Goal: Task Accomplishment & Management: Complete application form

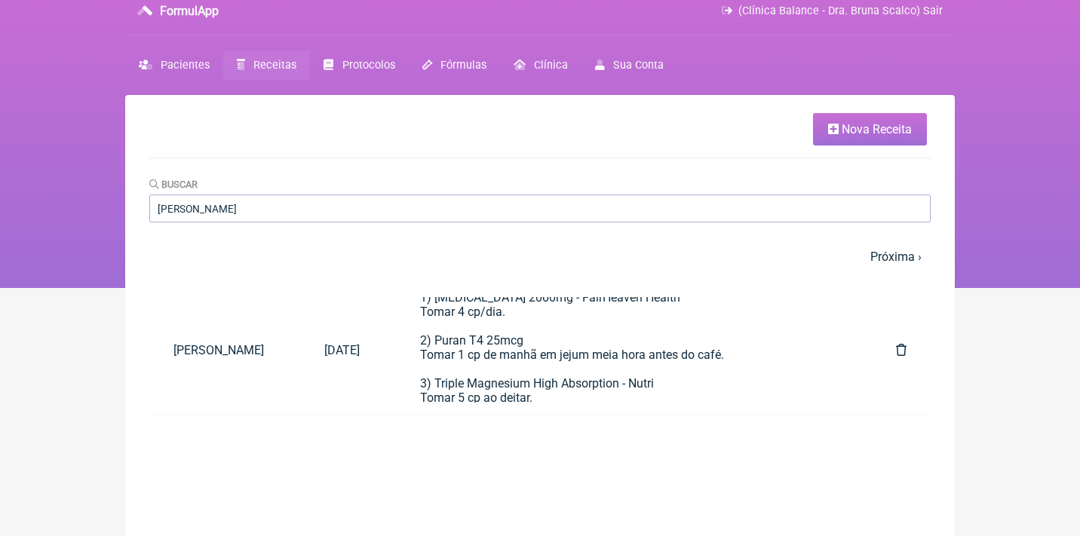
scroll to position [2, 0]
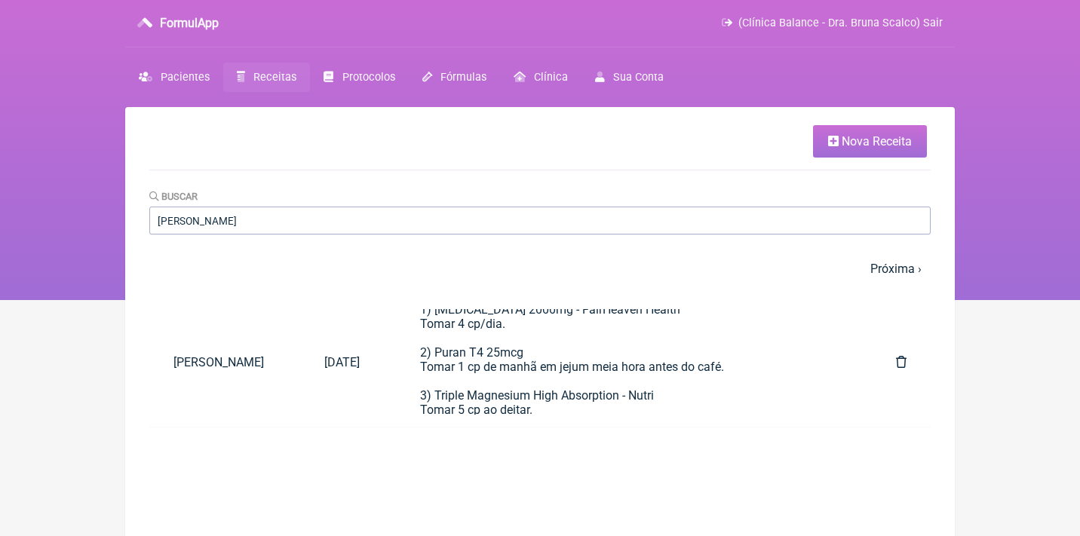
type input "aline Fonseca"
click at [842, 143] on span "Nova Receita" at bounding box center [877, 141] width 70 height 14
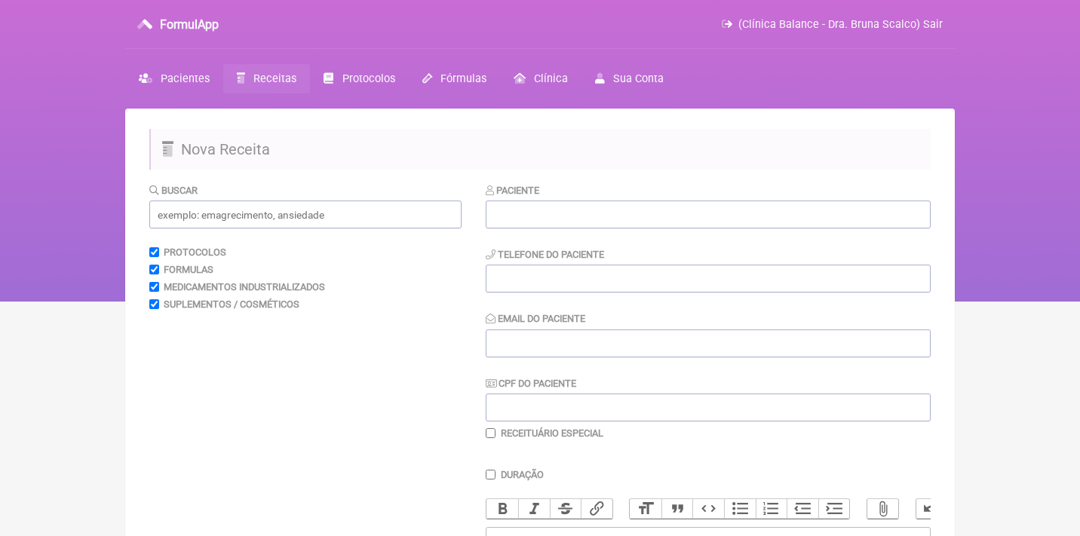
click at [575, 422] on div "Paciente Telefone do Paciente Email do Paciente CPF do Paciente Receituário Esp…" at bounding box center [708, 311] width 445 height 257
click at [575, 411] on input "CPF do Paciente" at bounding box center [708, 408] width 445 height 28
paste input "069.118.949-80"
type input "069.118.949-80"
click at [578, 207] on input "text" at bounding box center [708, 215] width 445 height 28
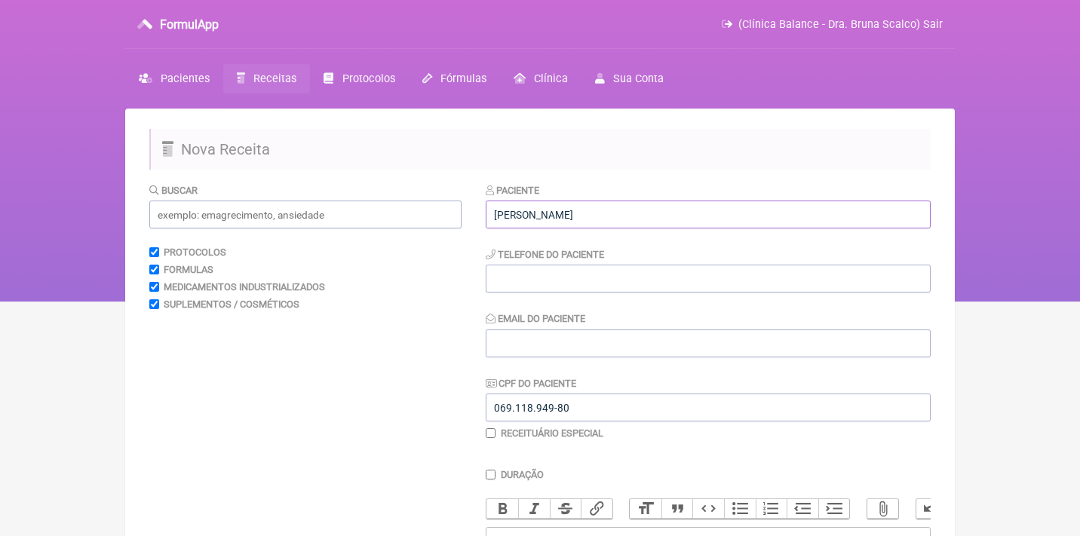
type input "[PERSON_NAME]"
paste input "ernandaseben88@gmail.co"
click at [643, 342] on input "ernandaseben88@gmail.co" at bounding box center [708, 344] width 445 height 28
type input "ernandaseben88@gmail.com"
click at [591, 271] on input "tel" at bounding box center [708, 279] width 445 height 28
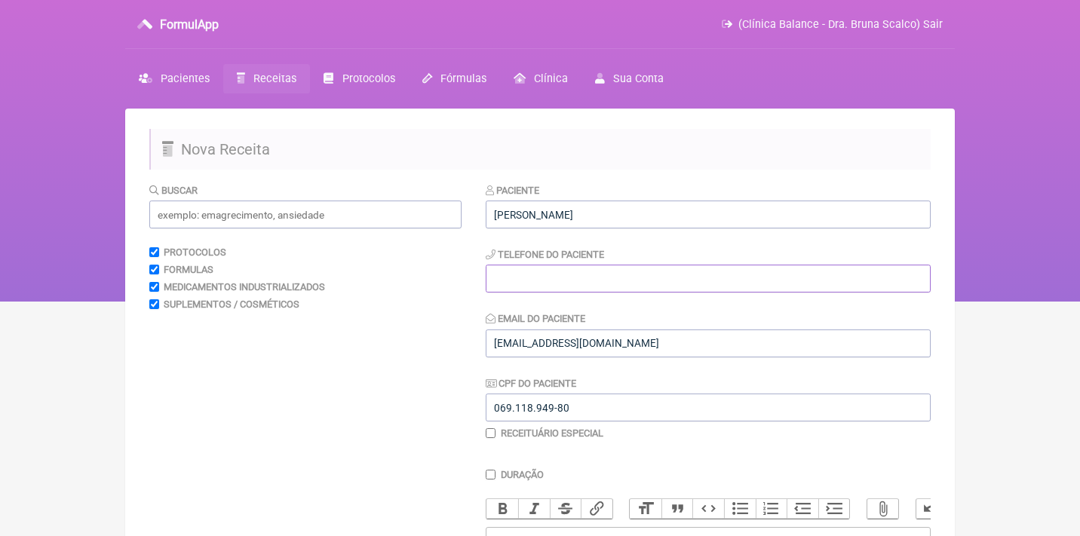
paste input "(44) 99138-0023"
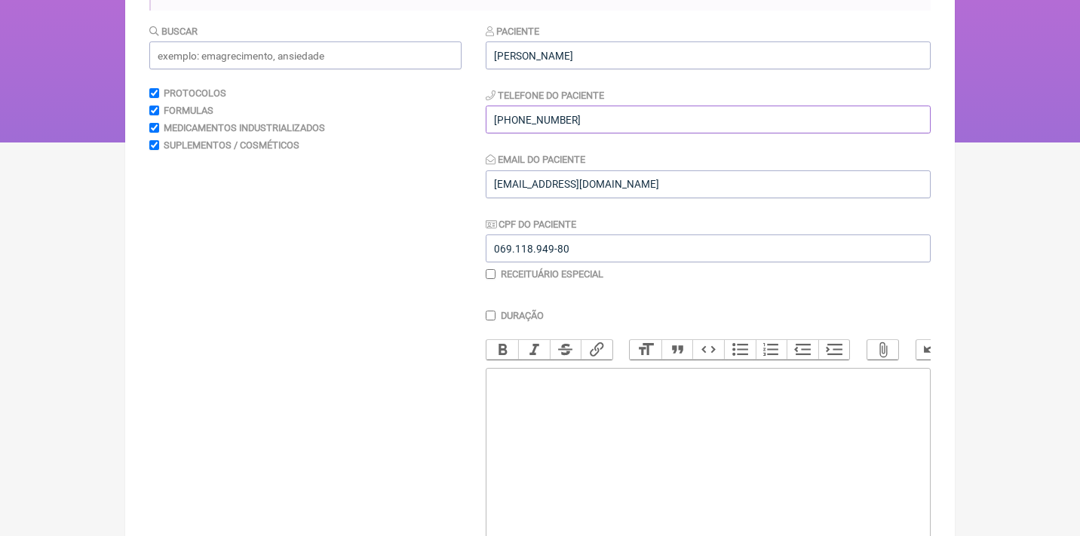
scroll to position [161, 0]
type input "(44) 99138-0023"
click at [538, 388] on trix-editor at bounding box center [708, 456] width 445 height 181
type trix-editor "<div>U</div>"
click at [397, 49] on input "text" at bounding box center [305, 53] width 312 height 28
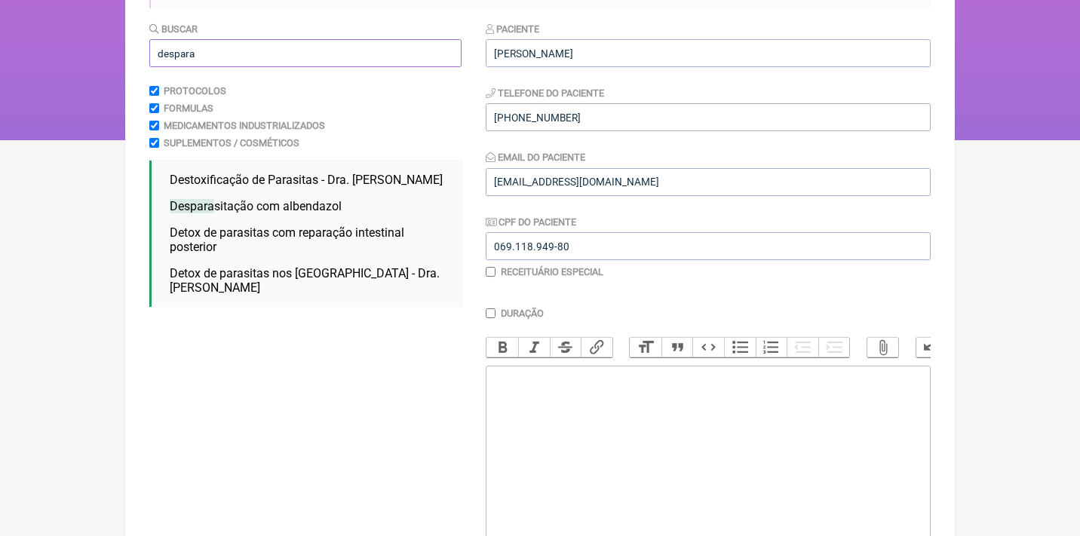
type input "desparasitação"
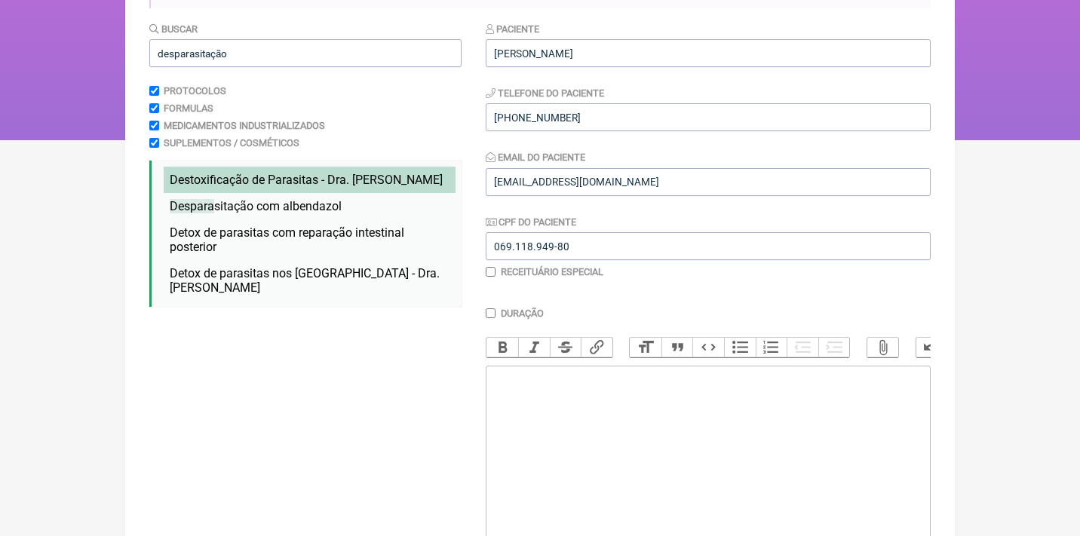
drag, startPoint x: 397, startPoint y: 49, endPoint x: 198, endPoint y: 176, distance: 235.4
click at [198, 176] on span "Destoxificação de Parasitas - Dra. Hulda Clark" at bounding box center [306, 180] width 273 height 14
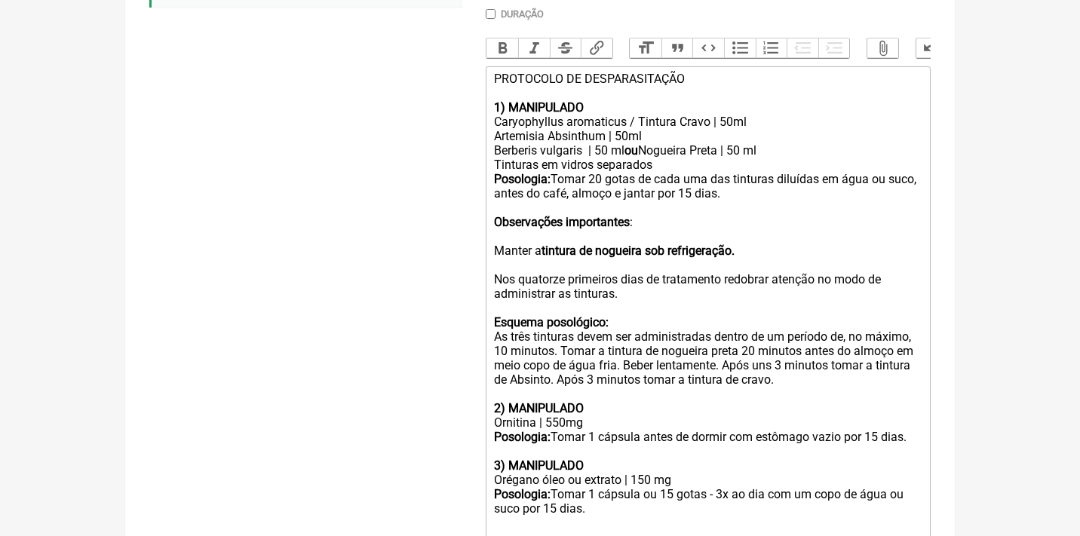
scroll to position [465, 0]
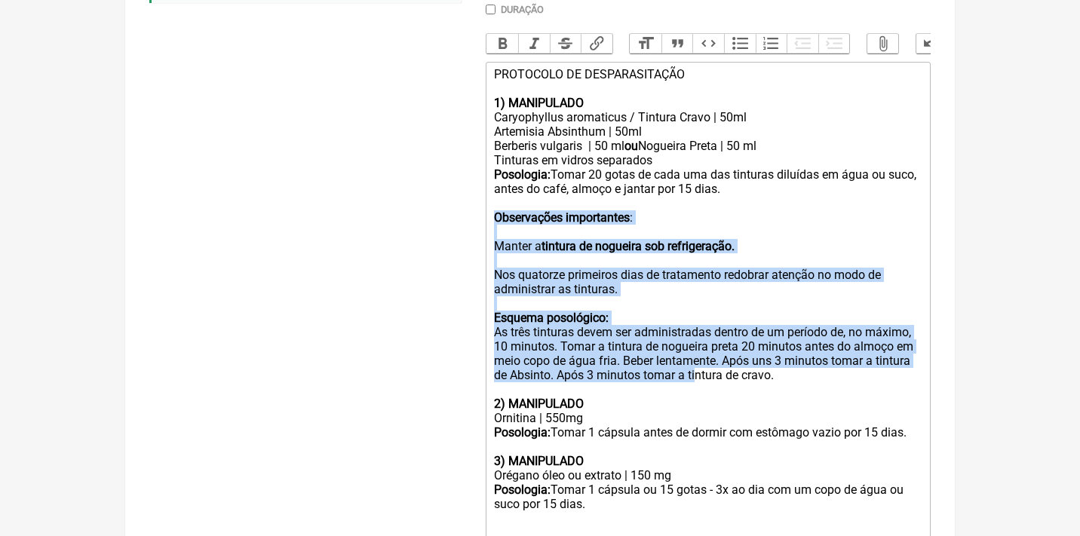
drag, startPoint x: 490, startPoint y: 207, endPoint x: 784, endPoint y: 358, distance: 330.2
click at [784, 358] on trix-editor "PROTOCOLO DE DESPARASITAÇÃO 1) MANIPULADO Caryophyllus aromaticus / Tintura Cra…" at bounding box center [708, 368] width 445 height 613
click at [901, 358] on div "As três tinturas devem ser administradas dentro de um período de, no máximo, 10…" at bounding box center [708, 375] width 428 height 100
drag, startPoint x: 901, startPoint y: 358, endPoint x: 487, endPoint y: 208, distance: 440.4
click at [487, 208] on trix-editor "PROTOCOLO DE DESPARASITAÇÃO 1) MANIPULADO Caryophyllus aromaticus / Tintura Cra…" at bounding box center [708, 368] width 445 height 613
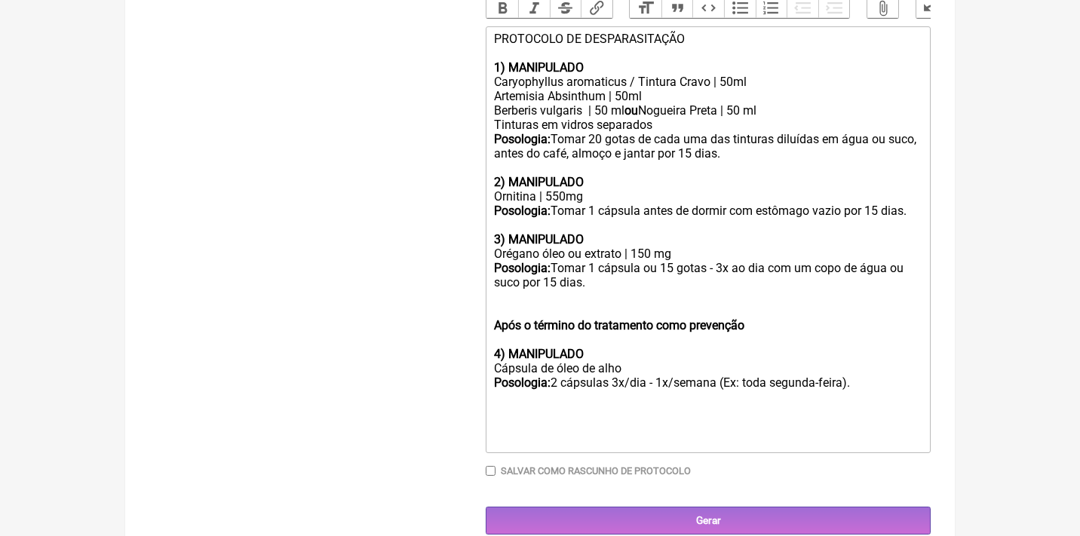
scroll to position [500, 0]
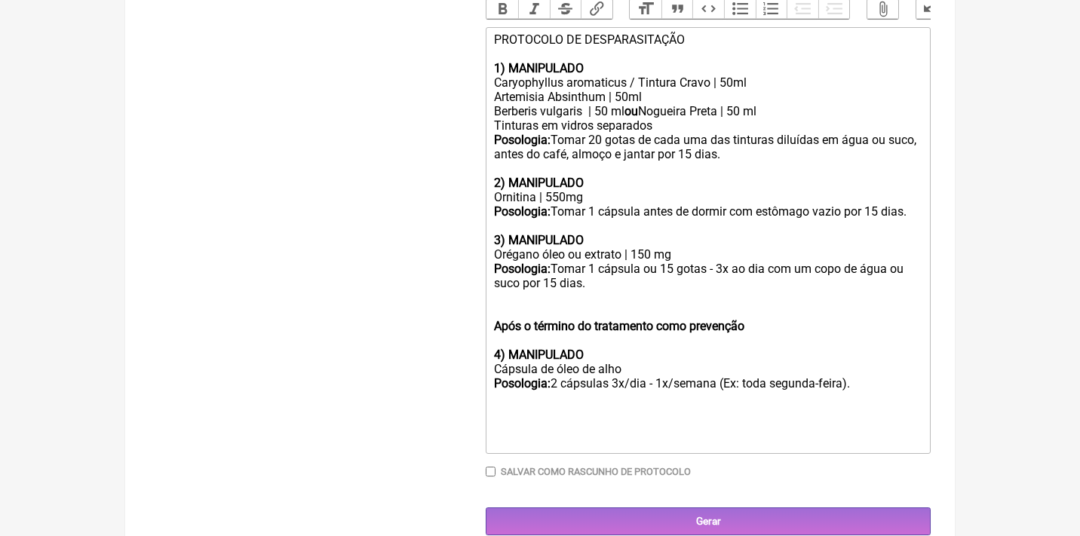
click at [611, 242] on div "3) MANIPULADO Orégano óleo ou extrato | 150 mg" at bounding box center [708, 240] width 428 height 43
drag, startPoint x: 684, startPoint y: 241, endPoint x: 462, endPoint y: 235, distance: 222.5
click at [462, 237] on form "Buscar desparasitação Protocolos Formulas Medicamentos Industrializados Supleme…" at bounding box center [539, 108] width 781 height 853
click at [603, 262] on div "Posologia: Tomar 1 cápsula ou 15 gotas - 3x ao dia com um copo de água ou suco …" at bounding box center [708, 276] width 428 height 29
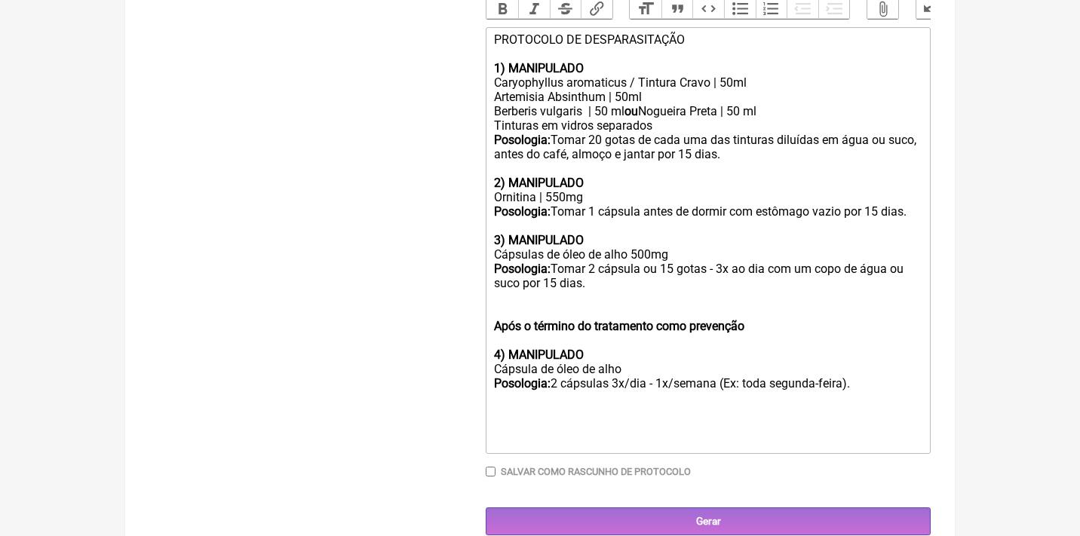
click at [642, 262] on div "Posologia: Tomar 2 cápsula ou 15 gotas - 3x ao dia com um copo de água ou suco …" at bounding box center [708, 276] width 428 height 29
drag, startPoint x: 657, startPoint y: 255, endPoint x: 537, endPoint y: 267, distance: 120.5
click at [538, 268] on div "Posologia: Tomar 2 cápsulas ou 15 gotas - 3x ao dia com um copo de água ou suco…" at bounding box center [708, 276] width 428 height 29
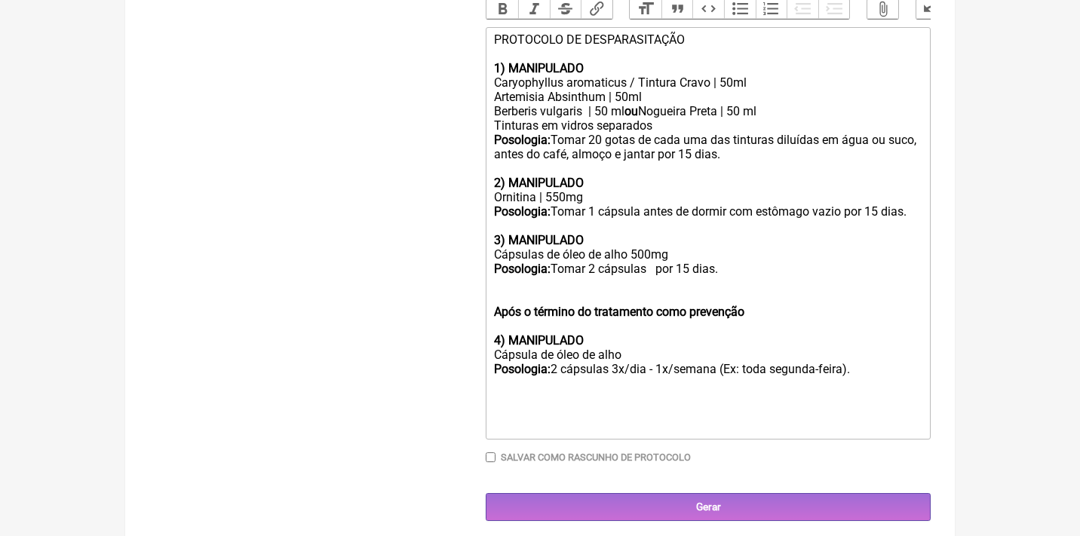
scroll to position [486, 0]
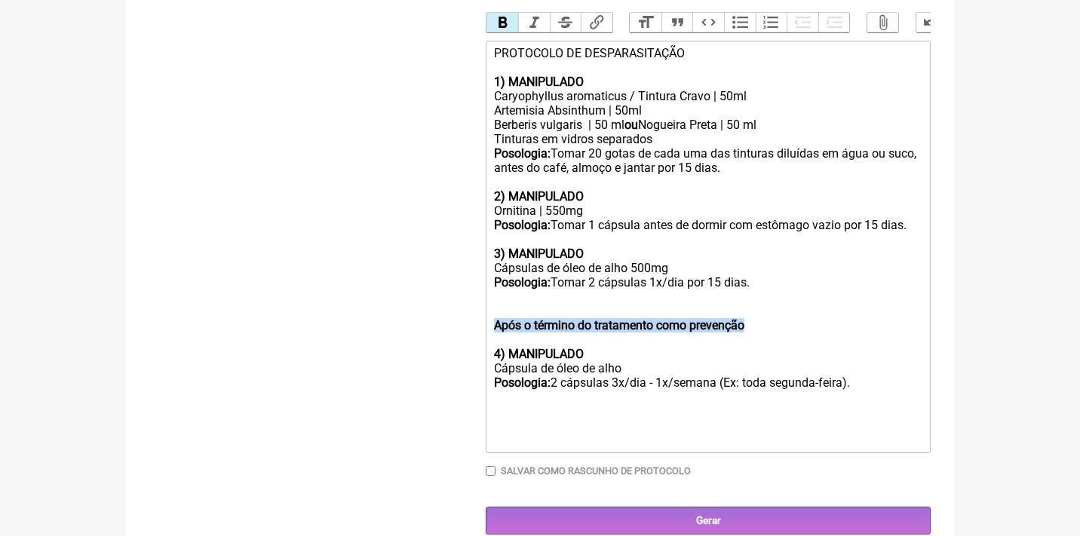
drag, startPoint x: 798, startPoint y: 314, endPoint x: 444, endPoint y: 311, distance: 353.7
click at [444, 311] on form "Buscar desparasitação Protocolos Formulas Medicamentos Industrializados Supleme…" at bounding box center [539, 115] width 781 height 839
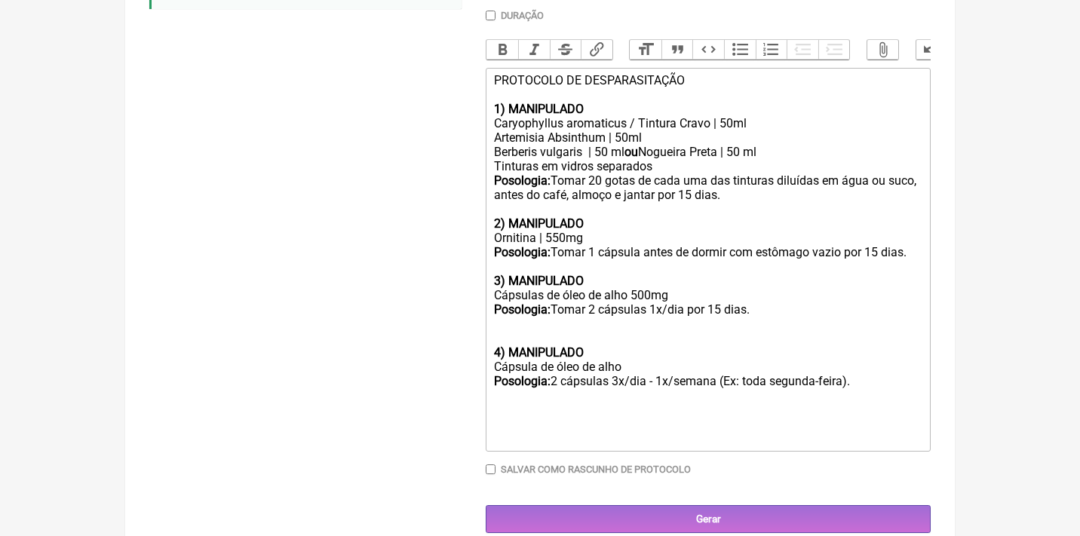
scroll to position [446, 0]
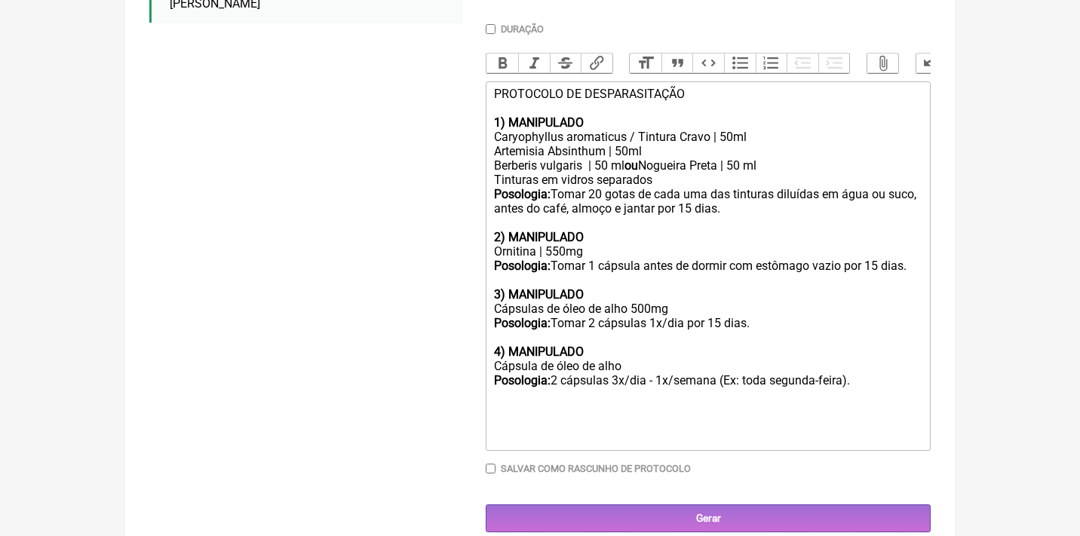
drag, startPoint x: 490, startPoint y: 350, endPoint x: 630, endPoint y: 351, distance: 139.5
click at [630, 353] on trix-editor "PROTOCOLO DE DESPARASITAÇÃO 1) MANIPULADO Caryophyllus aromaticus / Tintura Cra…" at bounding box center [708, 266] width 445 height 370
click at [561, 367] on div "Silimarina 500mg Posologia: 2 cápsulas 3x/dia - 1x/semana (Ex: toda segunda-fei…" at bounding box center [708, 387] width 428 height 57
click at [658, 364] on div "Silimarina 500mg Posologia: Tomar 1 cápsulas 3x/dia - 1x/semana (Ex: toda segun…" at bounding box center [708, 387] width 428 height 57
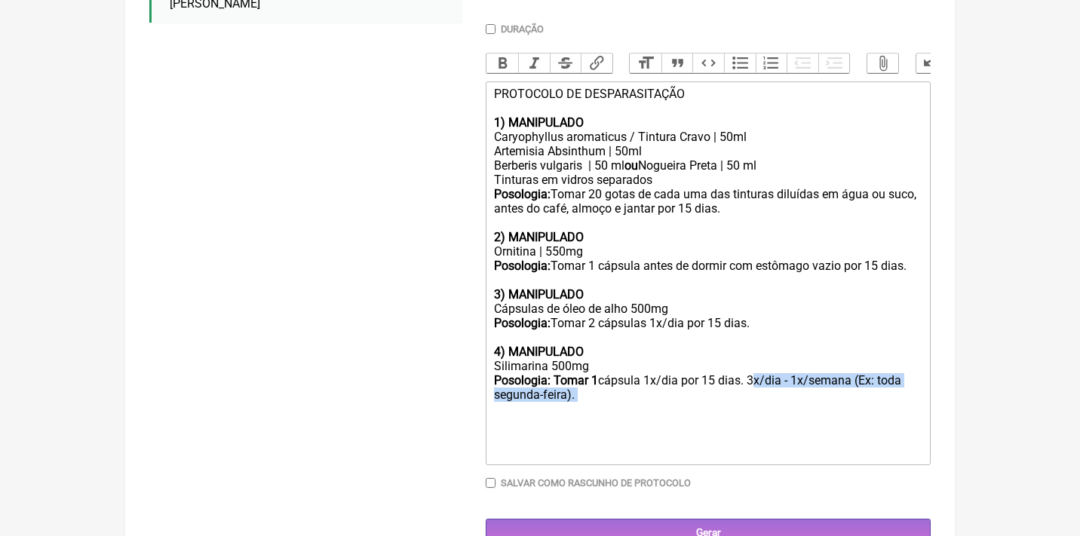
drag, startPoint x: 753, startPoint y: 365, endPoint x: 770, endPoint y: 391, distance: 30.5
click at [770, 393] on div "Silimarina 500mg Posologia: Tomar 1 cápsula 1x/dia por 15 dias. 3x/dia - 1x/sem…" at bounding box center [708, 395] width 428 height 72
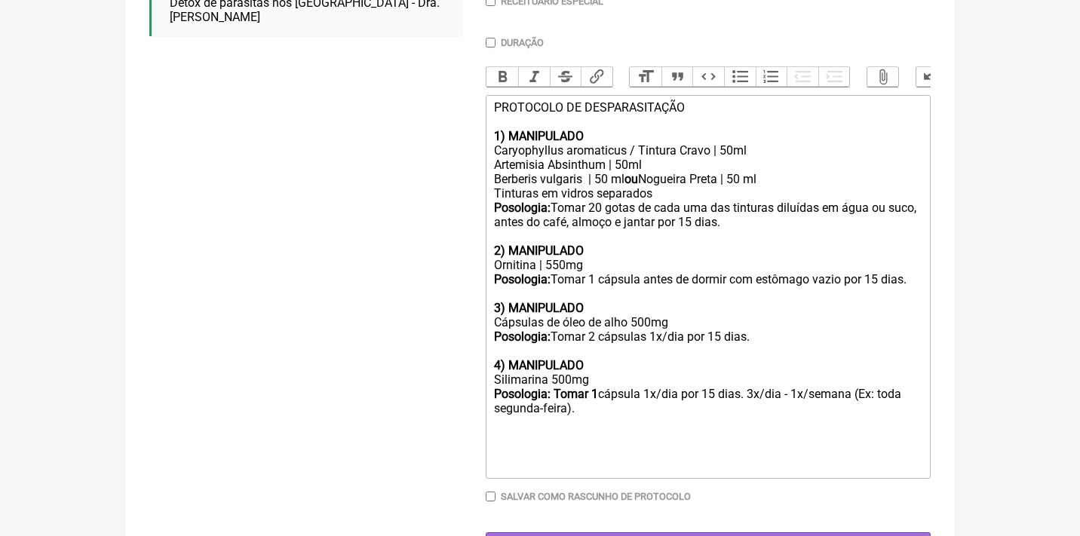
type trix-editor "<div>PROTOCOLO DE DESPARASITAÇÃO<br><br><strong>1) MANIPULADO&nbsp;</strong></d…"
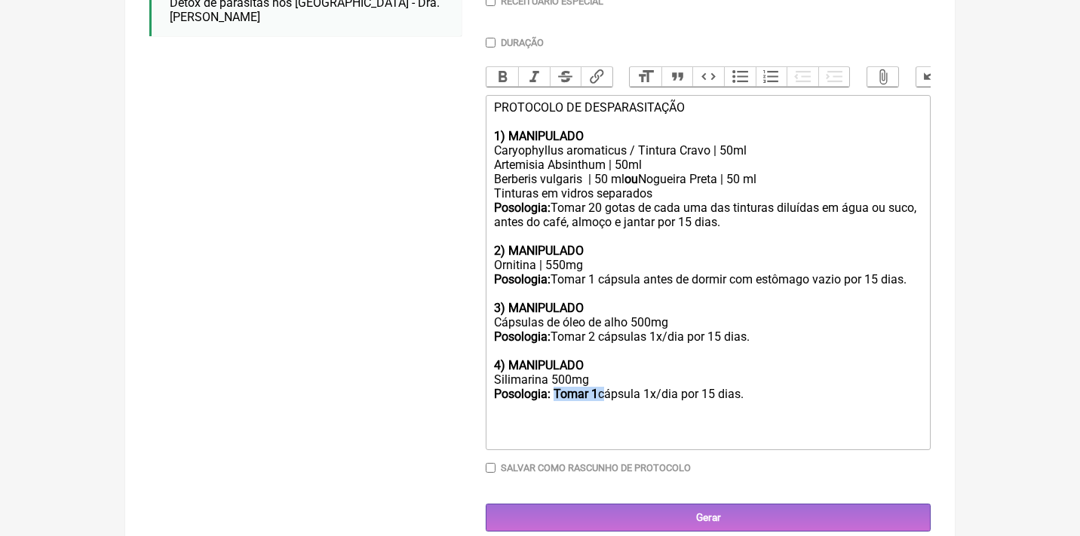
drag, startPoint x: 606, startPoint y: 380, endPoint x: 557, endPoint y: 371, distance: 49.9
click at [558, 373] on div "Silimarina 500mg Posologia: Tomar 1 cápsula 1x/dia por 15 dias." at bounding box center [708, 394] width 428 height 43
click at [497, 69] on button "Bold" at bounding box center [502, 77] width 32 height 20
click at [676, 416] on div at bounding box center [708, 430] width 428 height 29
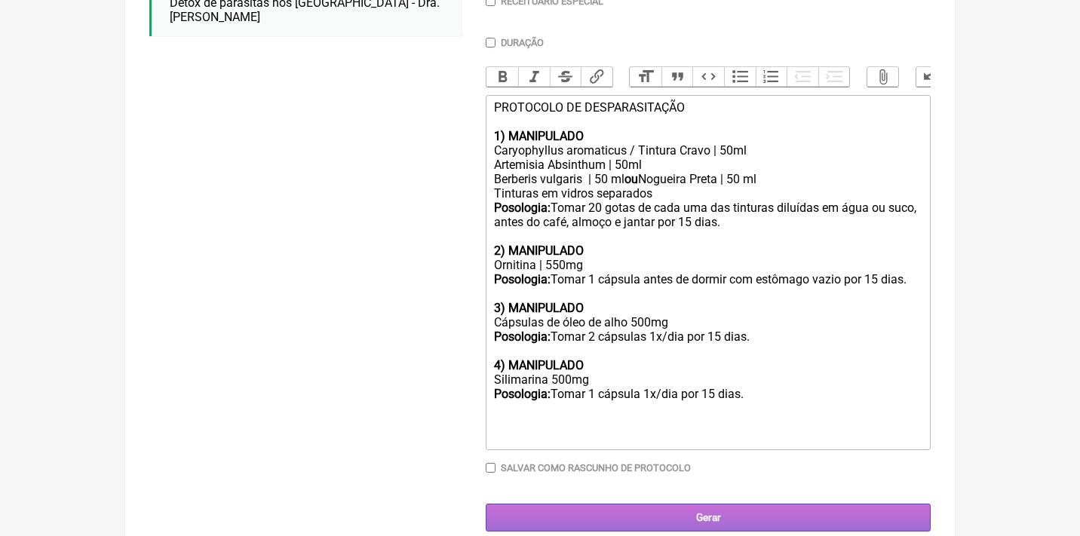
click at [742, 504] on input "Gerar" at bounding box center [708, 518] width 445 height 28
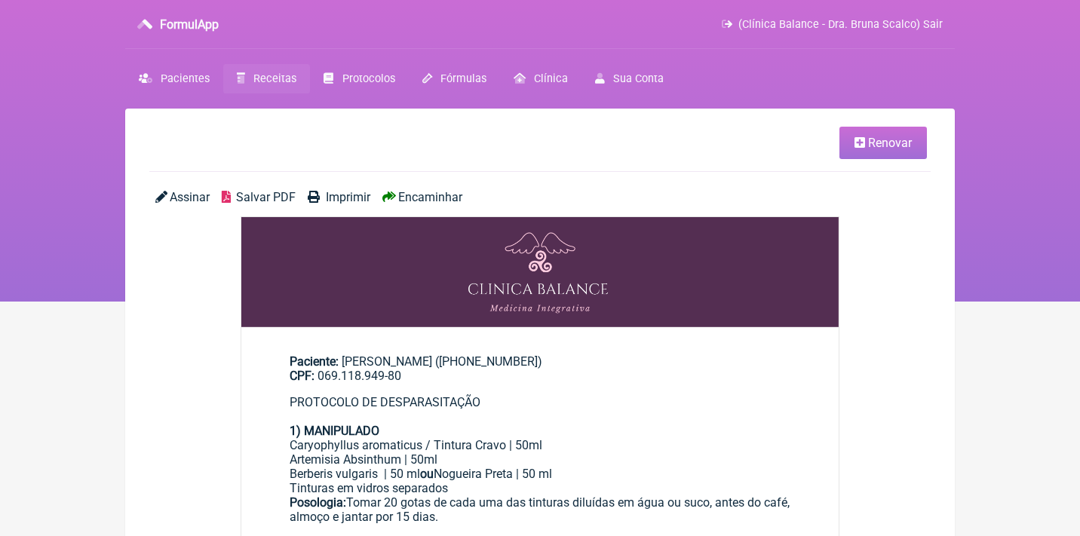
click at [237, 201] on span "Salvar PDF" at bounding box center [266, 197] width 60 height 14
click at [851, 155] on link "Renovar" at bounding box center [882, 143] width 87 height 32
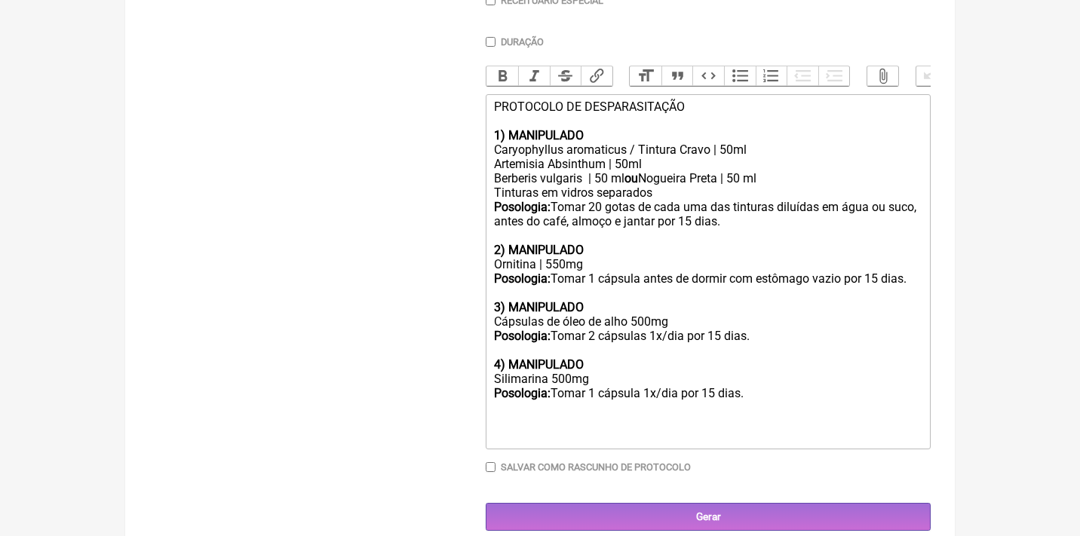
scroll to position [432, 0]
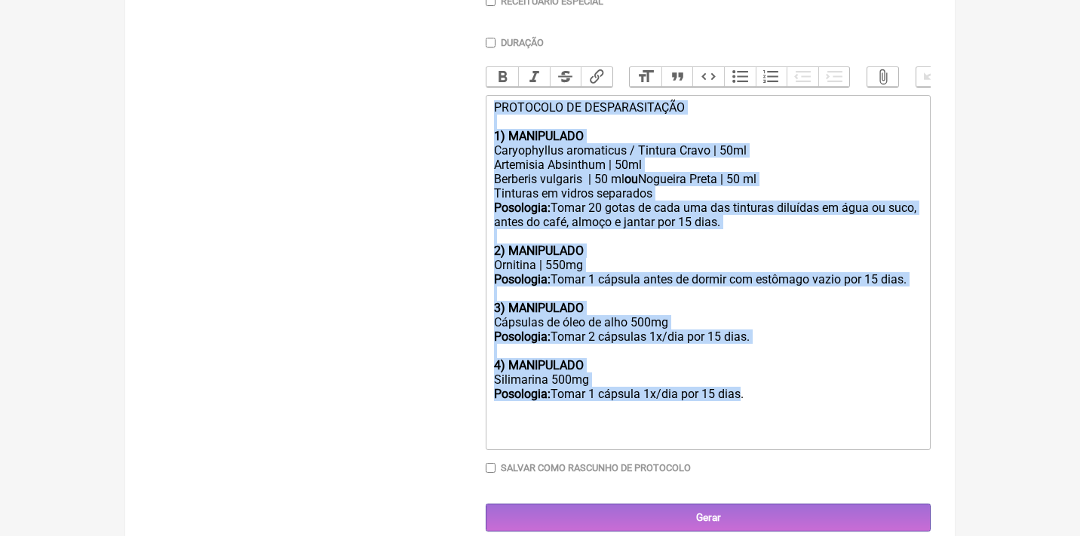
drag, startPoint x: 495, startPoint y: 98, endPoint x: 739, endPoint y: 379, distance: 372.1
click at [739, 379] on trix-editor "PROTOCOLO DE DESPARASITAÇÃO 1) MANIPULADO Caryophyllus aromaticus / Tintura Cra…" at bounding box center [708, 272] width 445 height 355
click at [771, 381] on div "Silimarina 500mg Posologia: Tomar 1 cápsula 1x/dia por 15 dias." at bounding box center [708, 394] width 428 height 43
drag, startPoint x: 771, startPoint y: 381, endPoint x: 419, endPoint y: 38, distance: 491.2
click at [422, 42] on form "Buscar Protocolos Formulas Medicamentos Industrializados Suplementos / Cosmétic…" at bounding box center [539, 140] width 781 height 781
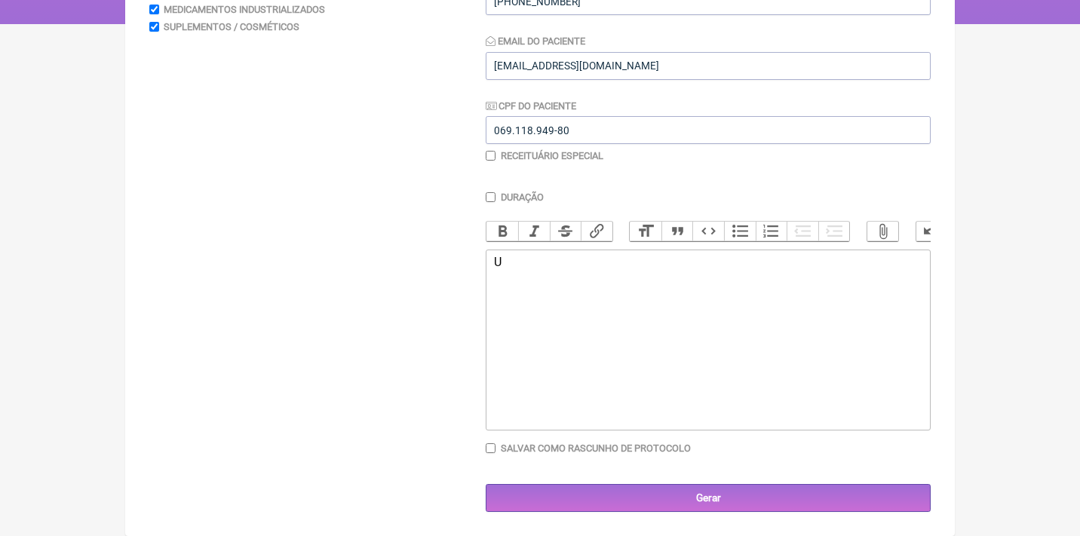
scroll to position [276, 0]
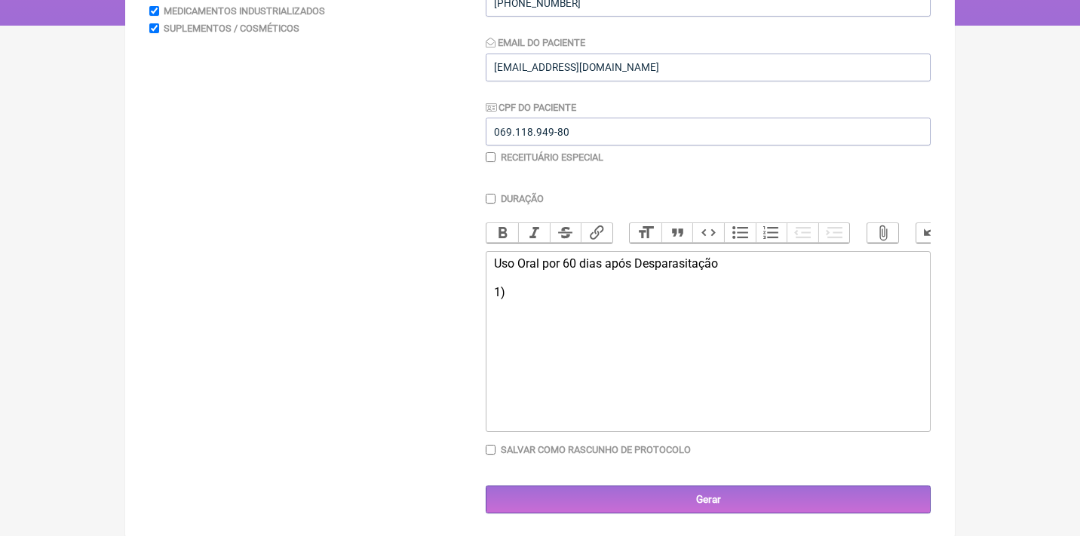
type trix-editor "<div>Uso Oral por 60 dias após Desparasitação<br><br>1)&nbsp;</div><div><br><br…"
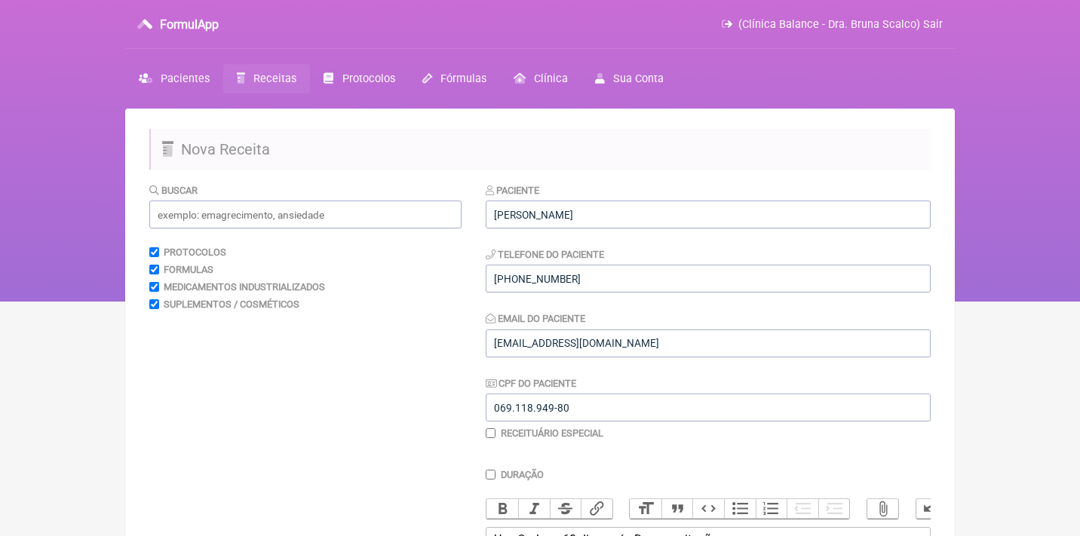
scroll to position [0, 0]
click at [318, 216] on input "text" at bounding box center [305, 215] width 312 height 28
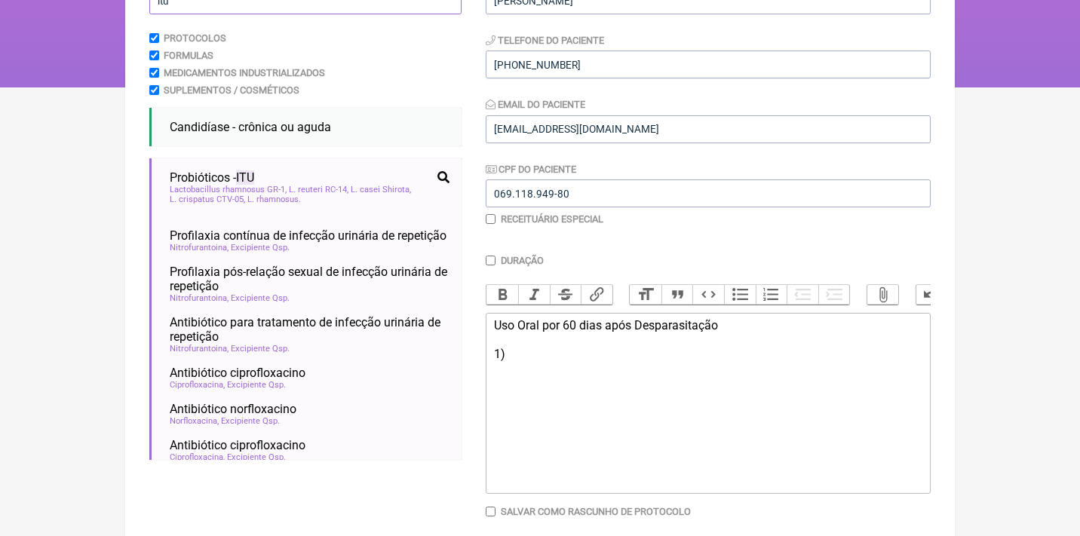
scroll to position [215, 0]
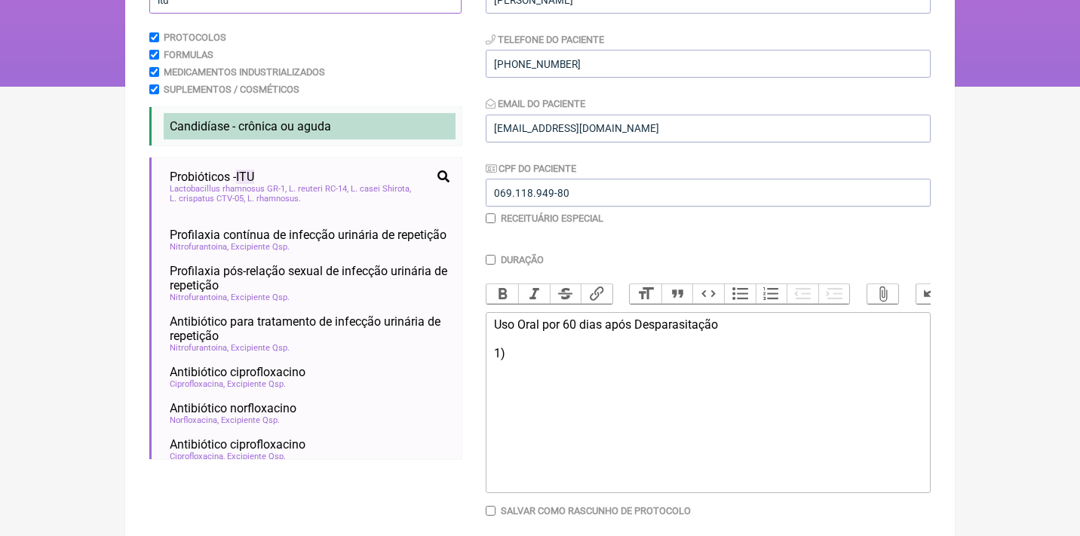
type input "itu"
click at [244, 116] on li "Candidíase - crônica ou aguda candidíase itu infecção de repetição infecção uri…" at bounding box center [310, 126] width 292 height 26
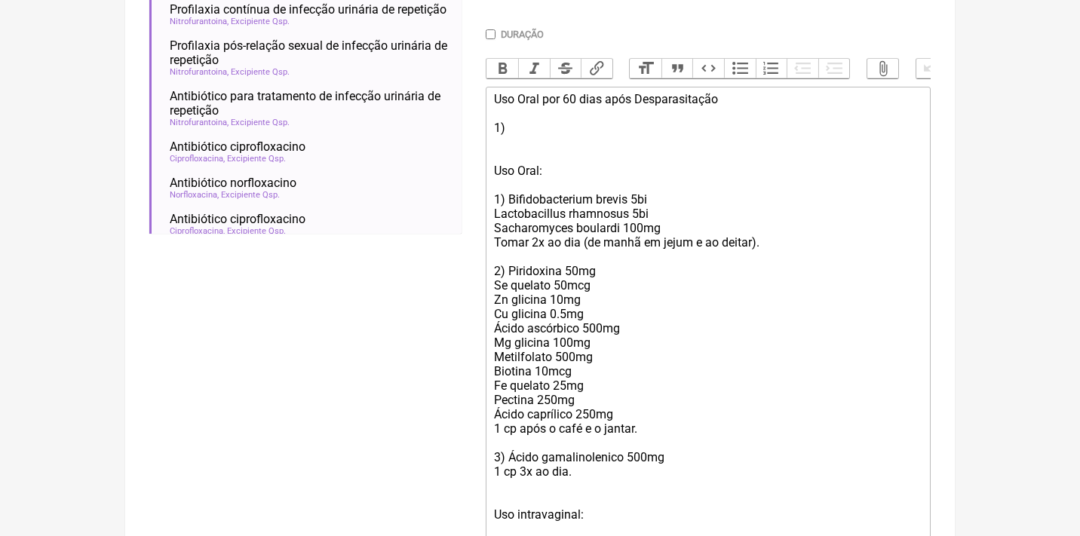
scroll to position [445, 0]
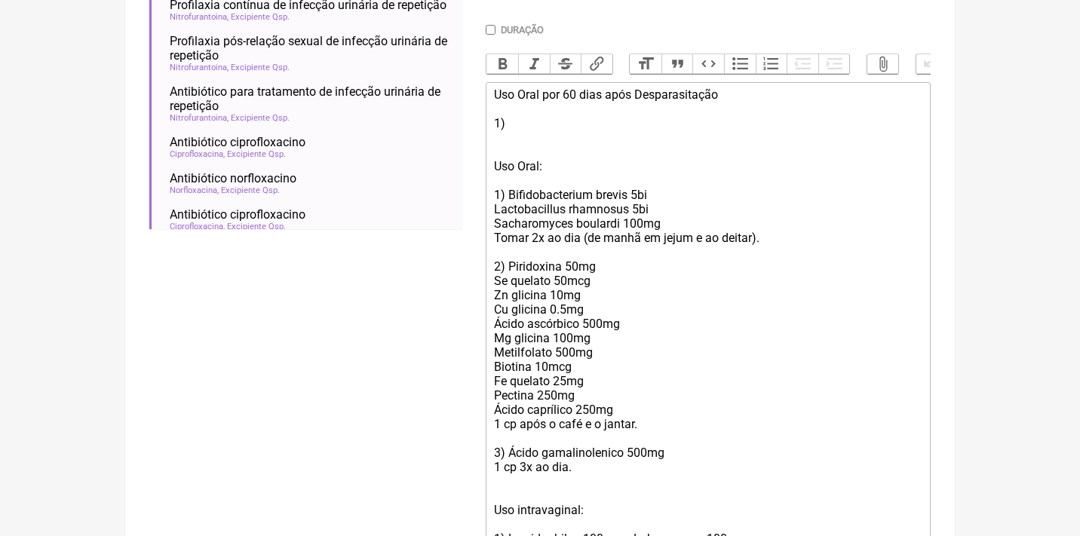
click at [494, 184] on div "Uso Oral: 1) Bifidobacterium brevis 5bi Lactobacillus rhamnosus 5bi Sacharomyce…" at bounding box center [708, 381] width 428 height 444
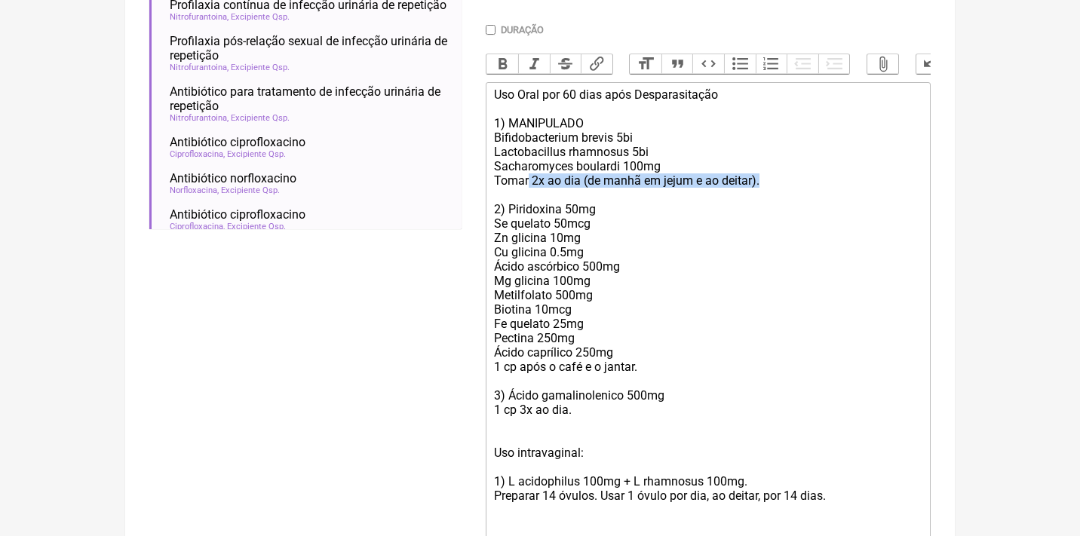
drag, startPoint x: 772, startPoint y: 175, endPoint x: 528, endPoint y: 176, distance: 243.6
click at [529, 176] on div "Uso Oral por 60 dias após Desparasitação 1) MANIPULADO Bifidobacterium brevis 5…" at bounding box center [708, 316] width 428 height 459
click at [491, 173] on trix-editor "Uso Oral por 60 dias após Desparasitação 1) MANIPULADO Bifidobacterium brevis 5…" at bounding box center [708, 317] width 445 height 470
drag, startPoint x: 548, startPoint y: 176, endPoint x: 459, endPoint y: 172, distance: 89.1
click at [462, 174] on form "Buscar itu Protocolos Formulas Medicamentos Industrializados Suplementos / Cosm…" at bounding box center [539, 186] width 781 height 896
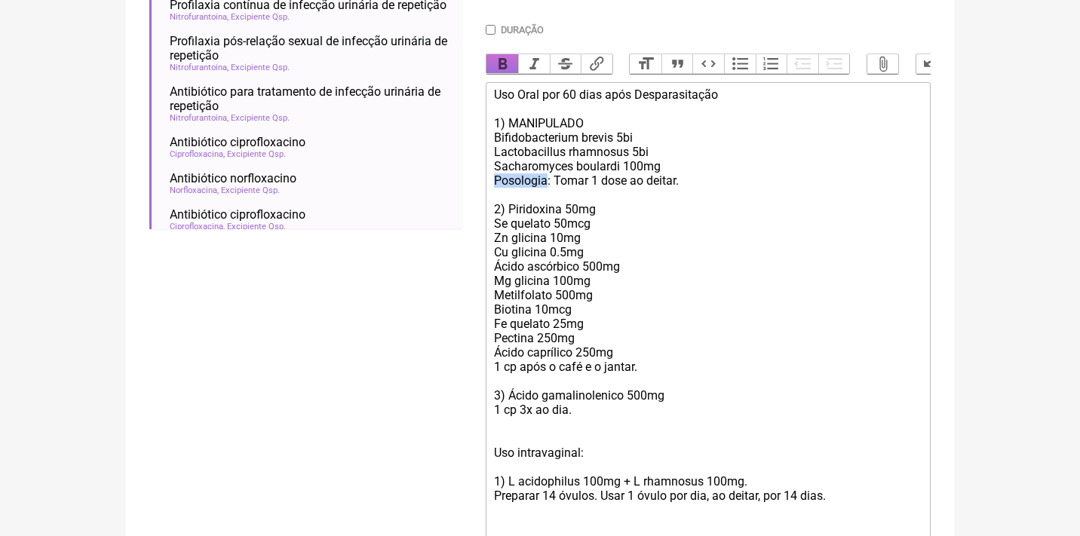
click at [506, 58] on button "Bold" at bounding box center [502, 64] width 32 height 20
click at [538, 120] on div "Uso Oral por 60 dias após Desparasitação 1) MANIPULADO Bifidobacterium brevis 5…" at bounding box center [708, 316] width 428 height 459
click at [502, 56] on button "Bold" at bounding box center [502, 64] width 32 height 20
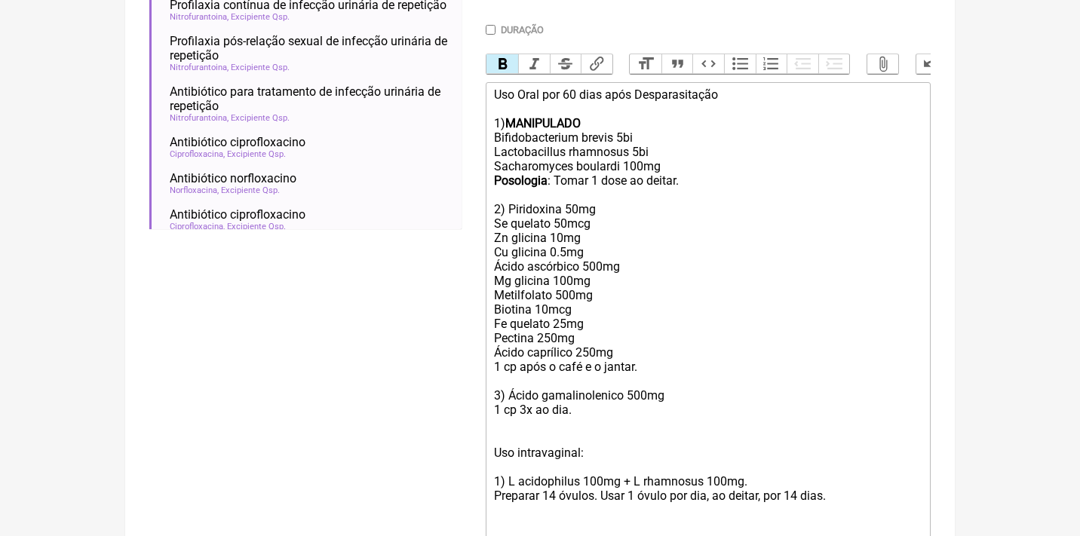
click at [554, 161] on div "Uso Oral por 60 dias após Desparasitação 1) MANIPULADO Bifidobacterium brevis 5…" at bounding box center [708, 316] width 428 height 459
click at [525, 118] on strong "MANIPULADO" at bounding box center [542, 123] width 75 height 14
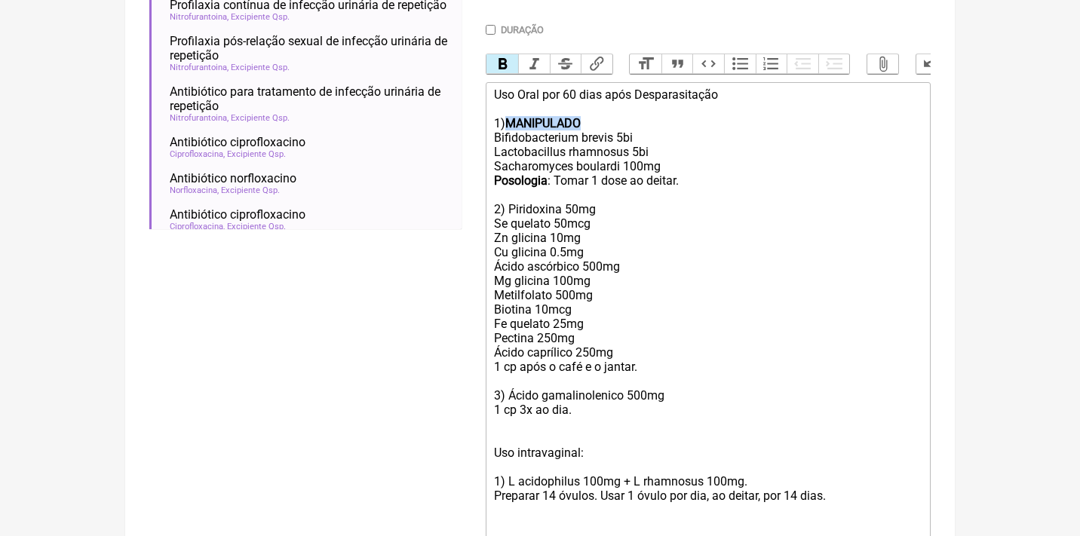
copy strong "MANIPULADO"
click at [509, 196] on div "Uso Oral por 60 dias após Desparasitação 1) MANIPULADO Bifidobacterium brevis 5…" at bounding box center [708, 316] width 428 height 459
paste trix-editor "<br>2) <strong>MANIPULADO</strong>"
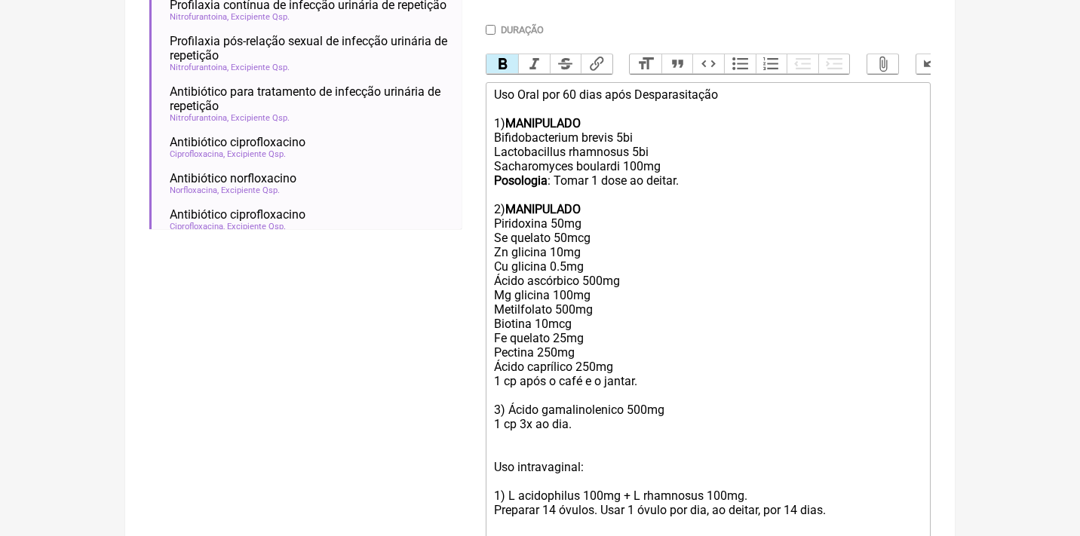
click at [509, 387] on div "Uso Oral por 60 dias após Desparasitação 1) MANIPULADO Bifidobacterium brevis 5…" at bounding box center [708, 323] width 428 height 473
paste trix-editor "<strong>MANIPULADO</strong>"
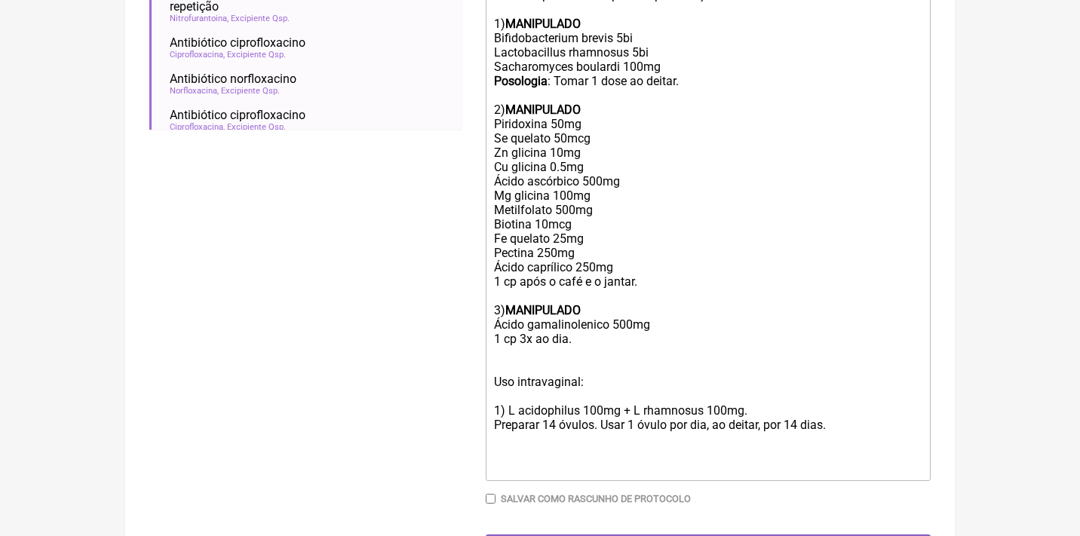
scroll to position [546, 0]
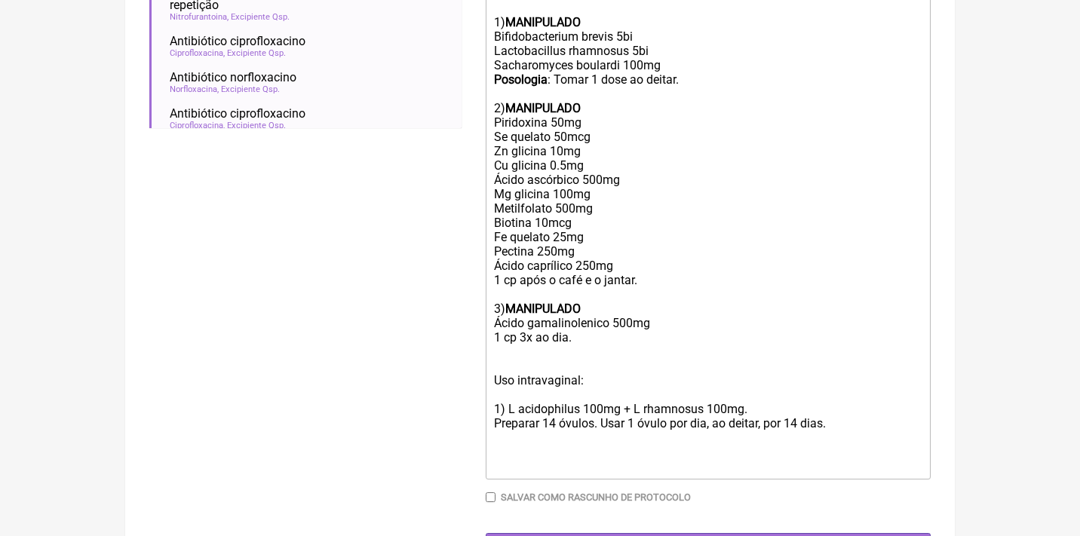
click at [624, 334] on div "Uso Oral por 60 dias após Desparasitação 1) MANIPULADO Bifidobacterium brevis 5…" at bounding box center [708, 229] width 428 height 487
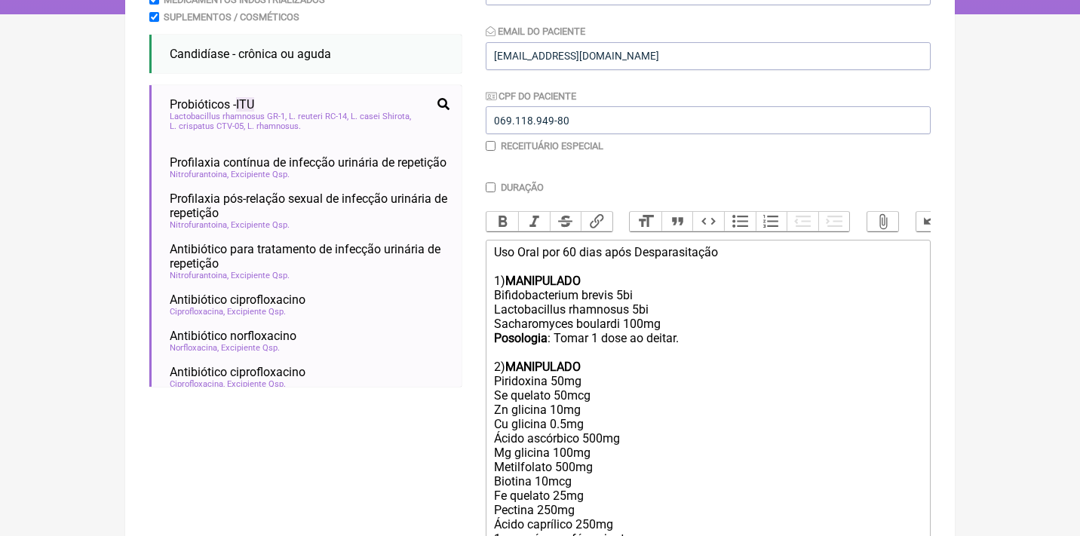
scroll to position [305, 0]
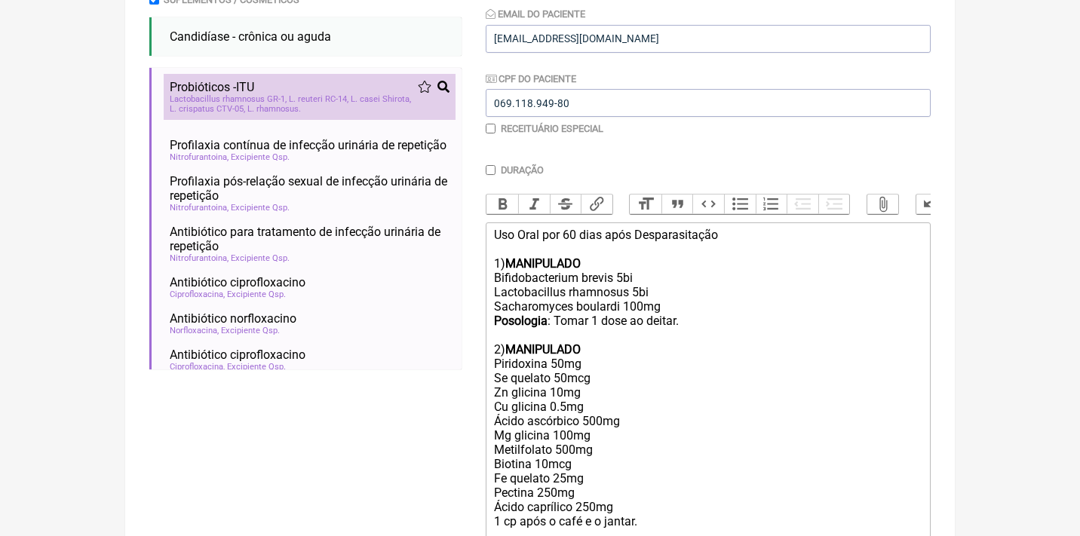
click at [177, 114] on li "Probióticos - ITU probióticos itu infecção urinária Lactobacillus rhamnosus GR-…" at bounding box center [310, 97] width 292 height 46
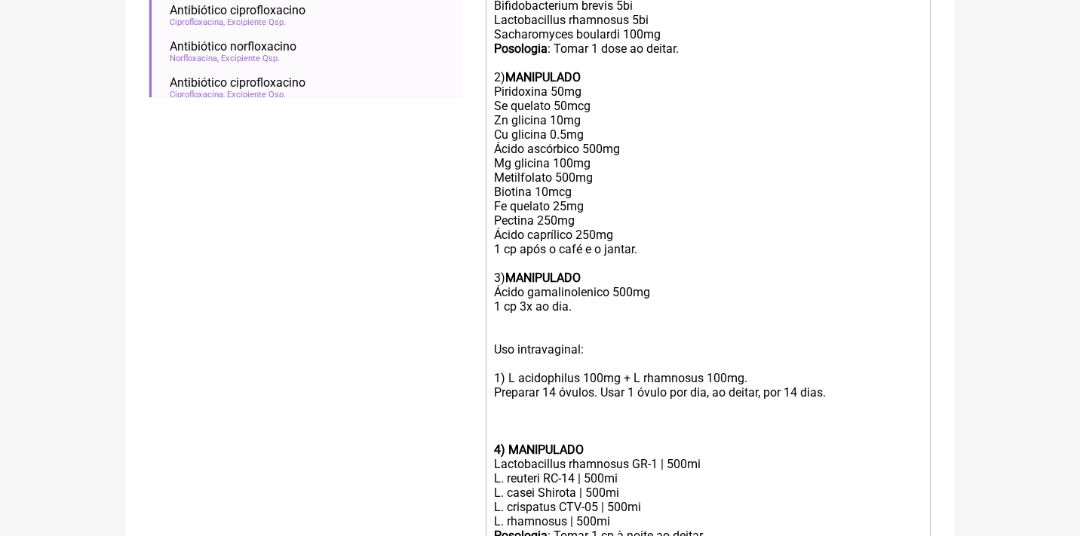
scroll to position [582, 0]
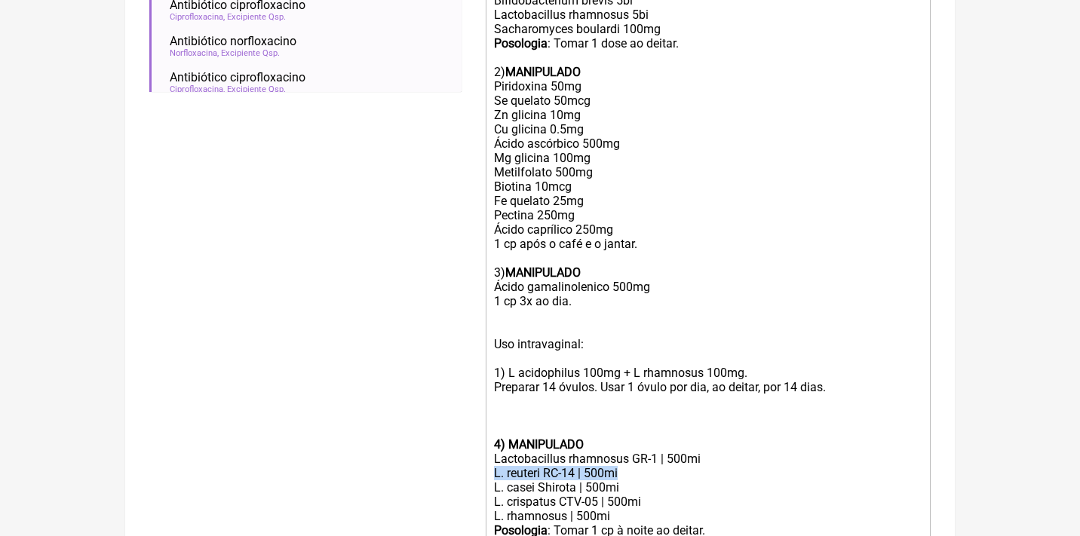
drag, startPoint x: 628, startPoint y: 447, endPoint x: 485, endPoint y: 443, distance: 143.3
click at [485, 443] on form "Buscar itu Protocolos Formulas Medicamentos Industrializados Suplementos / Cosm…" at bounding box center [539, 120] width 781 height 1041
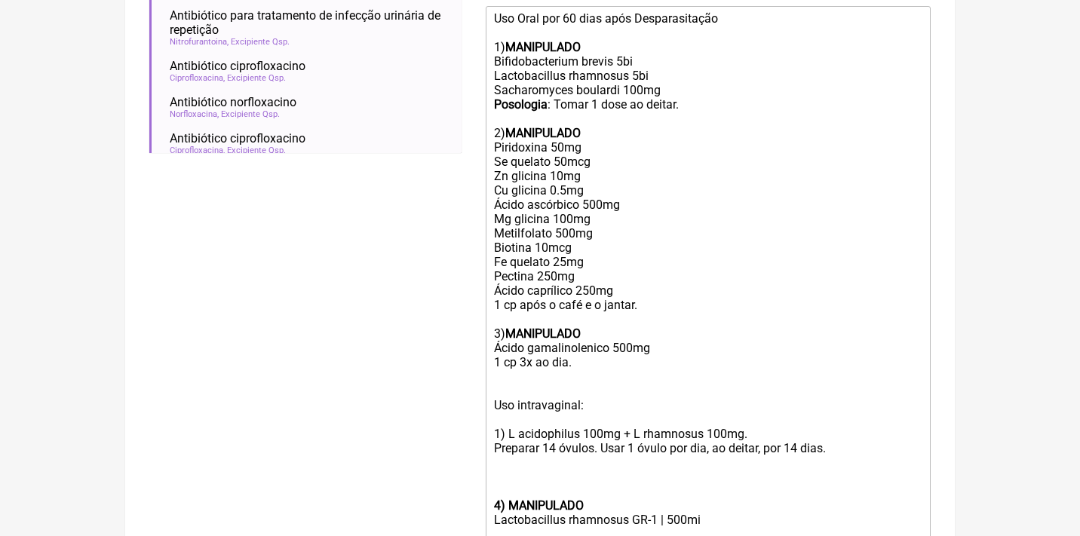
scroll to position [497, 0]
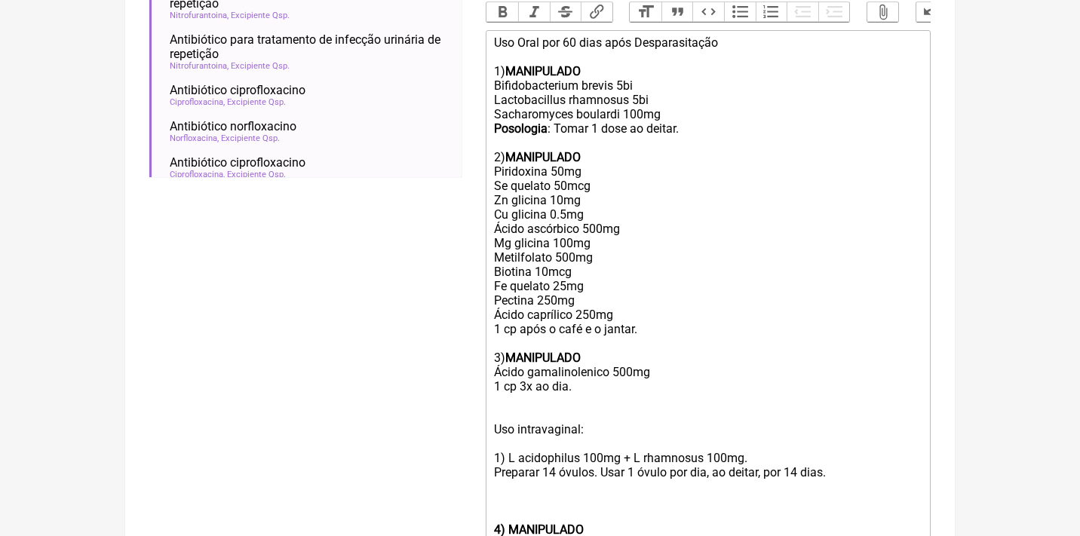
click at [643, 81] on div "Uso Oral por 60 dias após Desparasitação 1) MANIPULADO Bifidobacterium brevis 5…" at bounding box center [708, 278] width 428 height 487
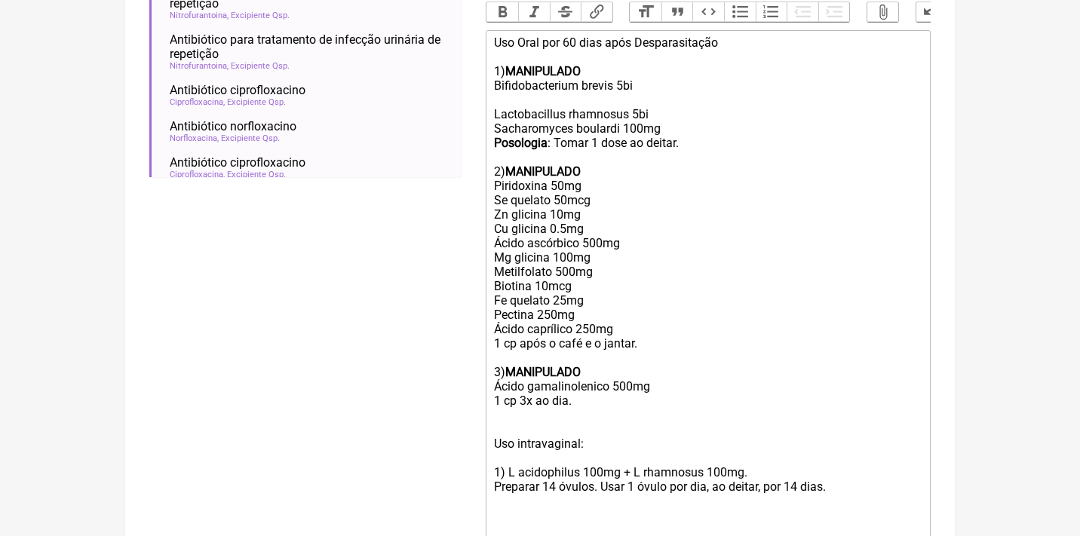
paste trix-editor "L. reuteri RC-14 | 500mi"
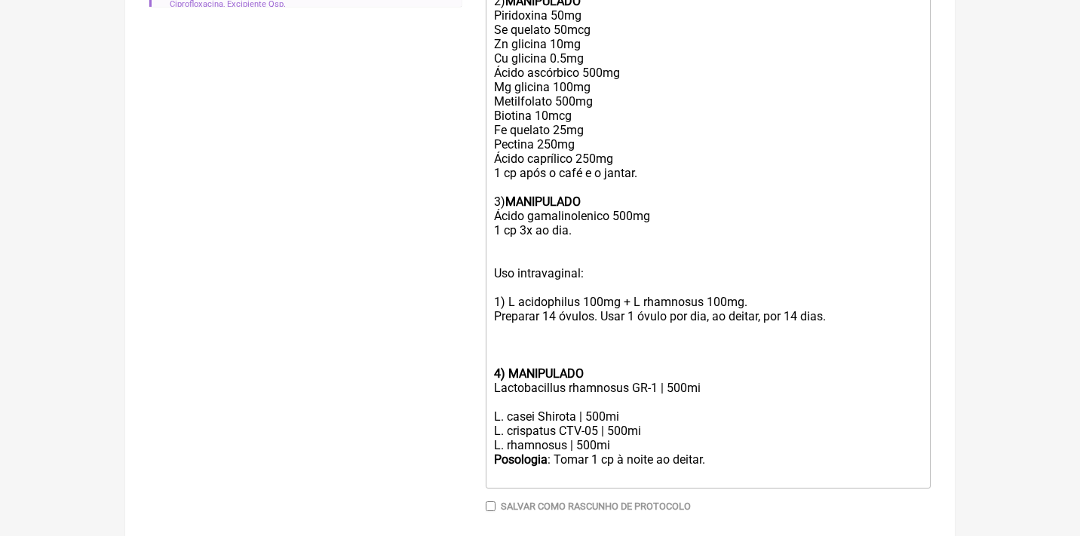
scroll to position [671, 0]
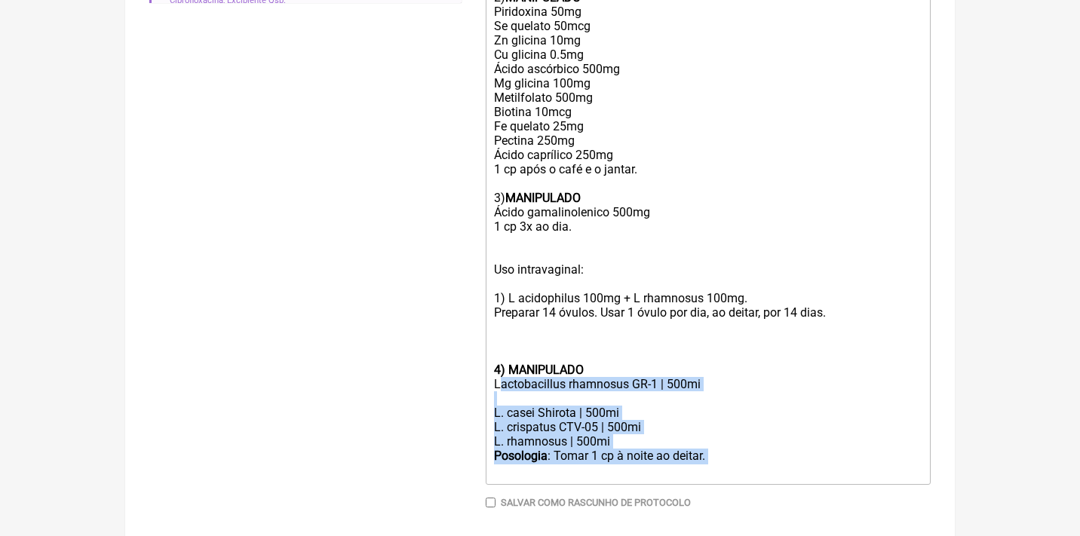
drag, startPoint x: 736, startPoint y: 416, endPoint x: 504, endPoint y: 352, distance: 241.0
click at [504, 352] on trix-editor "Uso Oral por 60 dias após Desparasitação 1) MANIPULADO Bifidobacterium brevis 5…" at bounding box center [708, 170] width 445 height 629
click at [554, 434] on div "L. rhamnosus | 500mi" at bounding box center [708, 441] width 428 height 14
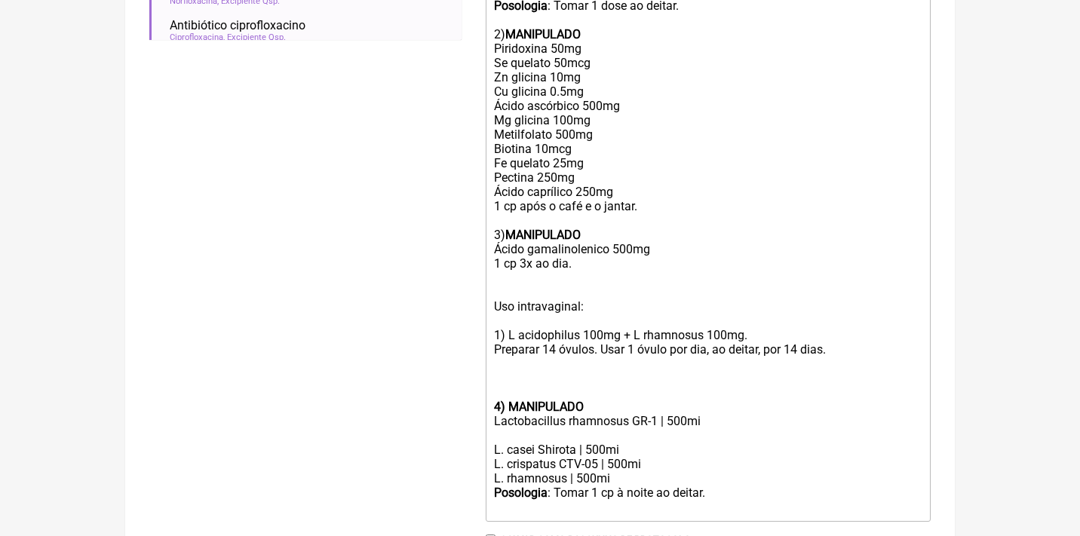
scroll to position [635, 0]
drag, startPoint x: 627, startPoint y: 420, endPoint x: 481, endPoint y: 416, distance: 145.6
click at [483, 419] on form "Buscar itu Protocolos Formulas Medicamentos Industrializados Suplementos / Cosm…" at bounding box center [539, 74] width 781 height 1055
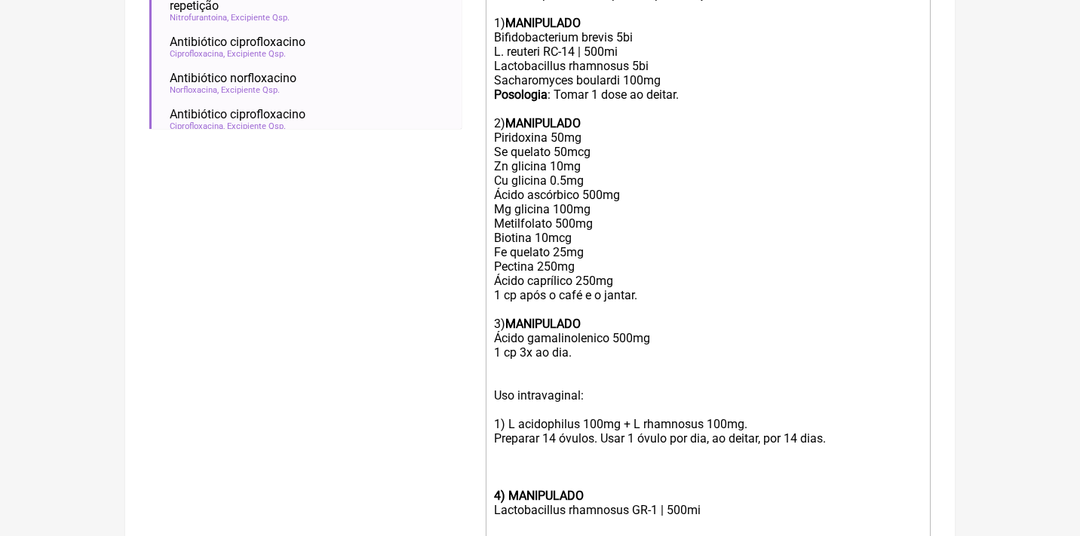
scroll to position [375, 0]
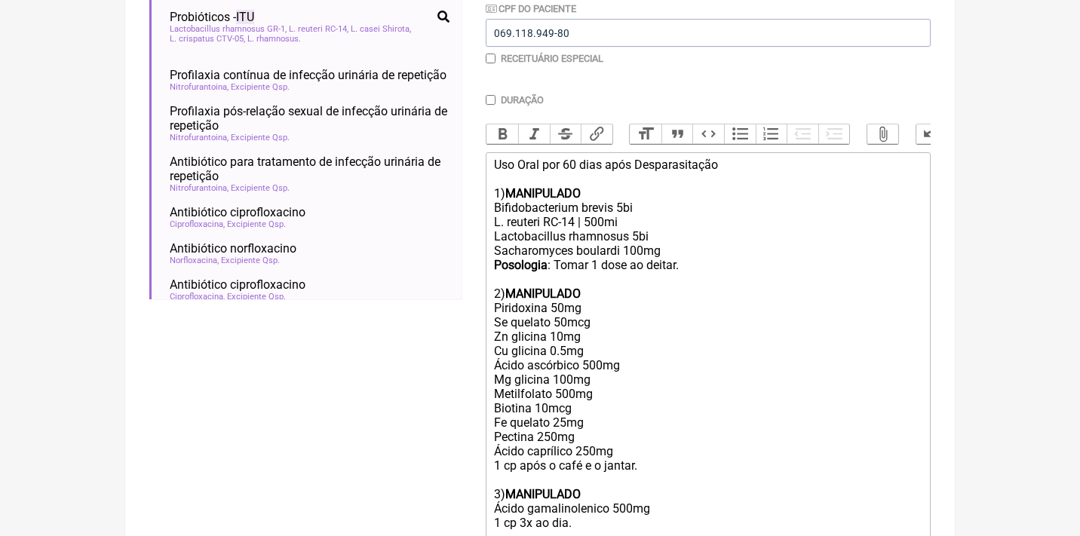
click at [624, 220] on div "Uso Oral por 60 dias após Desparasitação 1) MANIPULADO Bifidobacterium brevis 5…" at bounding box center [708, 409] width 428 height 502
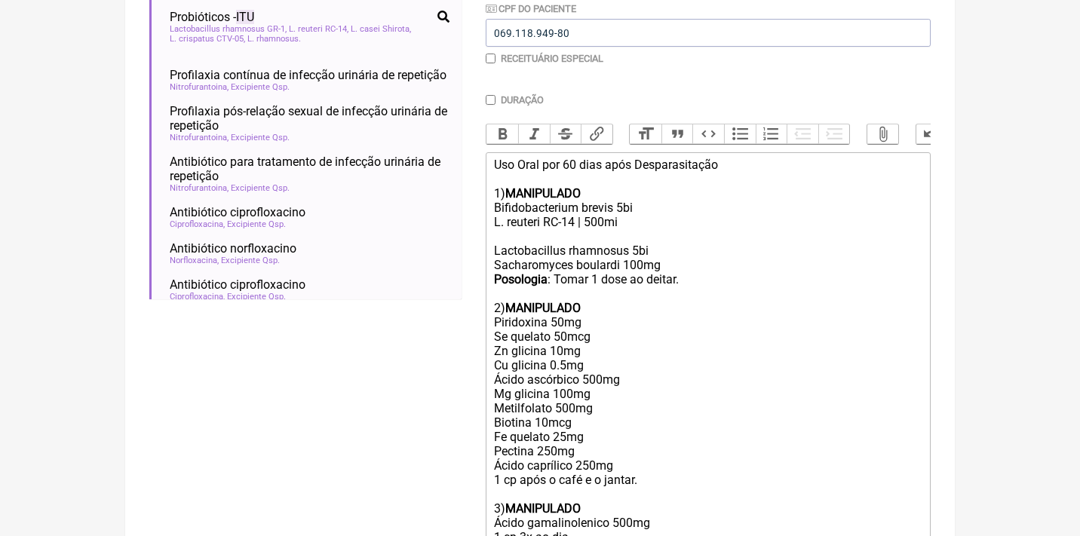
paste trix-editor "L. casei Shirota | 500mi"
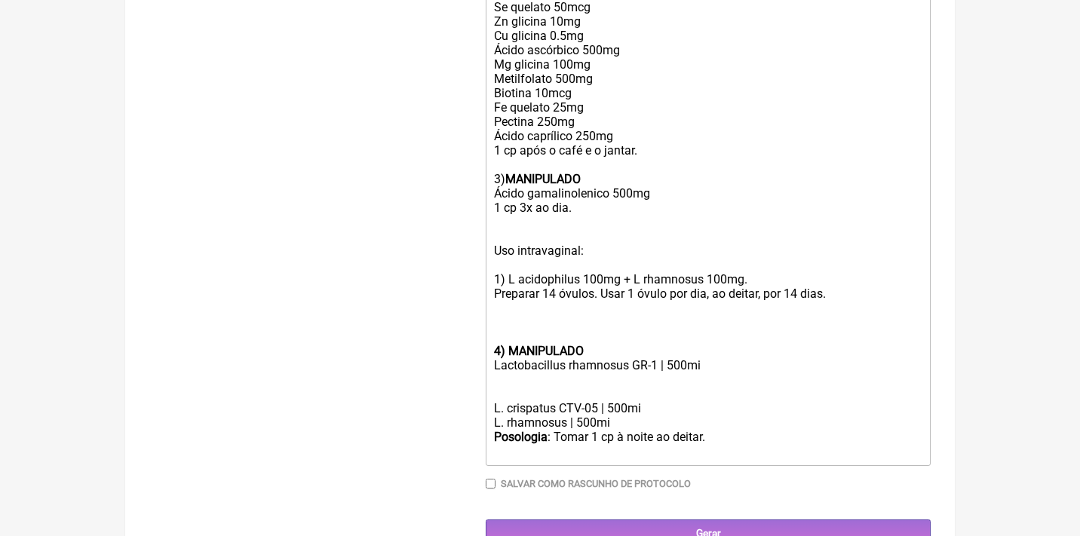
scroll to position [704, 0]
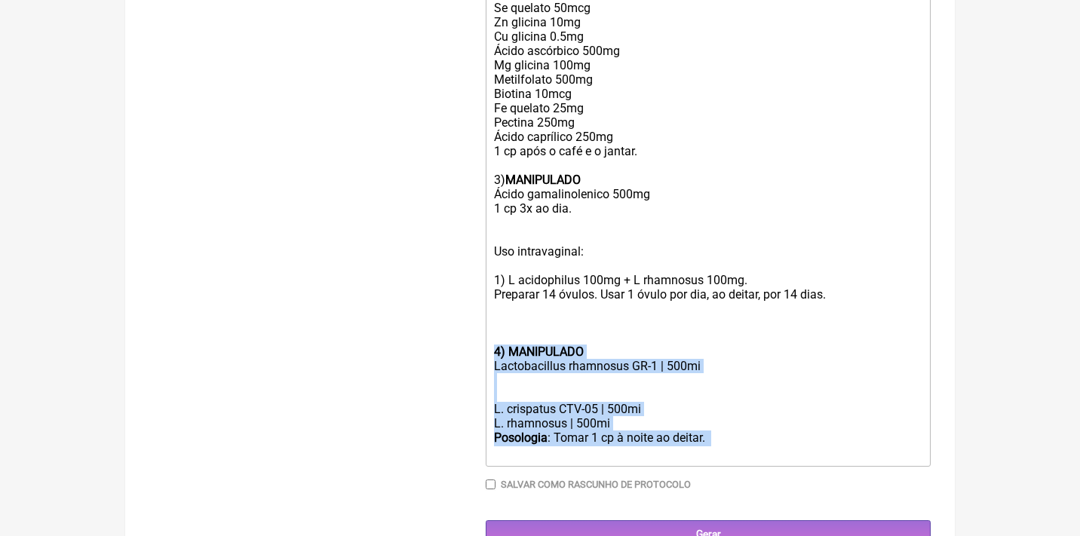
drag, startPoint x: 751, startPoint y: 418, endPoint x: 460, endPoint y: 318, distance: 307.7
click at [460, 318] on form "Buscar itu Protocolos Formulas Medicamentos Industrializados Suplementos / Cosm…" at bounding box center [539, 13] width 781 height 1069
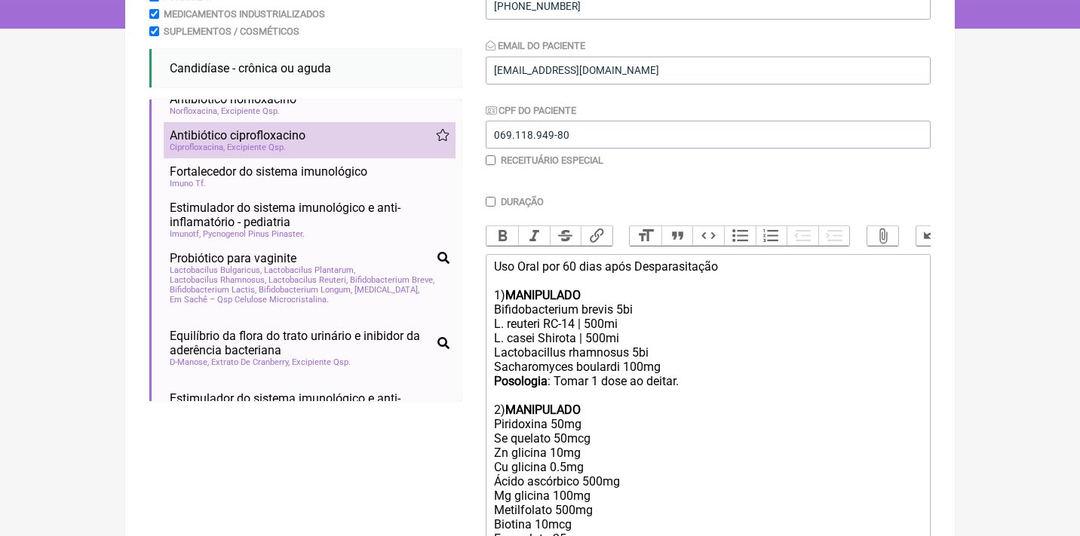
scroll to position [255, 0]
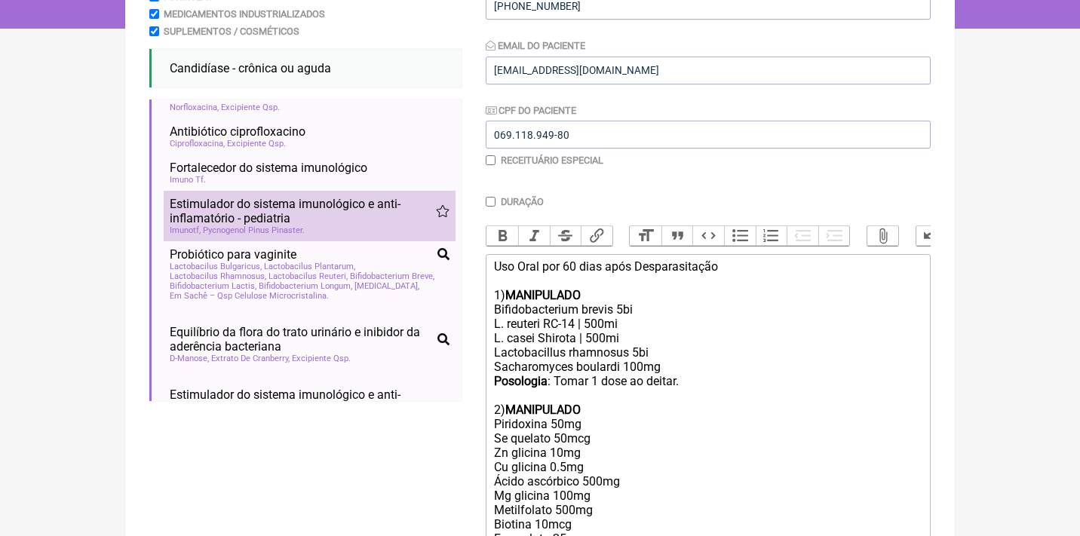
click at [336, 203] on span "Estimulador do sistema imunológico e anti-inflamatório - pediatria" at bounding box center [303, 211] width 266 height 29
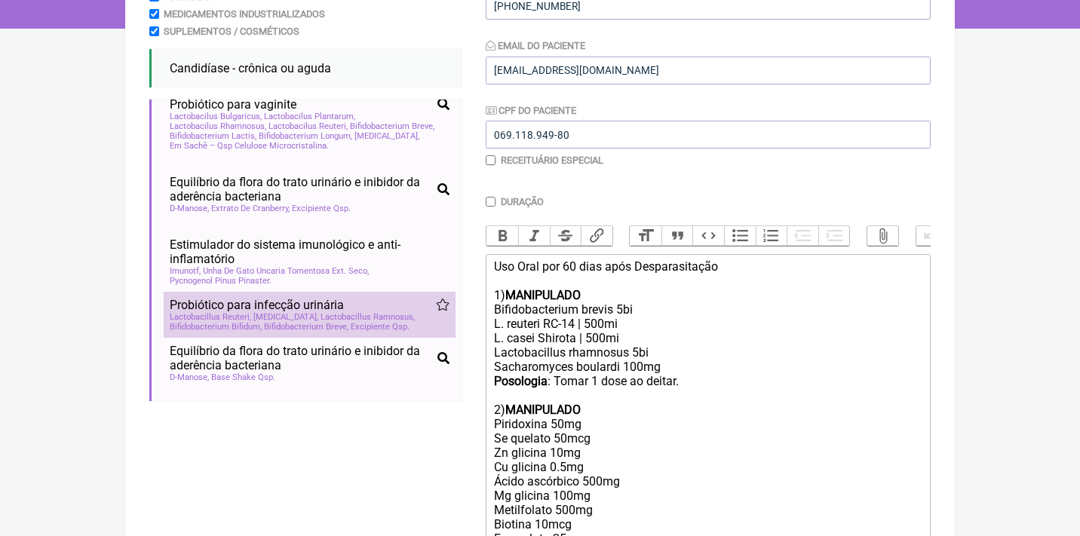
scroll to position [409, 0]
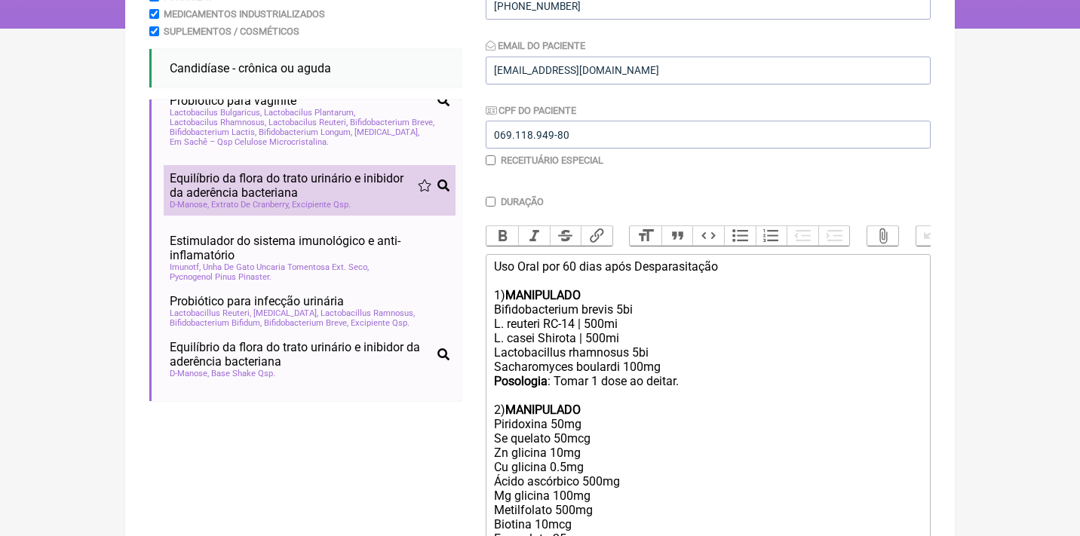
click at [345, 186] on span "Equilíbrio da flora do trato urinário e inibidor da aderência bacteriana" at bounding box center [294, 185] width 248 height 29
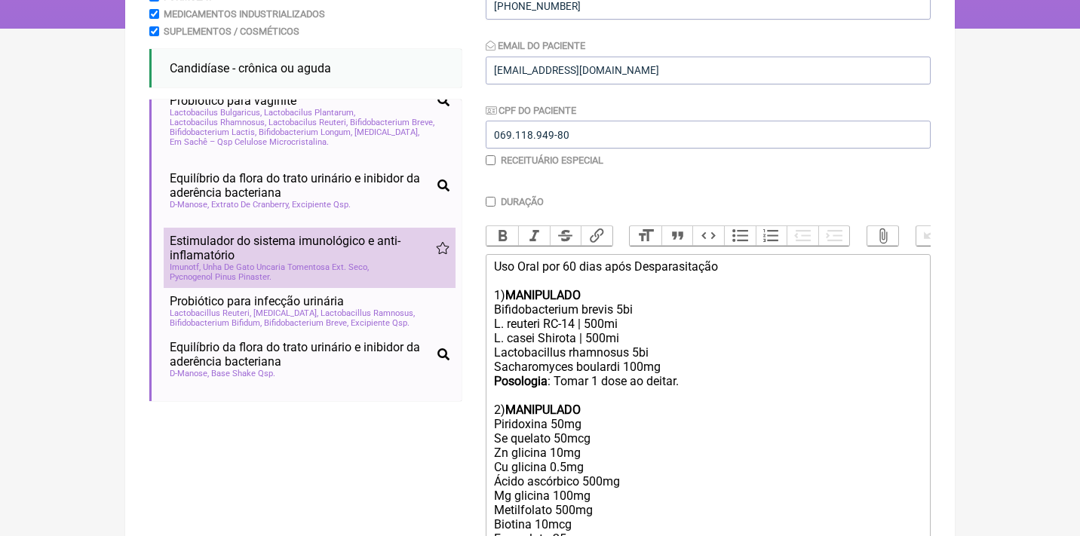
click at [322, 256] on span "Estimulador do sistema imunológico e anti-inflamatório" at bounding box center [303, 248] width 266 height 29
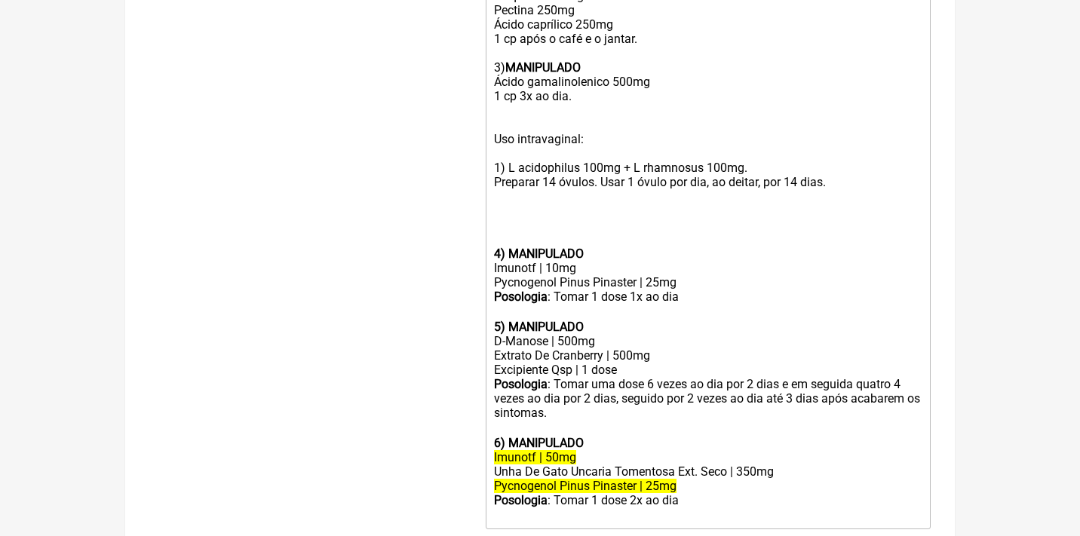
scroll to position [823, 0]
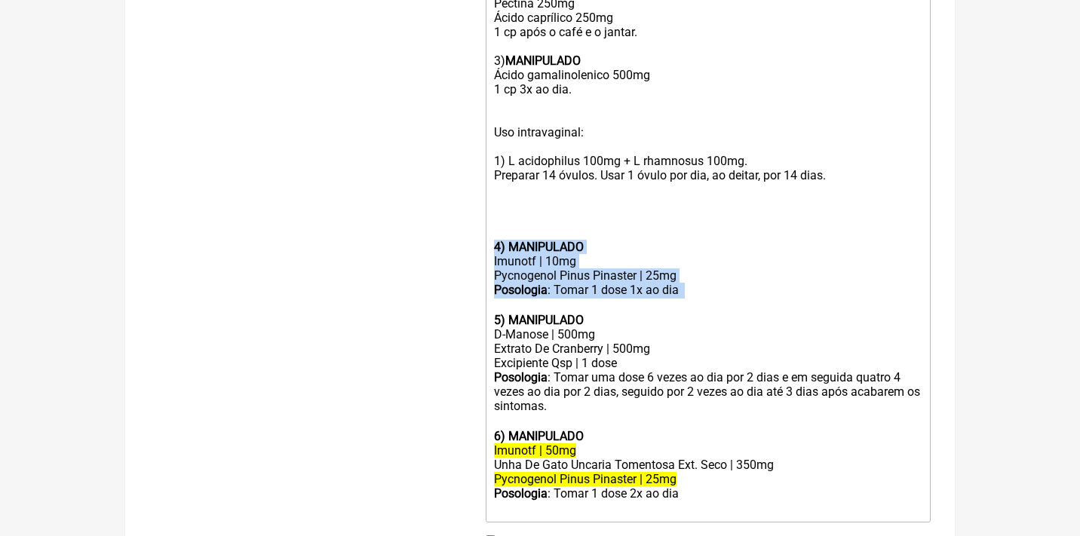
drag, startPoint x: 735, startPoint y: 268, endPoint x: 480, endPoint y: 211, distance: 261.3
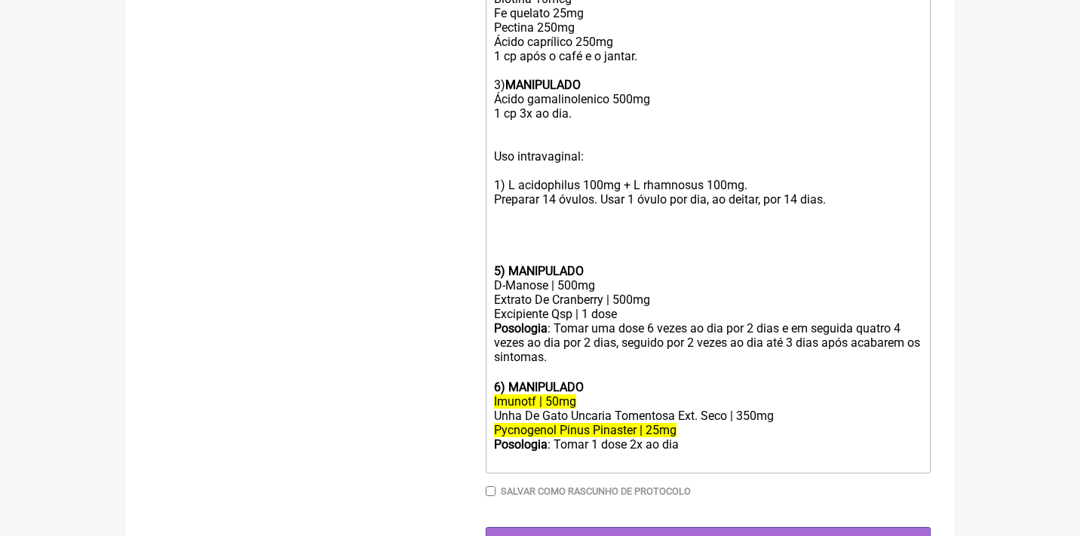
scroll to position [785, 0]
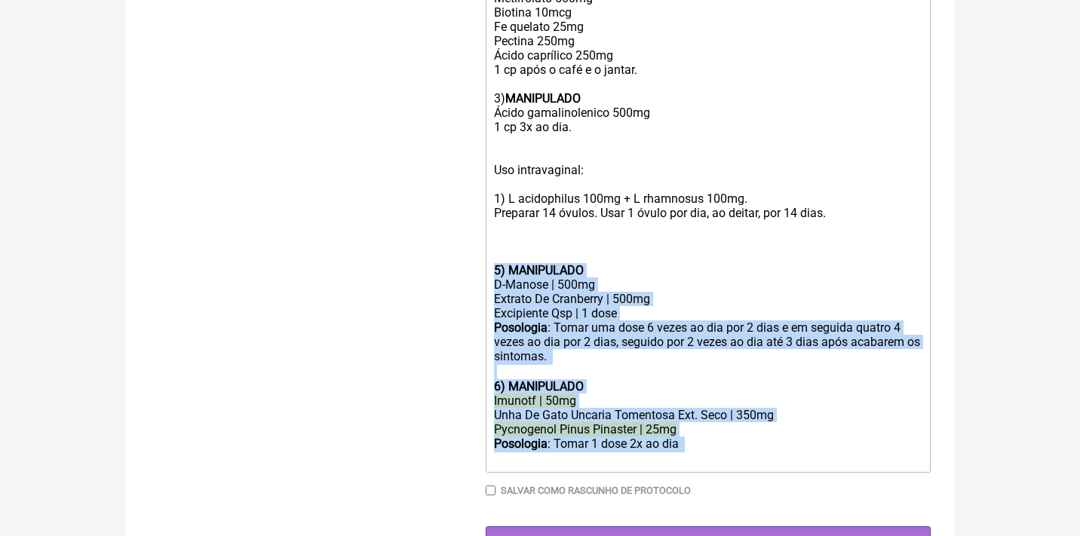
drag, startPoint x: 706, startPoint y: 413, endPoint x: 457, endPoint y: 241, distance: 302.1
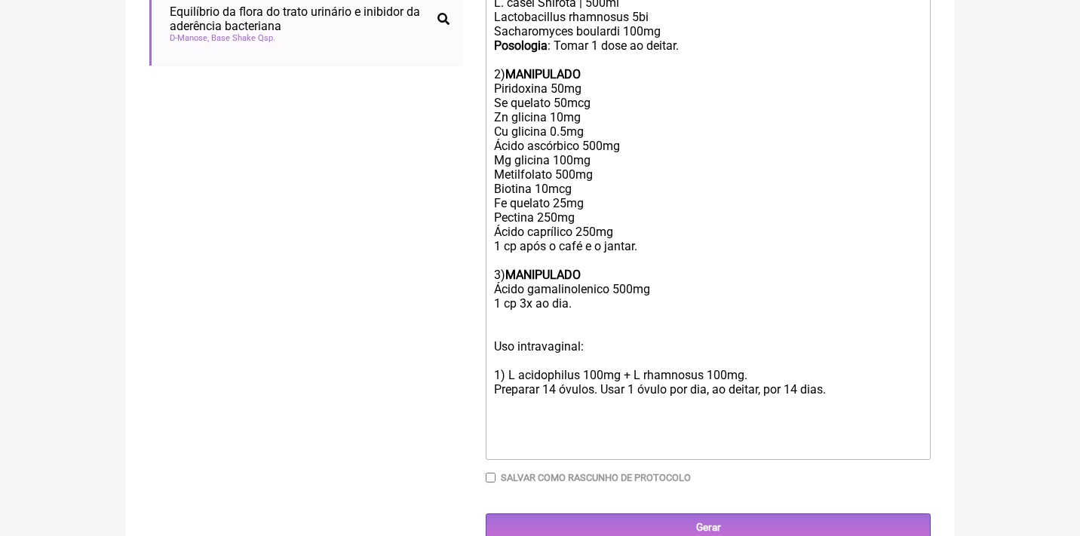
click at [600, 283] on div "Uso Oral por 60 dias após Desparasitação 1) MANIPULADO Bifidobacterium brevis 5…" at bounding box center [708, 182] width 428 height 516
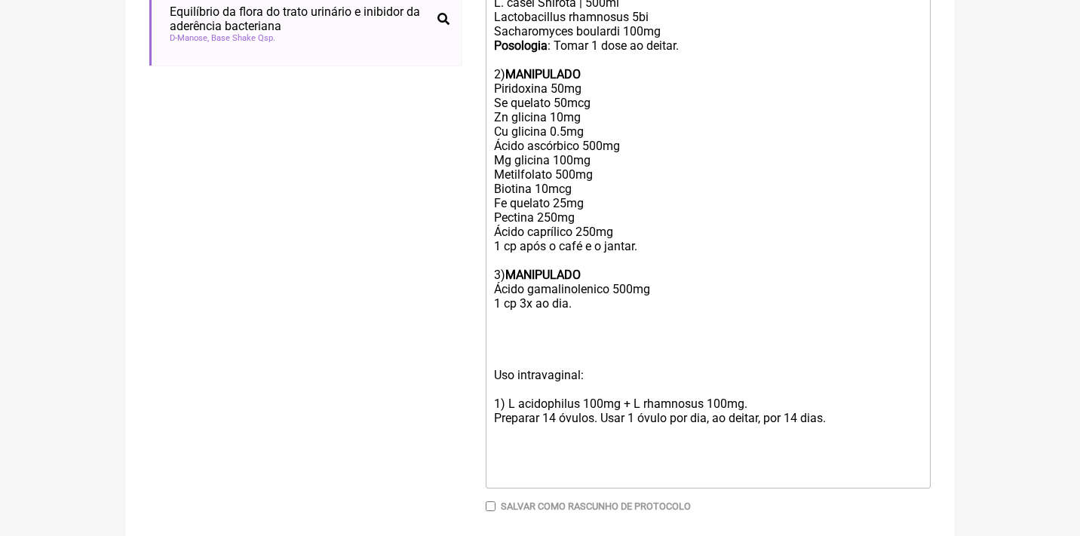
paste trix-editor "<br><br><strong>5) MANIPULADO</strong></div><div>D-Manose | 500mg</div><div>Ext…"
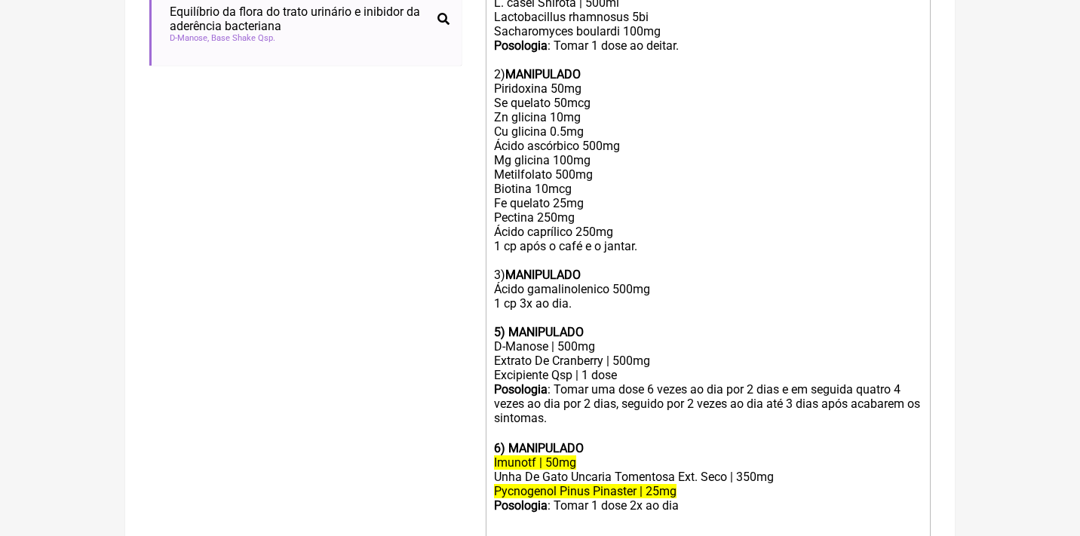
click at [502, 325] on strong "5) MANIPULADO" at bounding box center [539, 332] width 90 height 14
click at [500, 441] on strong "6) MANIPULADO" at bounding box center [539, 448] width 90 height 14
click at [791, 382] on div "Posologia : Tomar uma dose 6 vezes ao dia por 2 dias e em seguida quatro 4 veze…" at bounding box center [708, 411] width 428 height 59
drag, startPoint x: 836, startPoint y: 364, endPoint x: 925, endPoint y: 361, distance: 88.3
click at [925, 361] on trix-editor "Uso Oral por 60 dias após Desparasitação 1) MANIPULADO Bifidobacterium brevis 5…" at bounding box center [708, 298] width 445 height 759
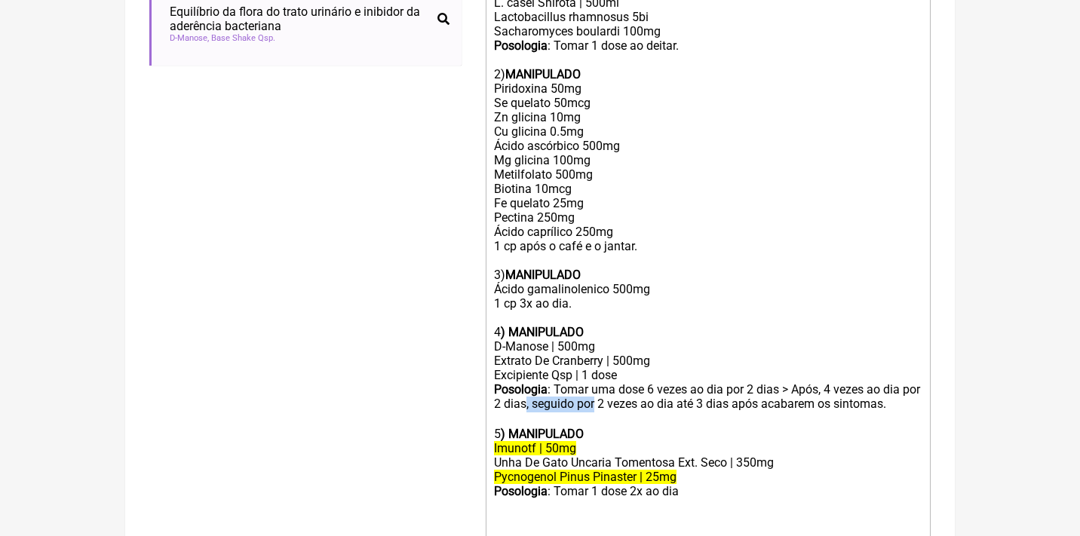
drag, startPoint x: 621, startPoint y: 379, endPoint x: 548, endPoint y: 381, distance: 72.4
click at [548, 382] on div "Posologia : Tomar uma dose 6 vezes ao dia por 2 dias > Após, 4 vezes ao dia por…" at bounding box center [708, 404] width 428 height 44
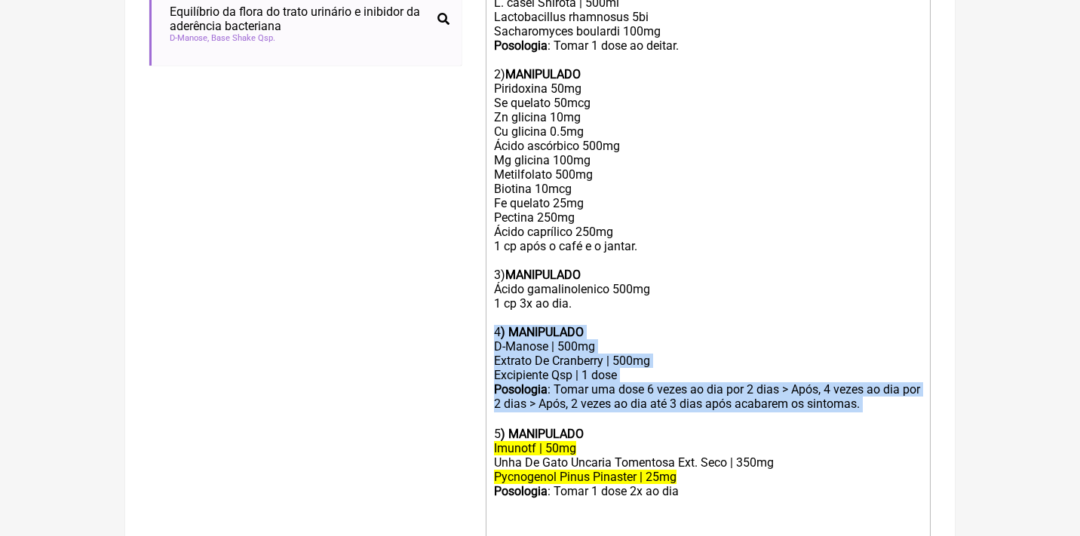
drag, startPoint x: 894, startPoint y: 380, endPoint x: 492, endPoint y: 305, distance: 409.6
click at [492, 305] on trix-editor "Uso Oral por 60 dias após Desparasitação 1) MANIPULADO Bifidobacterium brevis 5…" at bounding box center [708, 291] width 445 height 745
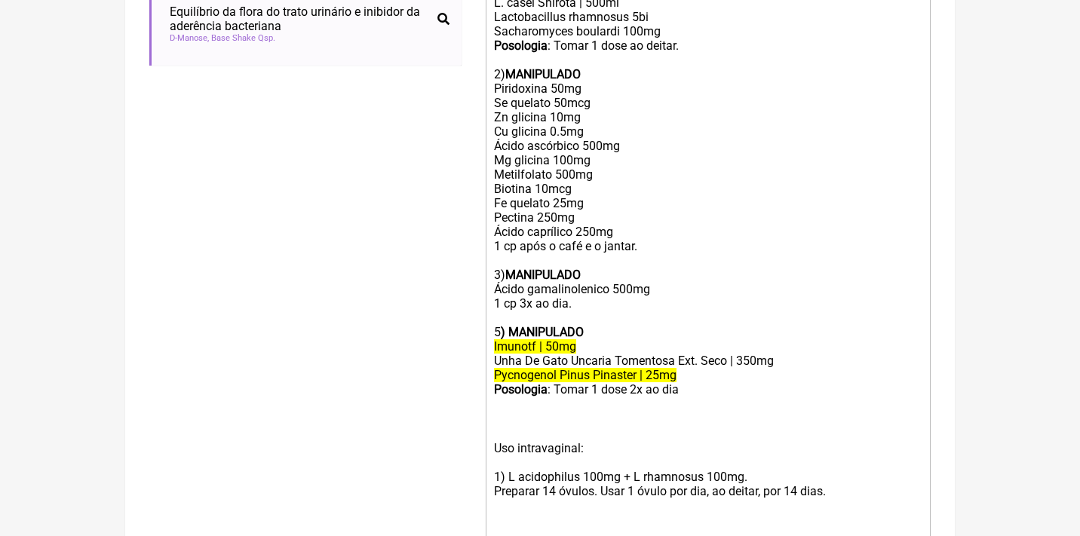
click at [495, 325] on div "5 ) MANIPULADO" at bounding box center [708, 332] width 428 height 14
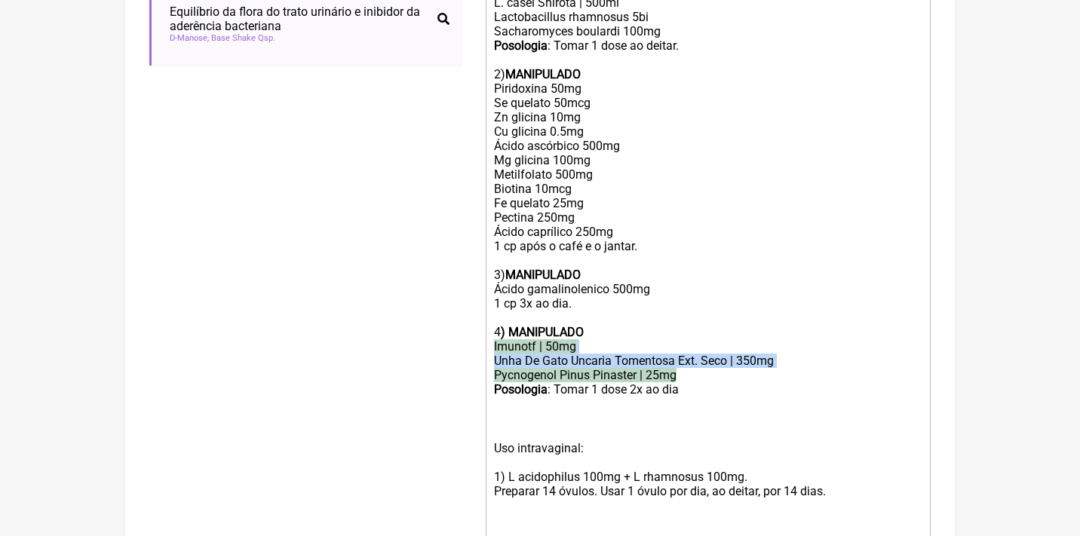
drag, startPoint x: 691, startPoint y: 354, endPoint x: 452, endPoint y: 321, distance: 241.5
click at [456, 323] on form "Buscar itu Protocolos Formulas Medicamentos Industrializados Suplementos / Cosm…" at bounding box center [539, 108] width 781 height 1069
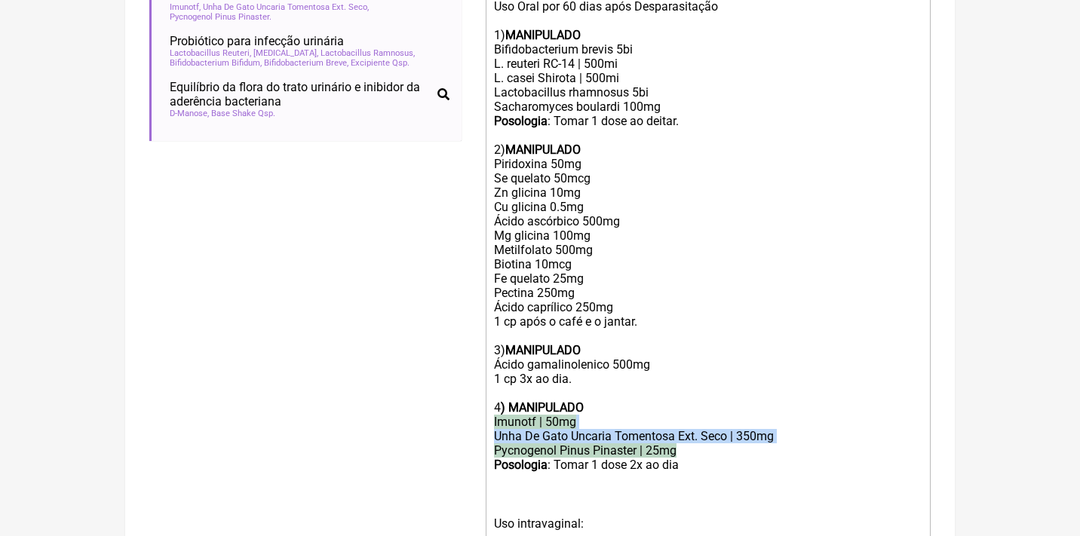
scroll to position [287, 0]
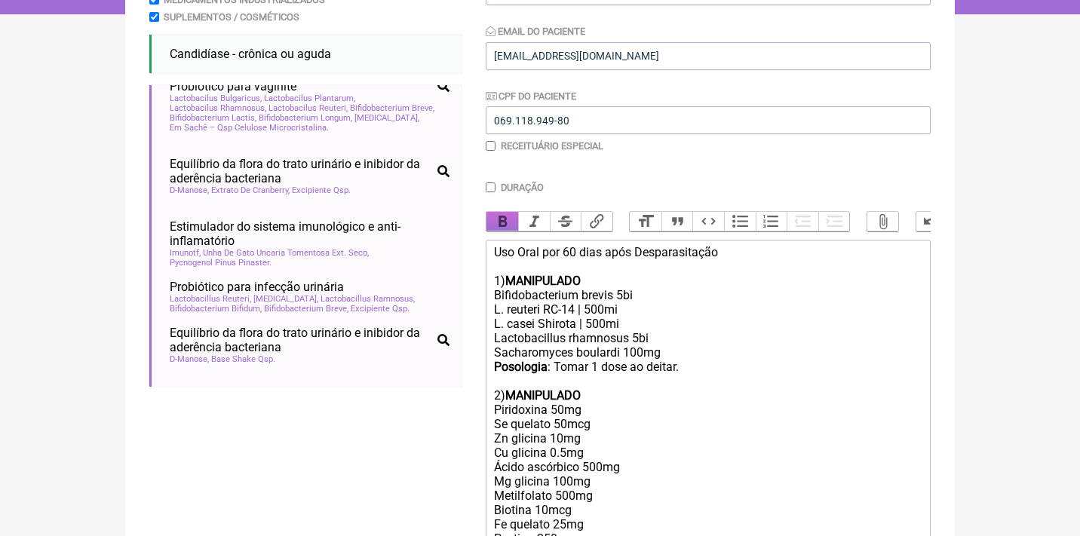
click at [495, 216] on button "Bold" at bounding box center [502, 222] width 32 height 20
click at [562, 217] on button "Strikethrough" at bounding box center [566, 222] width 32 height 20
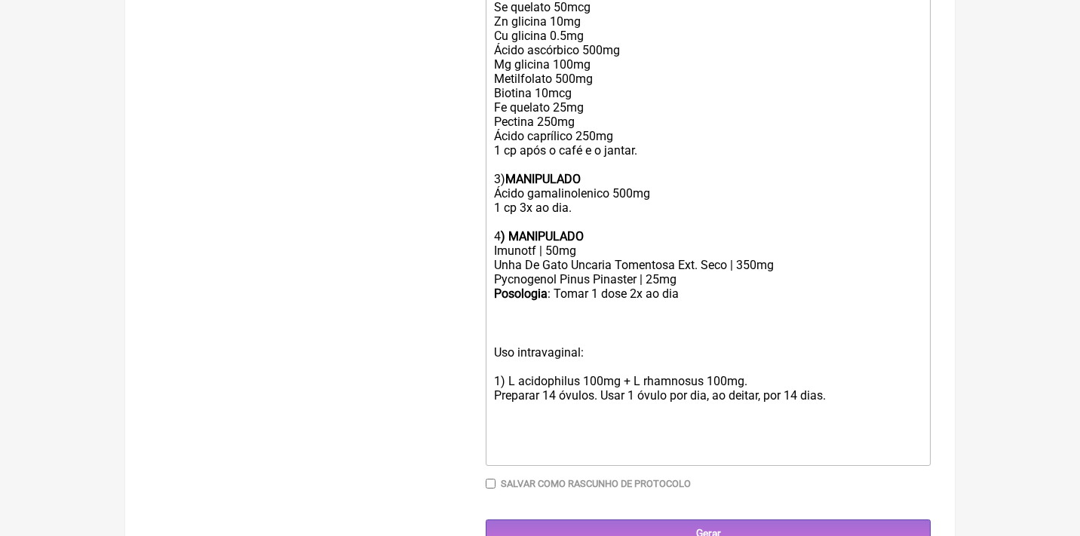
scroll to position [704, 0]
click at [597, 303] on div "Uso intravaginal: 1) L acidophilus 100mg + L rhamnosus 100mg. Preparar 14 óvulo…" at bounding box center [708, 374] width 428 height 143
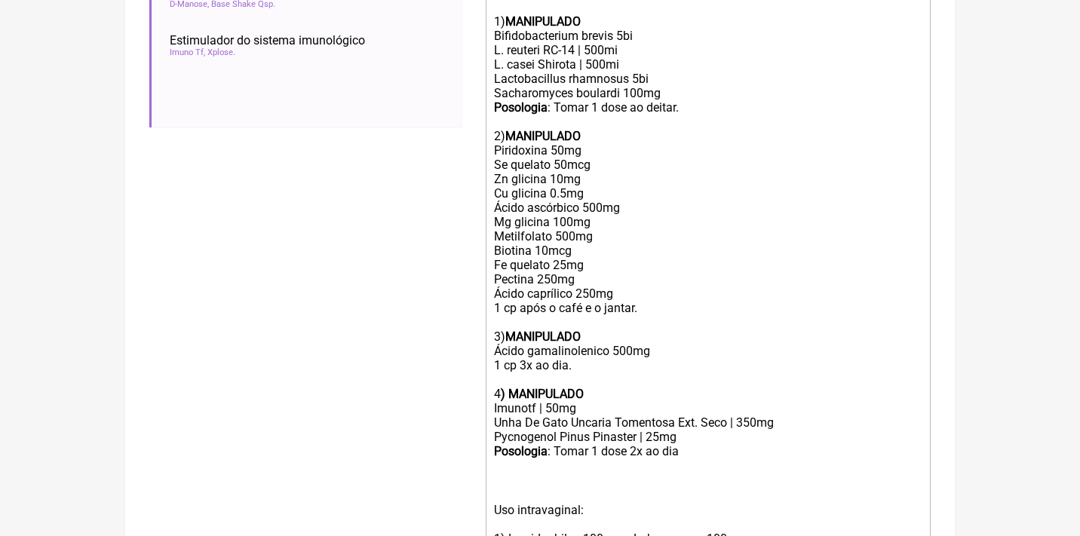
scroll to position [548, 0]
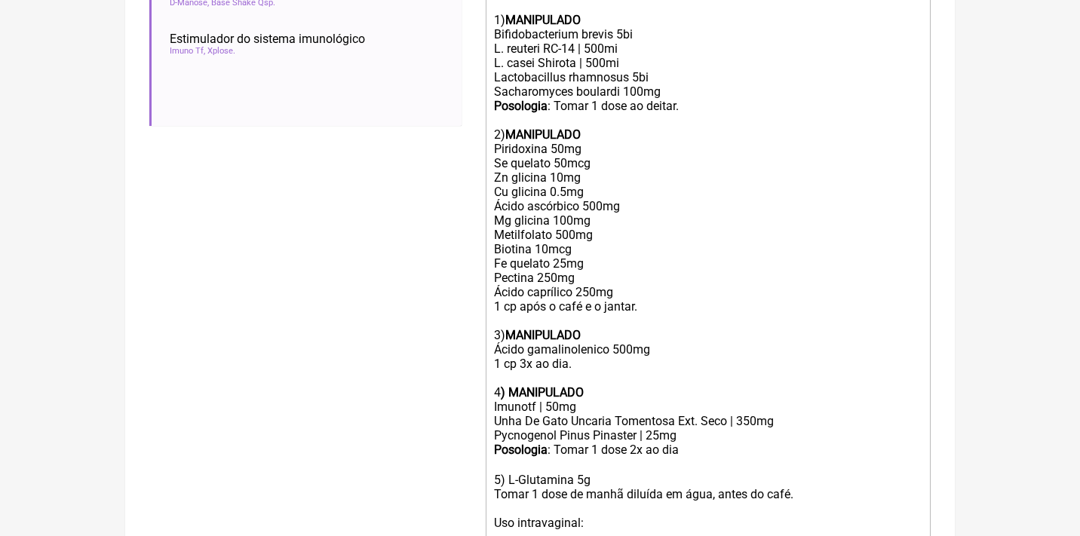
click at [494, 469] on div "5) L-Glutamina 5g Tomar 1 dose de manhã diluída em água, antes do café. Uso int…" at bounding box center [708, 538] width 428 height 158
type trix-editor "<div>Uso Oral por 60 dias após Desparasitação<br><br>1) <strong>MANIPULADO</str…"
drag, startPoint x: 553, startPoint y: 465, endPoint x: 453, endPoint y: 455, distance: 100.1
click at [462, 463] on form "Buscar itu Protocolos Formulas Medicamentos Industrializados Suplementos / Cosm…" at bounding box center [539, 176] width 781 height 1084
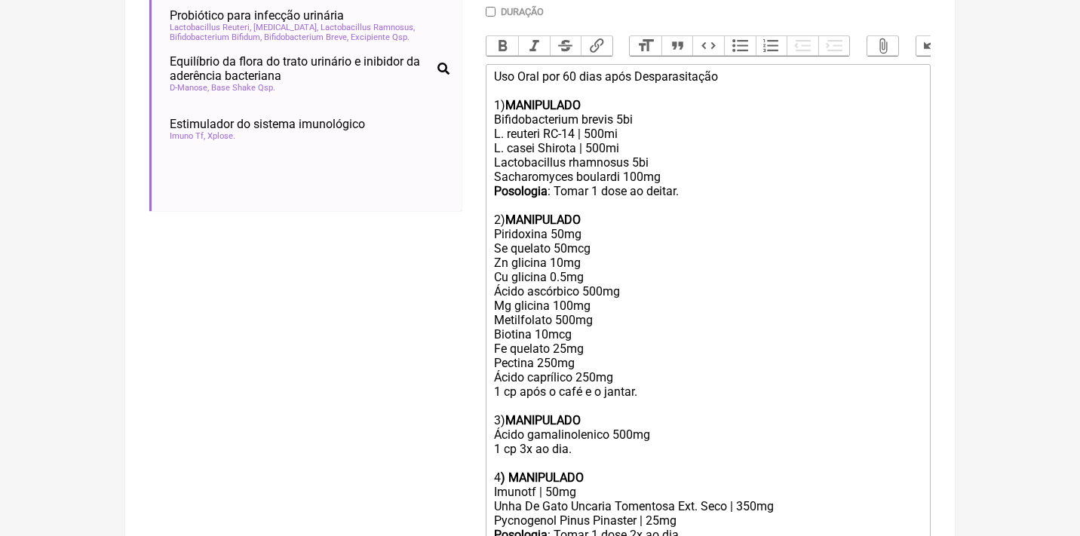
scroll to position [204, 0]
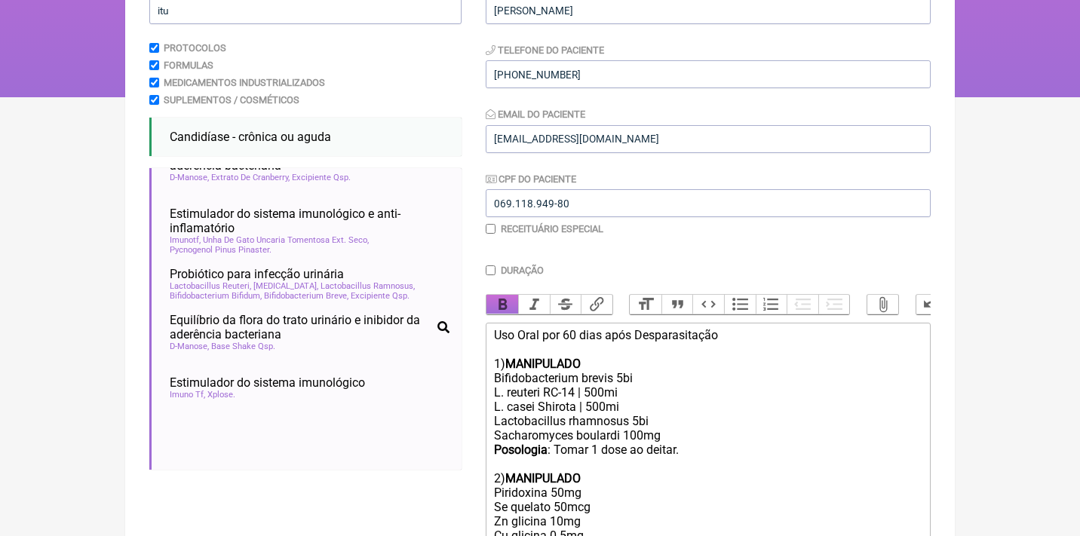
click at [503, 305] on button "Bold" at bounding box center [502, 305] width 32 height 20
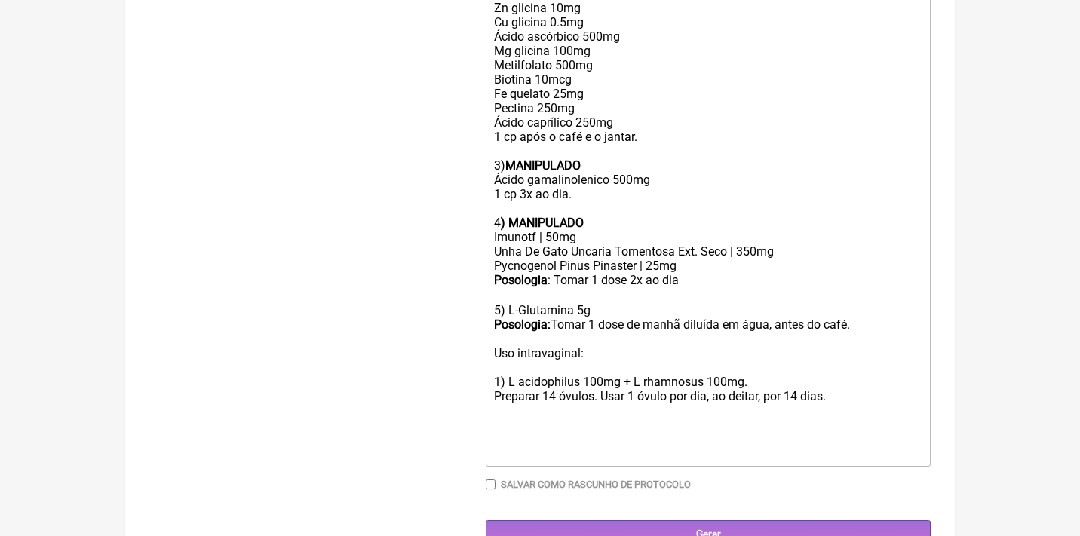
scroll to position [717, 0]
click at [855, 302] on div "5) L-Glutamina 5g Posologia: Tomar 1 dose de manhã diluída em água, antes do ca…" at bounding box center [708, 369] width 428 height 158
click at [878, 293] on div "5) L-Glutamina 5g Posologia: Tomar 1 dose de manhã diluída em água, antes do ca…" at bounding box center [708, 369] width 428 height 158
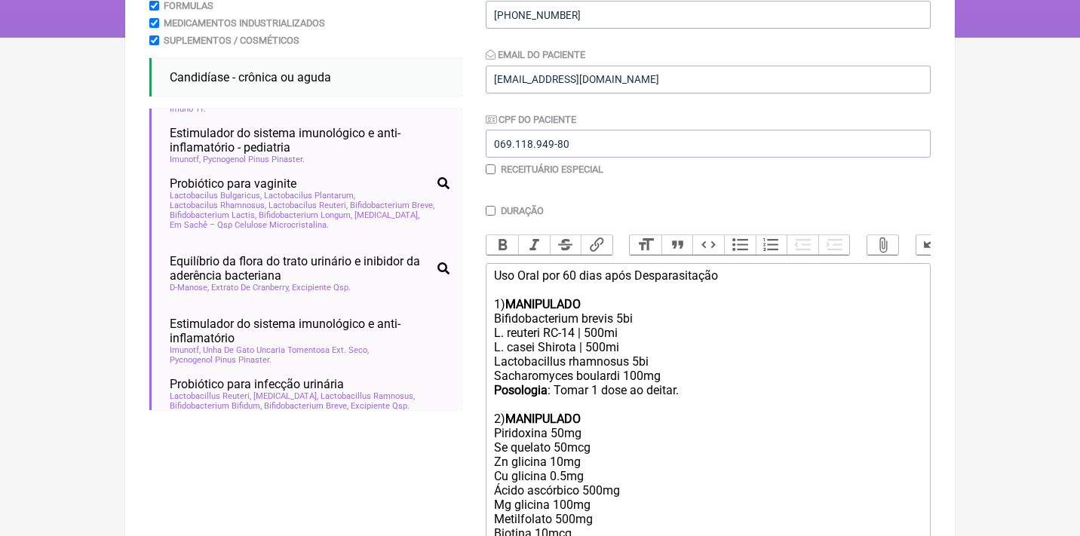
scroll to position [85, 0]
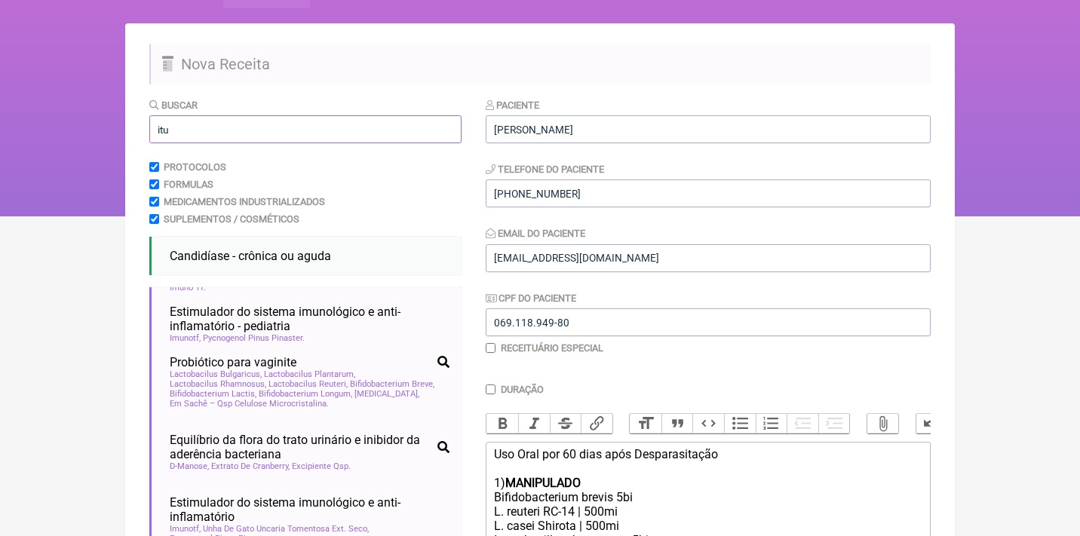
drag, startPoint x: 184, startPoint y: 132, endPoint x: 133, endPoint y: 115, distance: 53.9
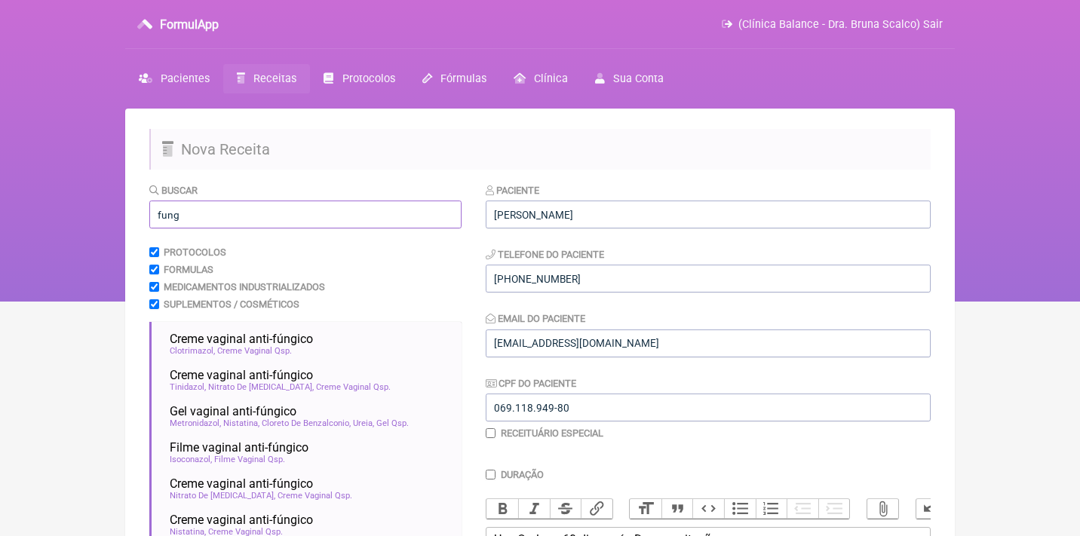
scroll to position [0, 0]
drag, startPoint x: 198, startPoint y: 218, endPoint x: 130, endPoint y: 216, distance: 67.9
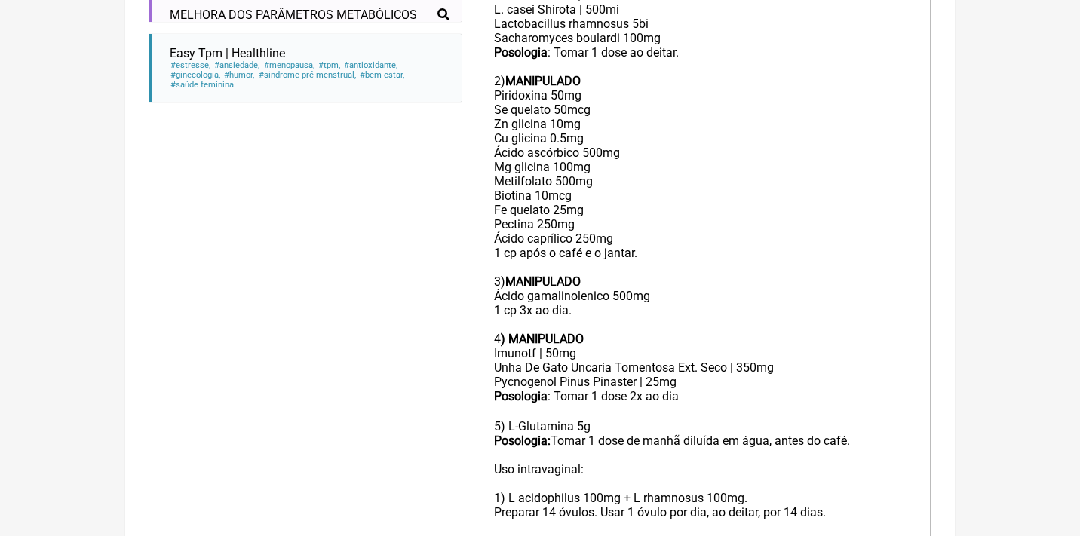
scroll to position [602, 0]
type input "síndrome f"
click at [615, 405] on div "5) L-Glutamina 5g Posologia: Tomar 1 dose de manhã diluída em água, antes do ca…" at bounding box center [708, 484] width 428 height 158
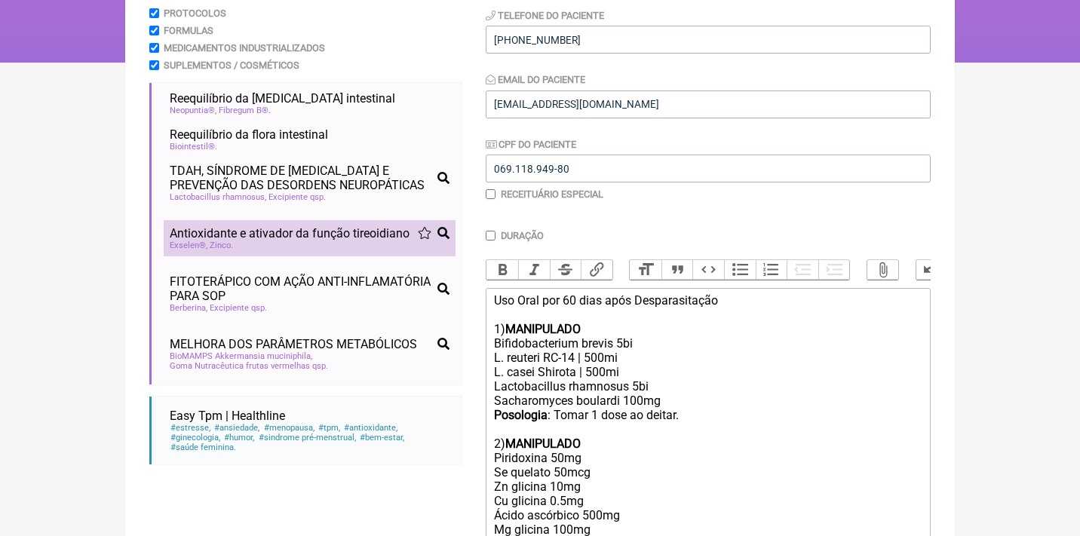
scroll to position [1213, 3]
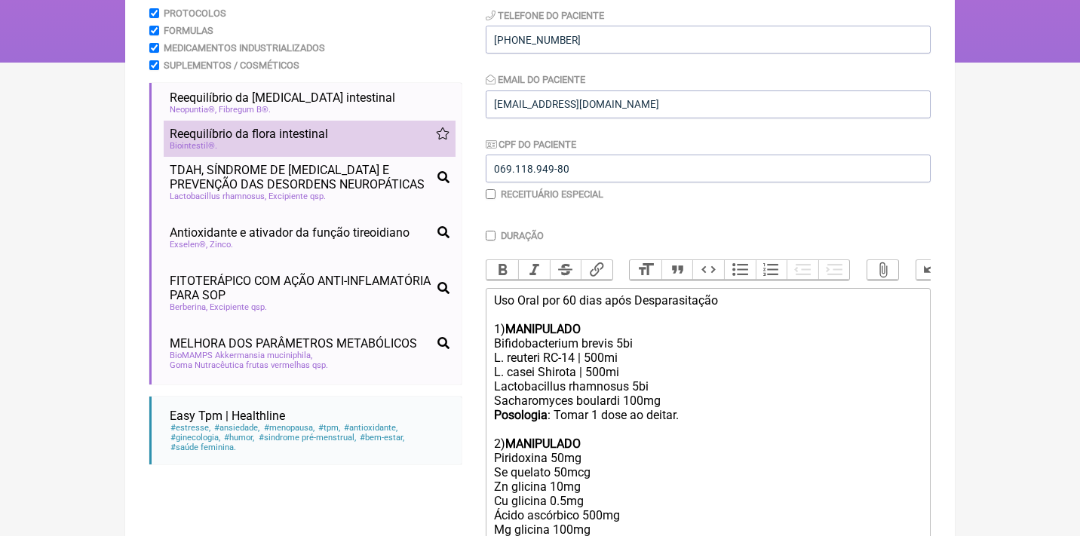
click at [353, 133] on div "Reequilíbrio da flora intestinal" at bounding box center [310, 134] width 280 height 14
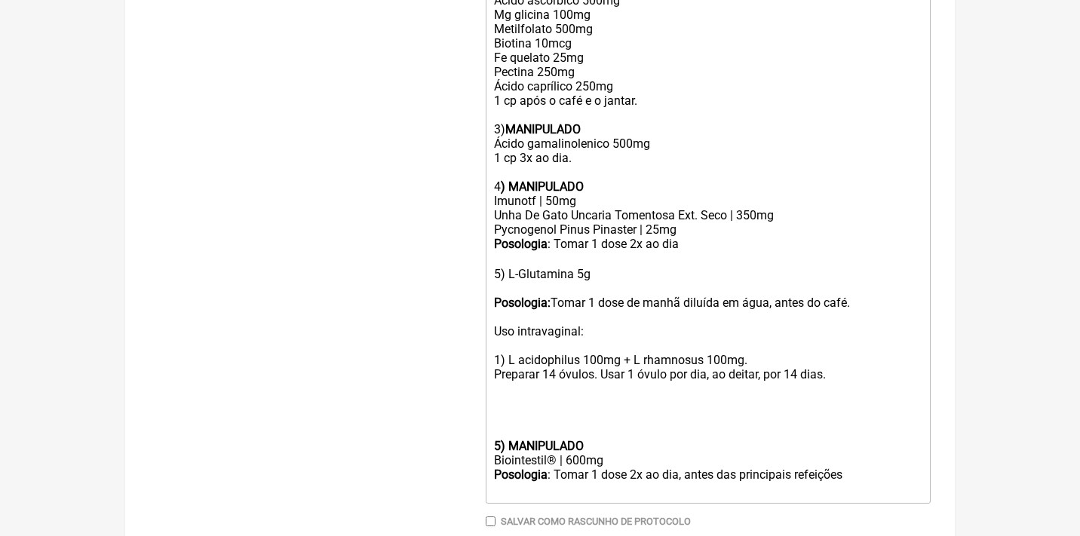
scroll to position [784, 0]
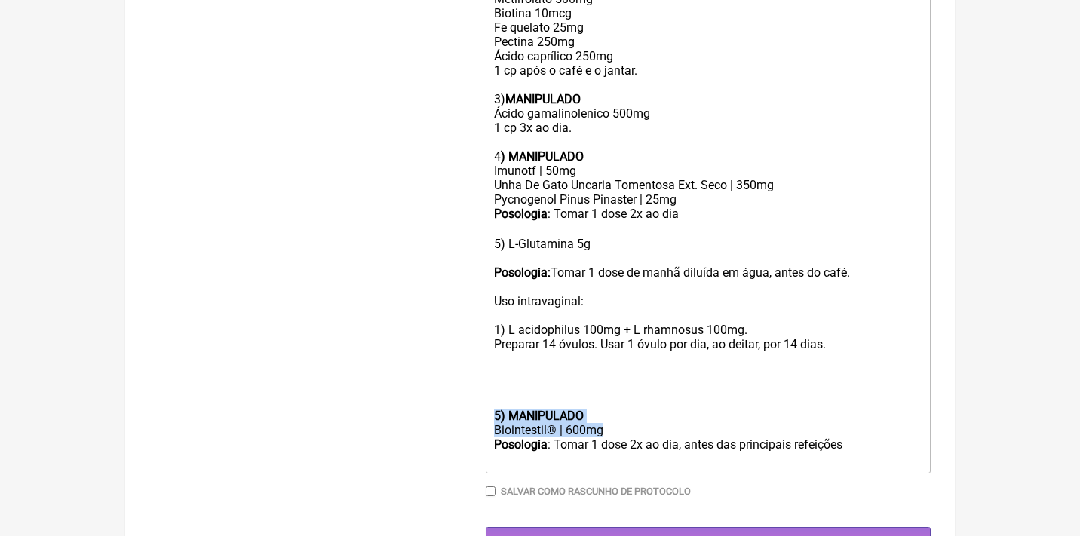
drag, startPoint x: 611, startPoint y: 391, endPoint x: 456, endPoint y: 381, distance: 155.7
click at [535, 423] on div "Biointestil® | 600mg" at bounding box center [708, 430] width 428 height 14
drag, startPoint x: 621, startPoint y: 393, endPoint x: 466, endPoint y: 387, distance: 155.5
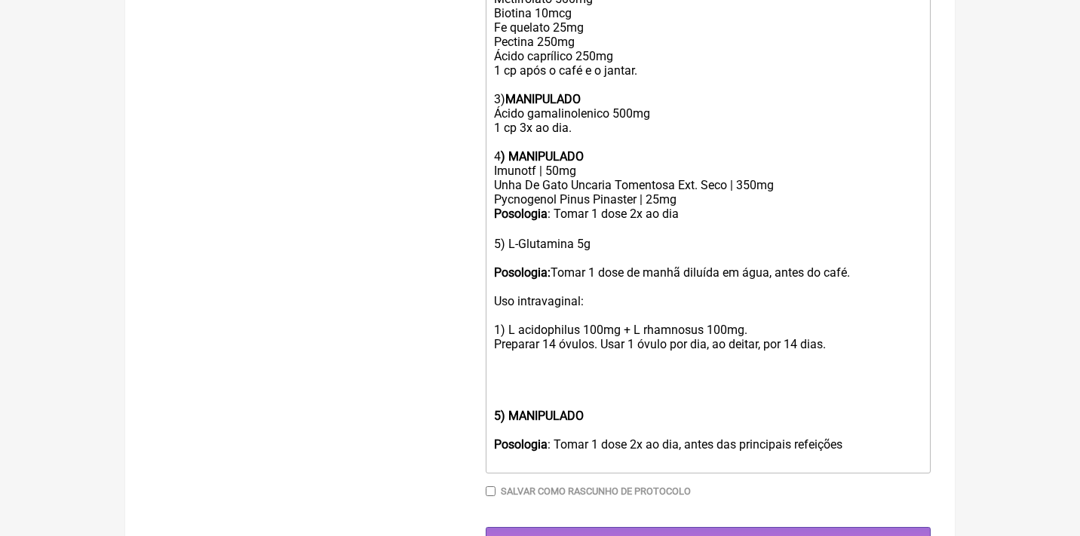
click at [511, 232] on div "5) L-Glutamina 5g Posologia: Tomar 1 dose de manhã diluída em água, antes do ca…" at bounding box center [708, 308] width 428 height 172
paste trix-editor "Biointestil® | 600mg"
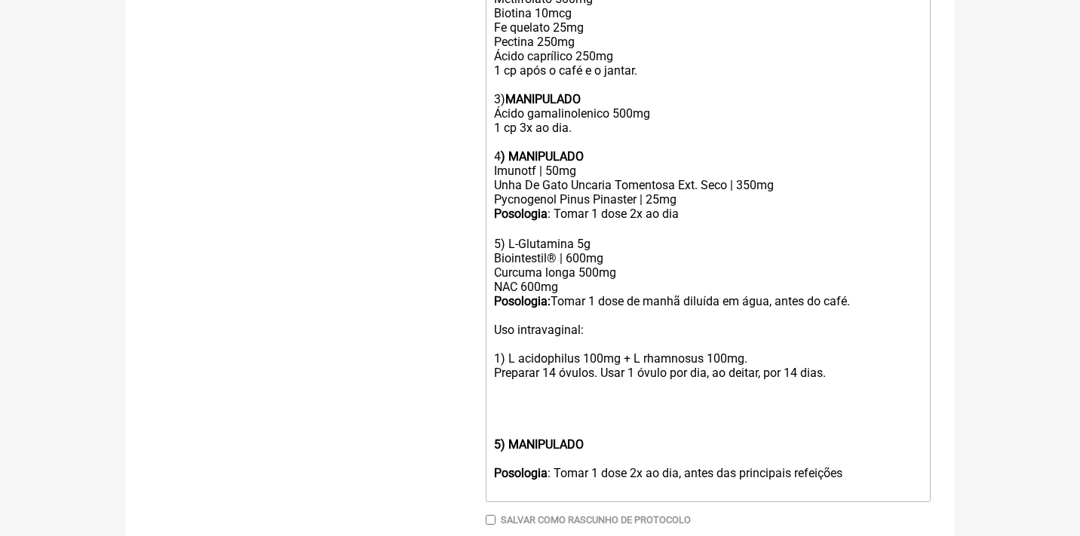
click at [630, 245] on div "5) L-Glutamina 5g Biointestil® | 600mg Curcuma longa 500mg NAC 600mg Posologia:…" at bounding box center [708, 322] width 428 height 201
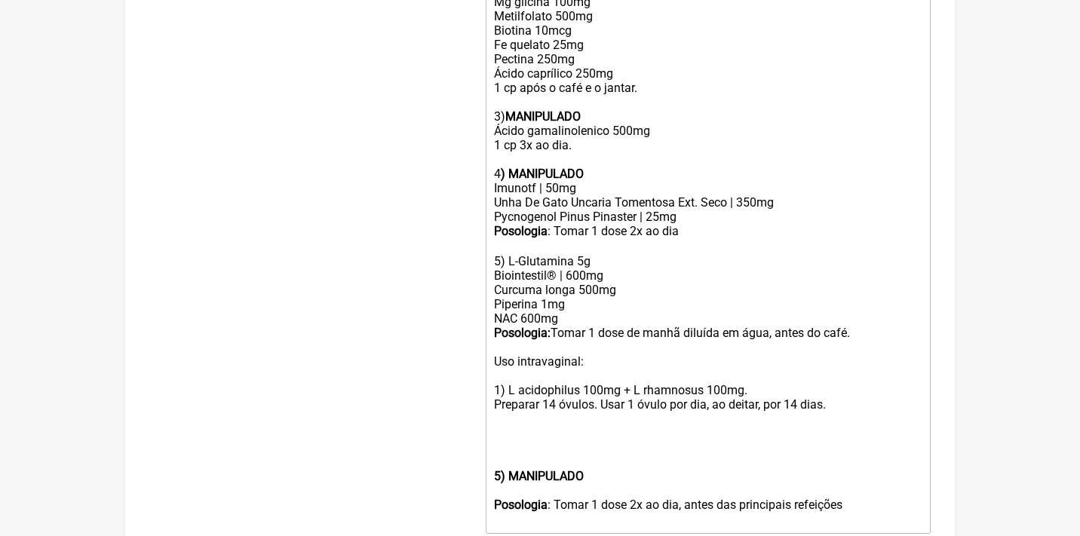
scroll to position [769, 0]
click at [588, 281] on div "5) L-Glutamina 5g Biointestil® | 600mg Curcuma longa 500mg Piperina 1mg NAC 600…" at bounding box center [708, 345] width 428 height 215
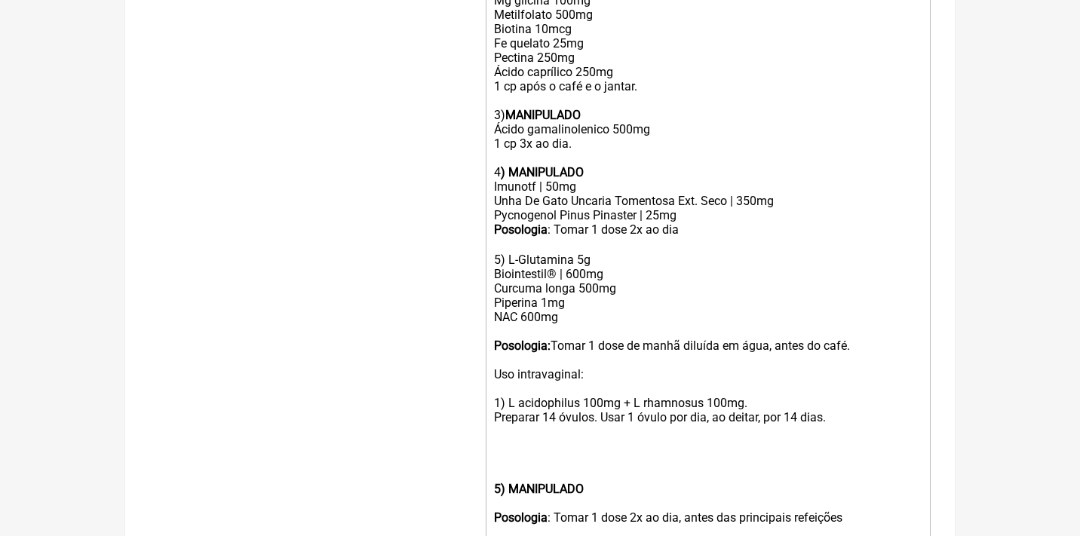
click at [557, 165] on strong ") MANIPULADO" at bounding box center [542, 172] width 83 height 14
copy strong "MANIPULADO"
click at [507, 238] on div "5) L-Glutamina 5g Biointestil® | 600mg Curcuma longa 500mg Piperina 1mg NAC 600…" at bounding box center [708, 352] width 428 height 229
paste trix-editor "<strong>MANIPULADO</strong>"
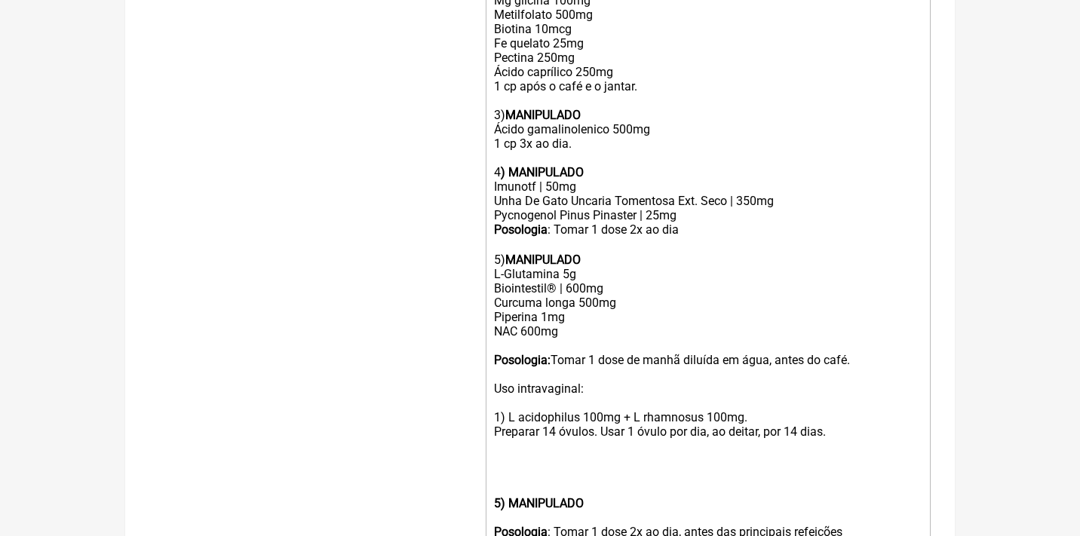
click at [573, 246] on div "5) MANIPULADO L-Glutamina 5g Biointestil® | 600mg Curcuma longa 500mg Piperina …" at bounding box center [708, 360] width 428 height 244
click at [506, 311] on div "5) MANIPULADO L-Glutamina 3g Biointestil® | 600mg Curcuma longa 500mg Piperina …" at bounding box center [708, 360] width 428 height 244
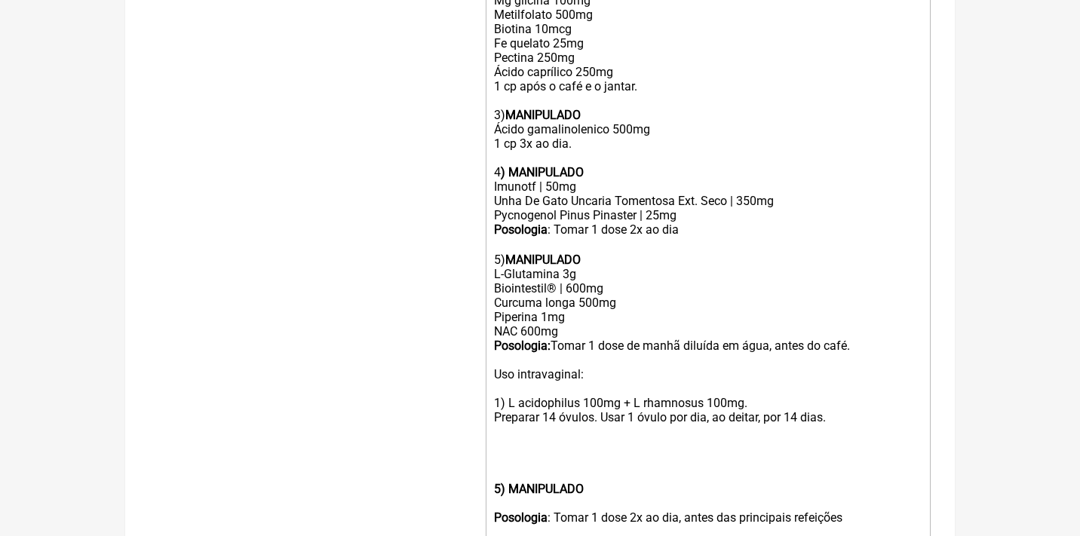
click at [559, 311] on div "5) MANIPULADO L-Glutamina 3g Biointestil® | 600mg Curcuma longa 500mg Piperina …" at bounding box center [708, 352] width 428 height 229
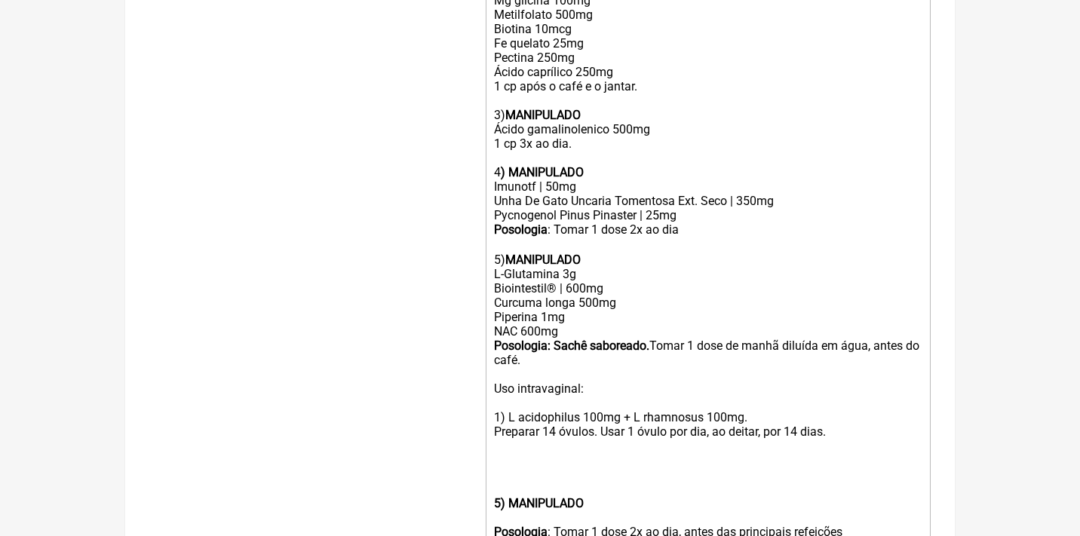
click at [639, 339] on strong "Posologia: Sachê saboreado." at bounding box center [571, 346] width 155 height 14
click at [639, 331] on div "5) MANIPULADO L-Glutamina 3g Biointestil® | 600mg Curcuma longa 500mg Piperina …" at bounding box center [708, 360] width 428 height 244
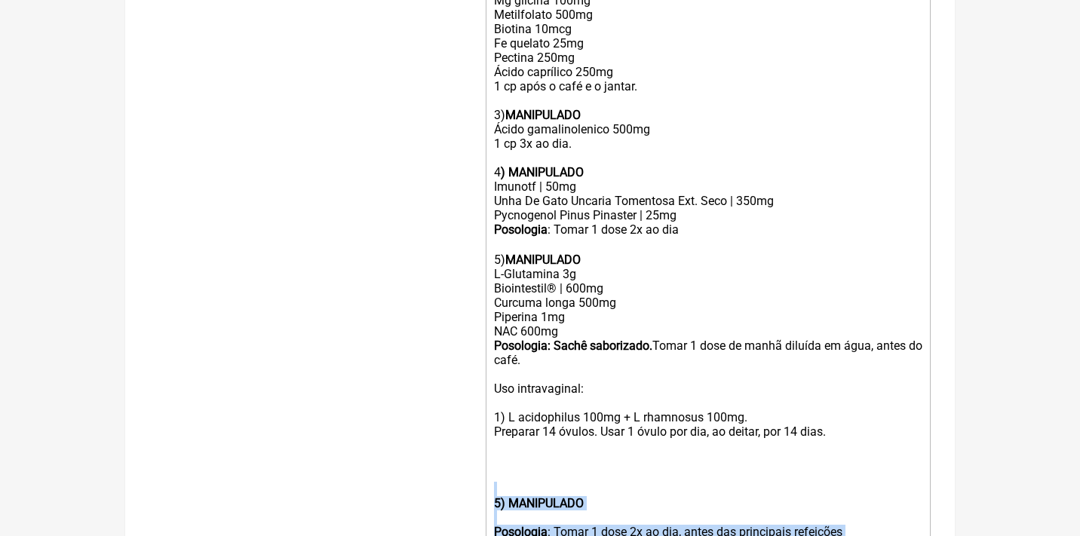
drag, startPoint x: 863, startPoint y: 493, endPoint x: 469, endPoint y: 443, distance: 396.9
click at [469, 445] on form "Buscar síndrome f Protocolos Formulas Medicamentos Industrializados Suplementos…" at bounding box center [539, 28] width 781 height 1229
click at [495, 243] on div "5) MANIPULADO L-Glutamina 3g Biointestil® | 600mg Curcuma longa 500mg Piperina …" at bounding box center [708, 360] width 428 height 244
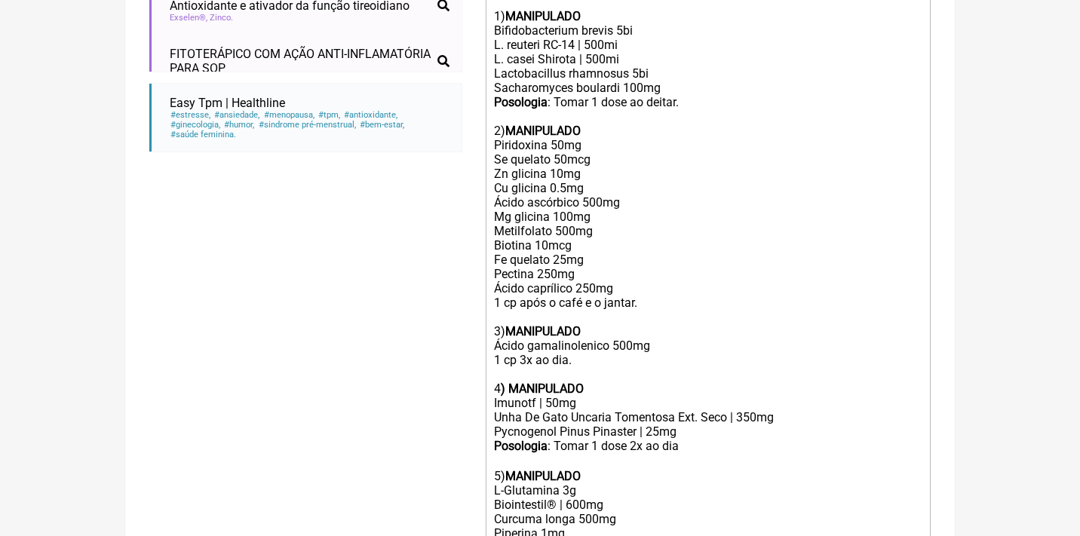
scroll to position [489, 0]
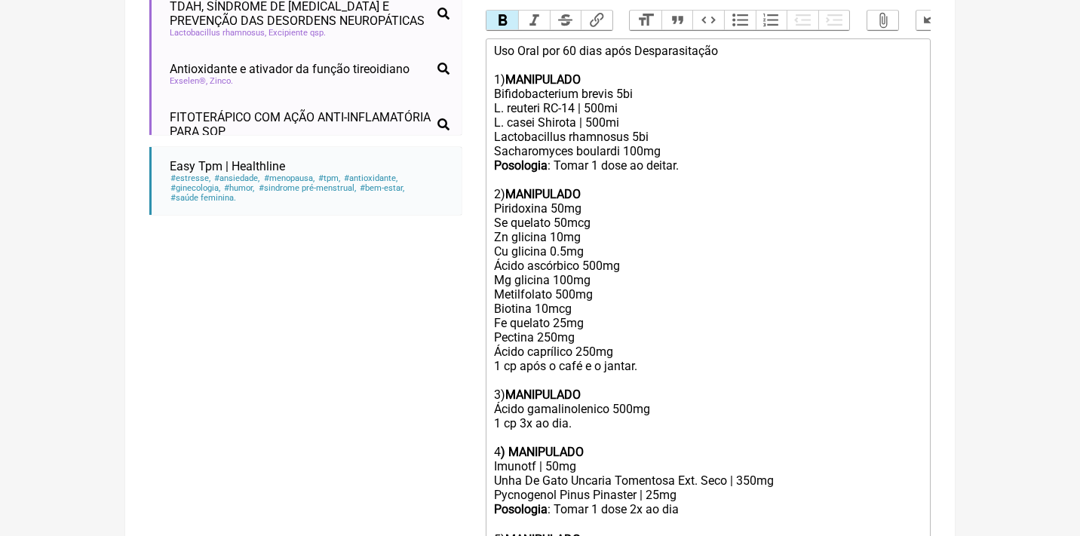
click at [751, 44] on div "Uso Oral por 60 dias após Desparasitação 1) MANIPULADO Bifidobacterium brevis 5…" at bounding box center [708, 244] width 428 height 401
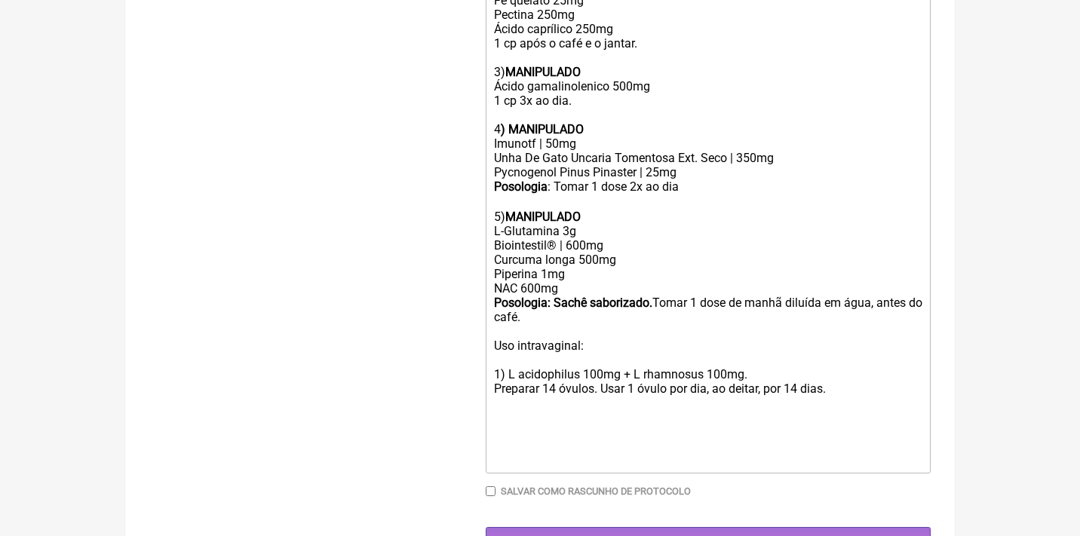
scroll to position [839, 0]
click at [612, 279] on div "5) MANIPULADO L-Glutamina 3g Biointestil® | 600mg Curcuma longa 500mg Piperina …" at bounding box center [708, 318] width 428 height 244
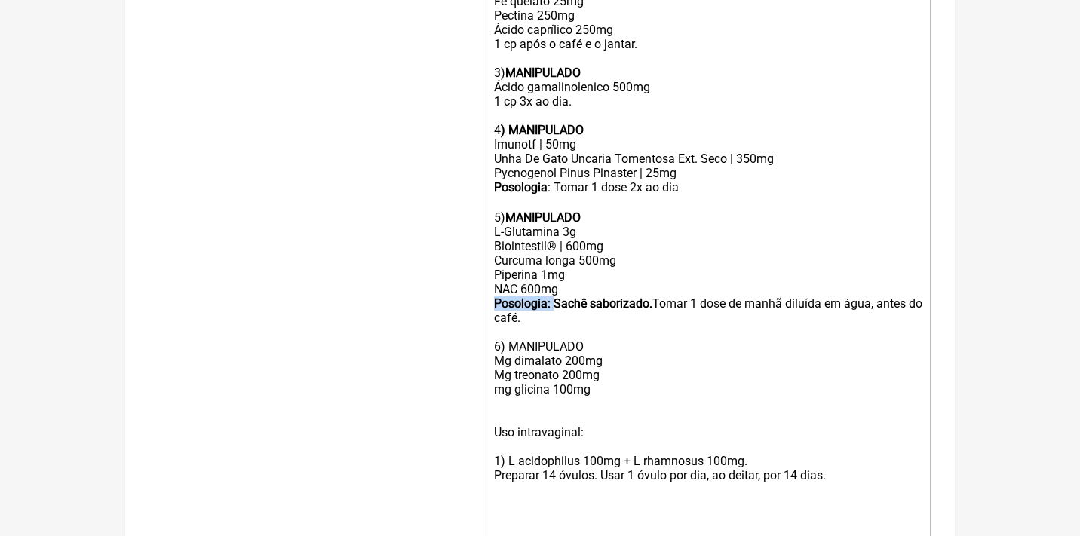
drag, startPoint x: 557, startPoint y: 266, endPoint x: 466, endPoint y: 262, distance: 91.3
copy strong "Posologia:"
click at [532, 308] on div "5) MANIPULADO L-Glutamina 3g Biointestil® | 600mg Curcuma longa 500mg Piperina …" at bounding box center [708, 361] width 428 height 330
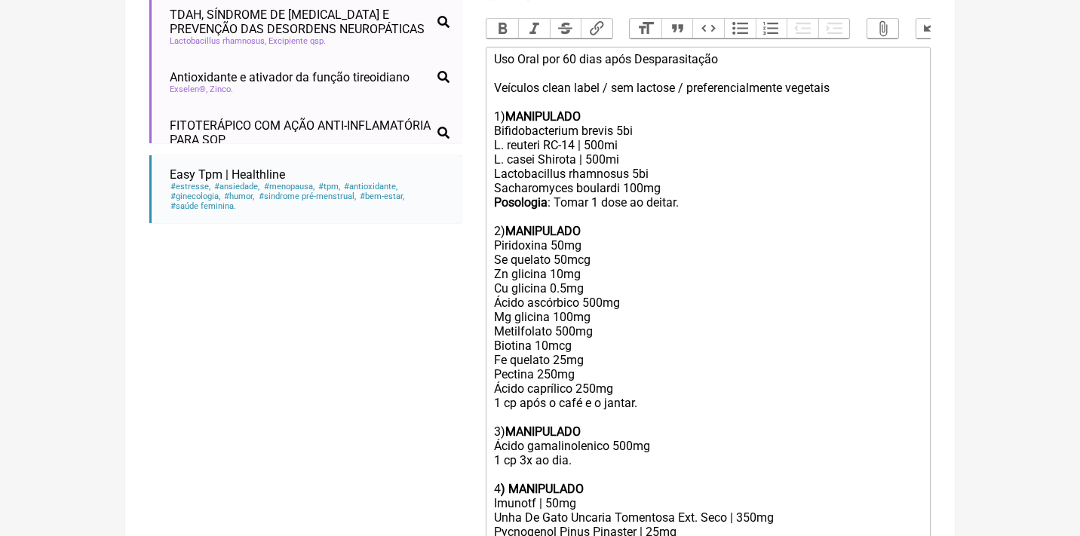
scroll to position [479, 0]
click at [504, 20] on button "Bold" at bounding box center [502, 30] width 32 height 20
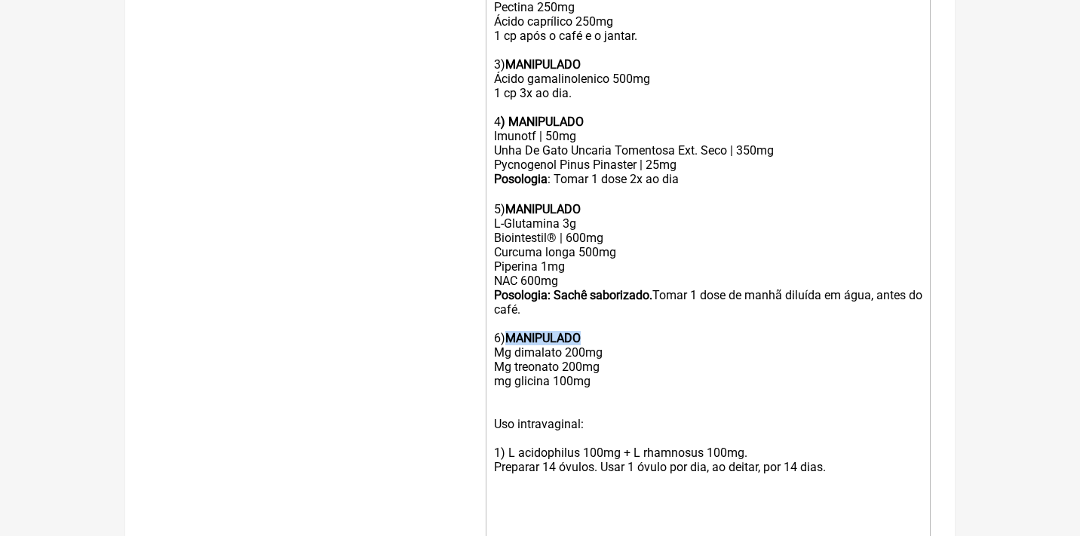
click at [496, 354] on div "5) MANIPULADO L-Glutamina 3g Biointestil® | 600mg Curcuma longa 500mg Piperina …" at bounding box center [708, 353] width 428 height 330
paste trix-editor "strong>Posologia:&nbsp;</strong><"
click at [503, 345] on div "5) MANIPULADO L-Glutamina 3g Biointestil® | 600mg Curcuma longa 500mg Piperina …" at bounding box center [708, 353] width 428 height 330
click at [591, 354] on div "5) MANIPULADO L-Glutamina 3g Biointestil® | 600mg Curcuma longa 500mg Piperina …" at bounding box center [708, 353] width 428 height 330
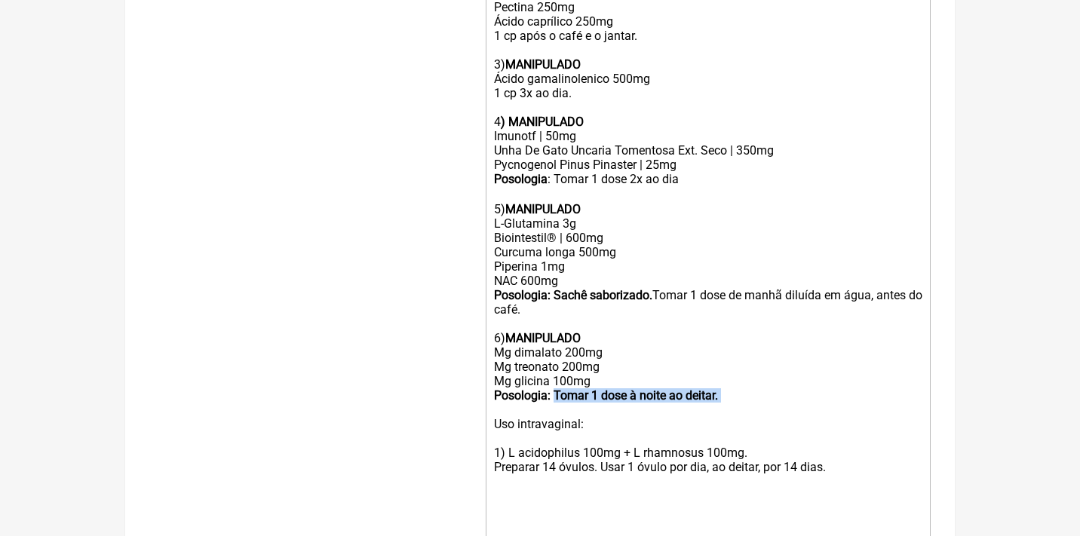
drag, startPoint x: 746, startPoint y: 363, endPoint x: 559, endPoint y: 351, distance: 187.4
click at [559, 351] on div "5) MANIPULADO L-Glutamina 3g Biointestil® | 600mg Curcuma longa 500mg Piperina …" at bounding box center [708, 353] width 428 height 330
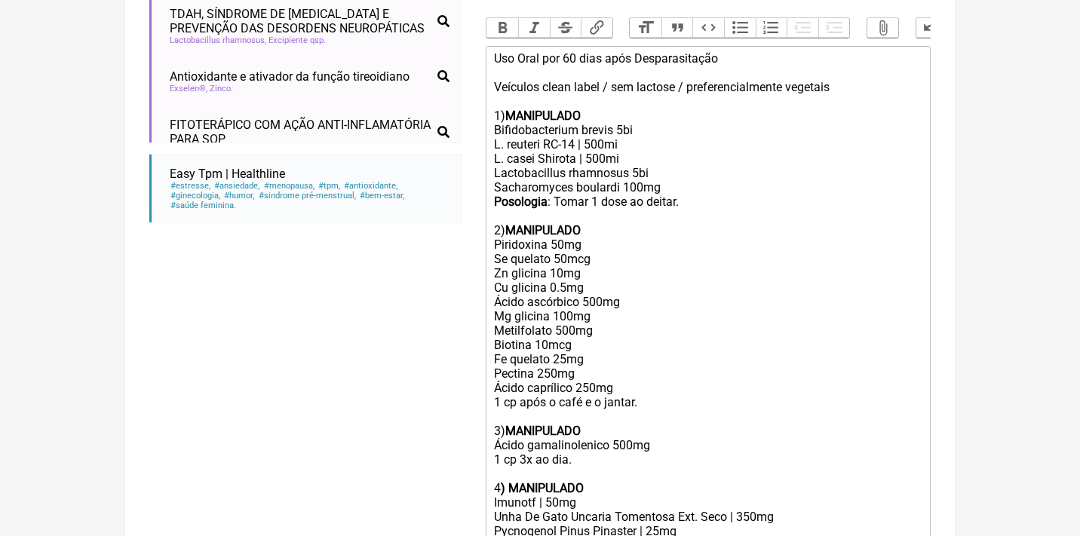
scroll to position [343, 0]
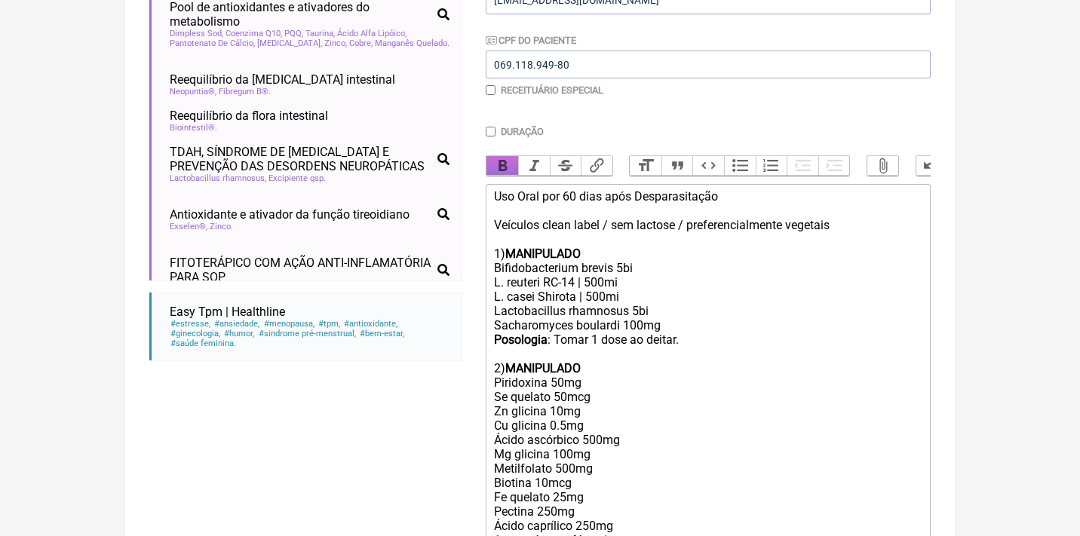
click at [502, 163] on button "Bold" at bounding box center [502, 166] width 32 height 20
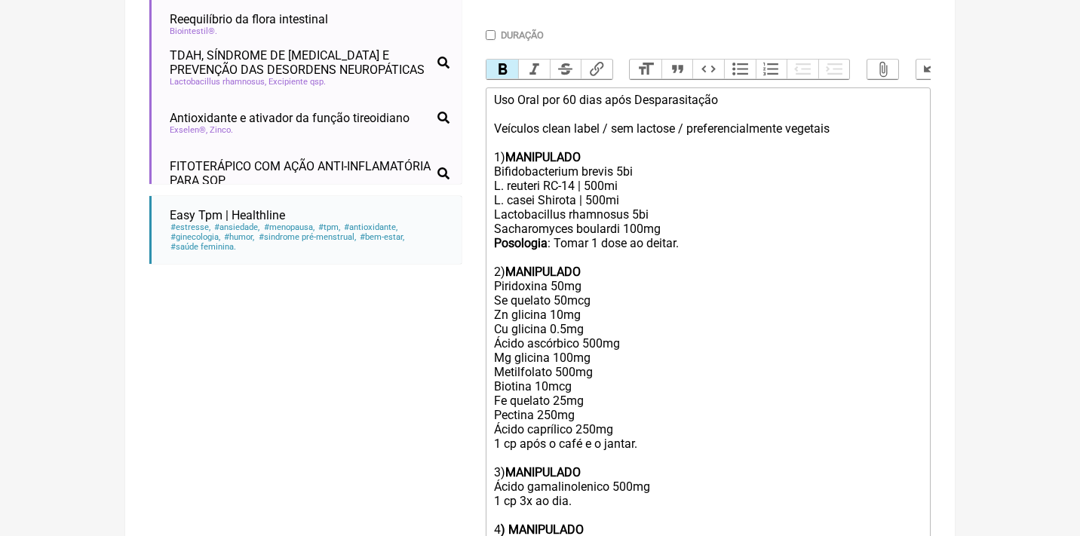
scroll to position [432, 0]
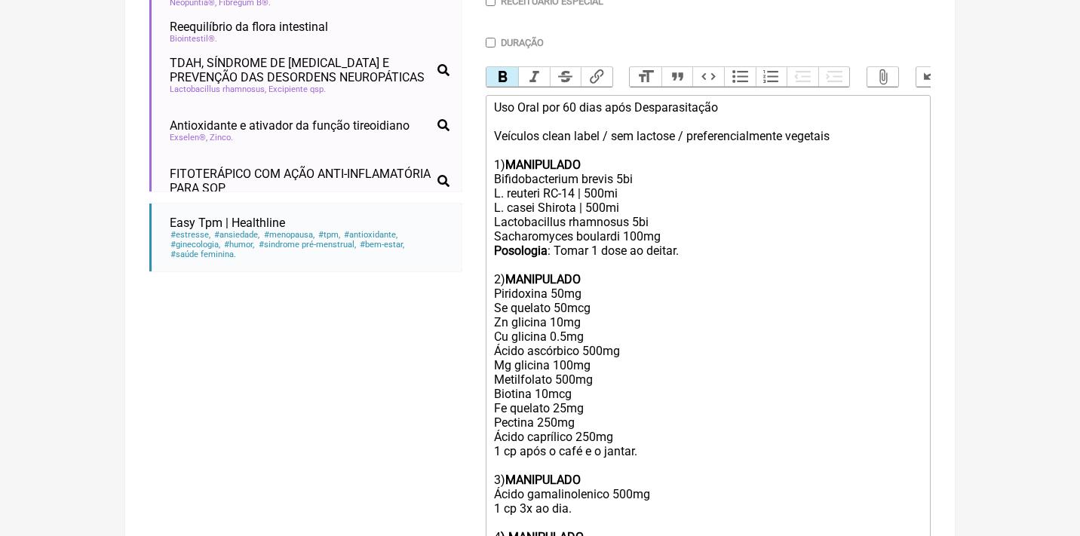
click at [496, 73] on button "Bold" at bounding box center [502, 77] width 32 height 20
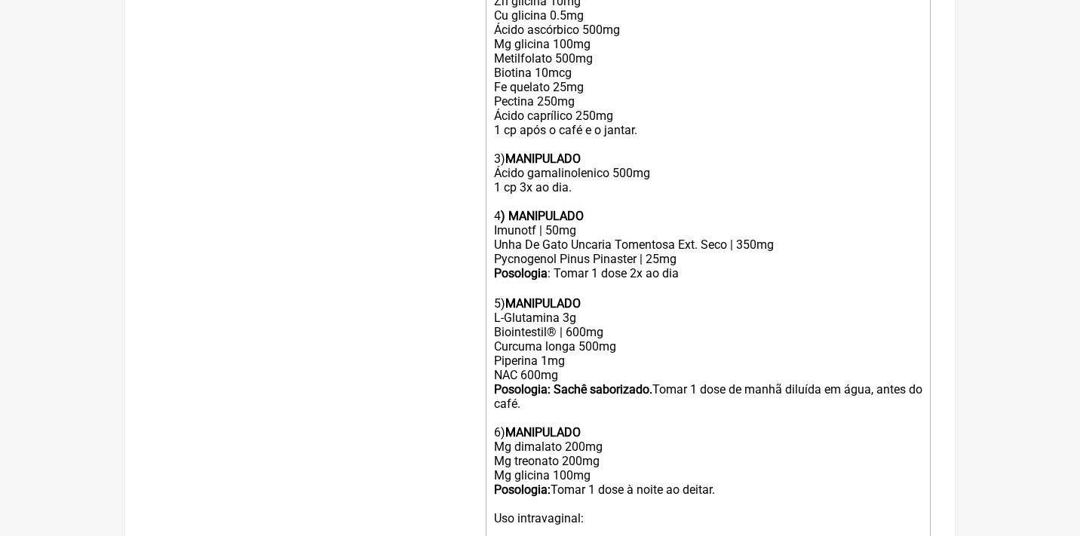
click at [652, 363] on div "5) MANIPULADO L-Glutamina 3g Biointestil® | 600mg Curcuma longa 500mg Piperina …" at bounding box center [708, 447] width 428 height 330
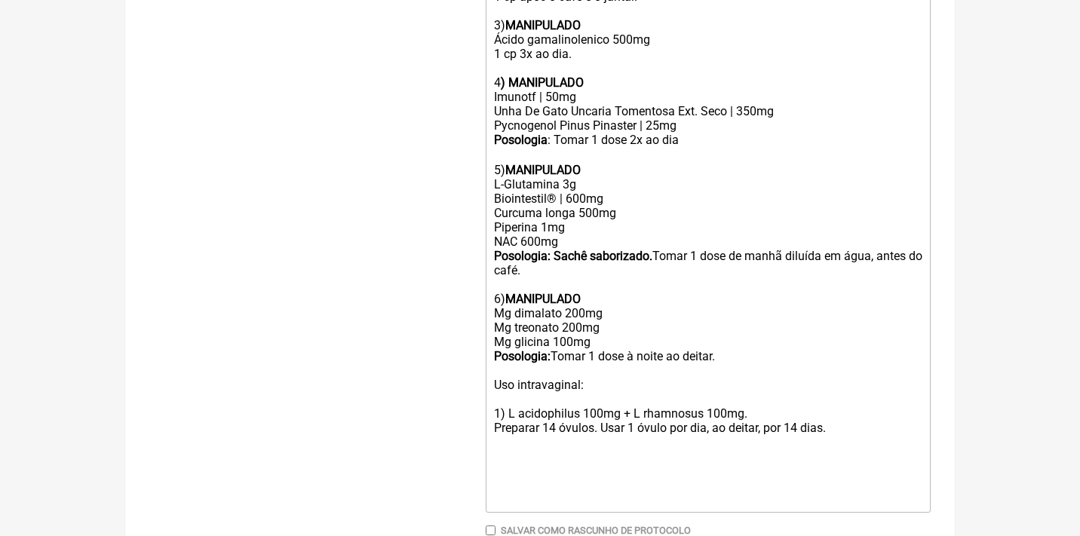
scroll to position [889, 0]
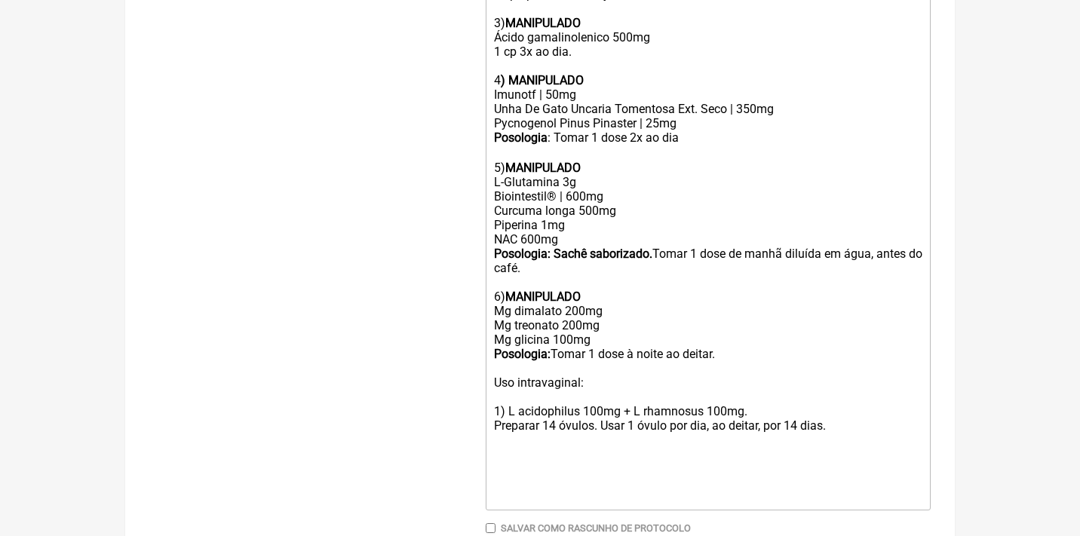
click at [750, 325] on div "5) MANIPULADO L-Glutamina 3g Biointestil® | 600mg Curcuma longa 500mg Piperina …" at bounding box center [708, 311] width 428 height 330
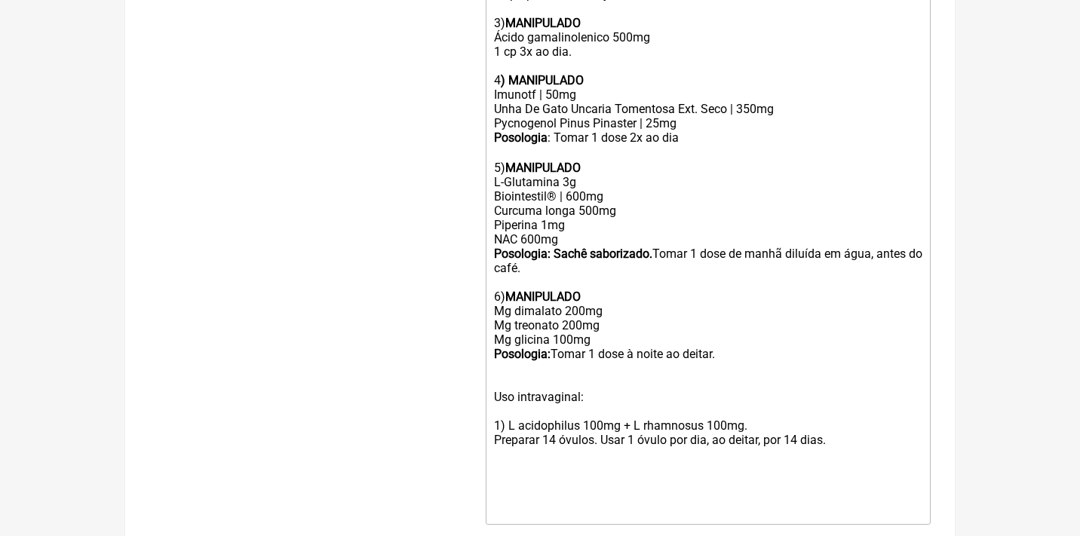
click at [582, 357] on div "5) MANIPULADO L-Glutamina 3g Biointestil® | 600mg Curcuma longa 500mg Piperina …" at bounding box center [708, 318] width 428 height 344
click at [506, 383] on div "5) MANIPULADO L-Glutamina 3g Biointestil® | 600mg Curcuma longa 500mg Piperina …" at bounding box center [708, 318] width 428 height 344
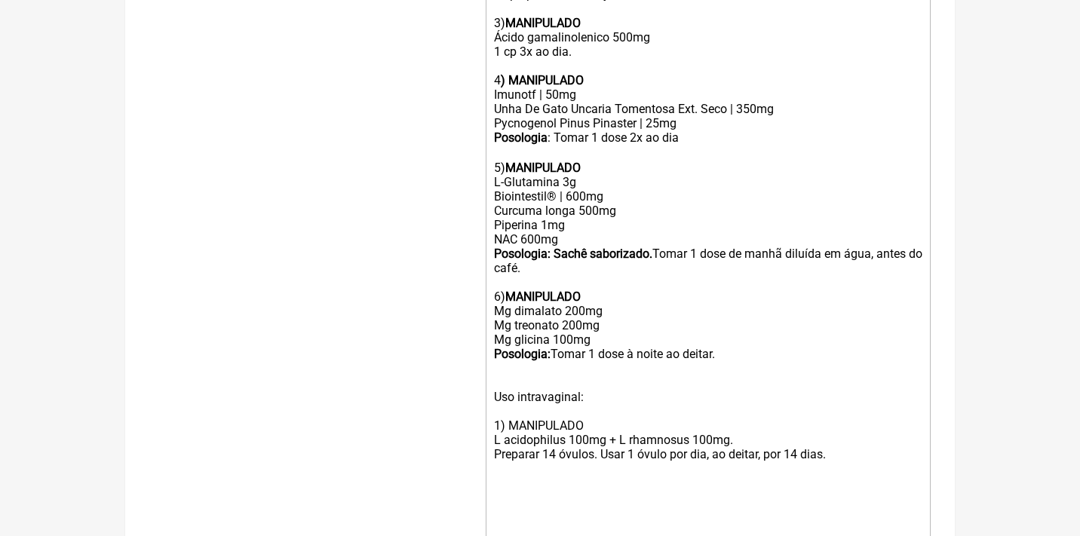
click at [527, 385] on div "5) MANIPULADO L-Glutamina 3g Biointestil® | 600mg Curcuma longa 500mg Piperina …" at bounding box center [708, 325] width 428 height 358
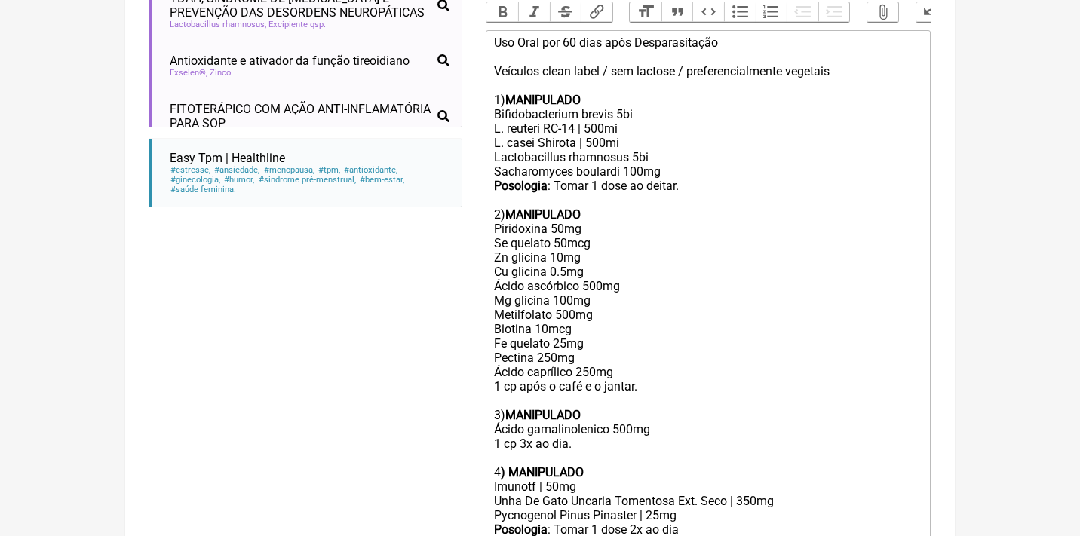
scroll to position [421, 0]
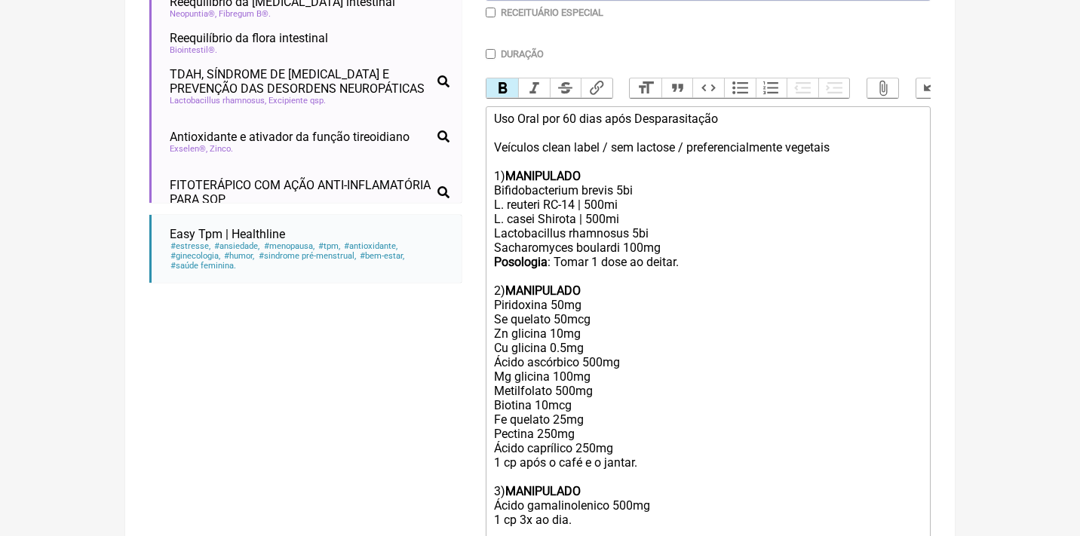
click at [503, 86] on button "Bold" at bounding box center [502, 88] width 32 height 20
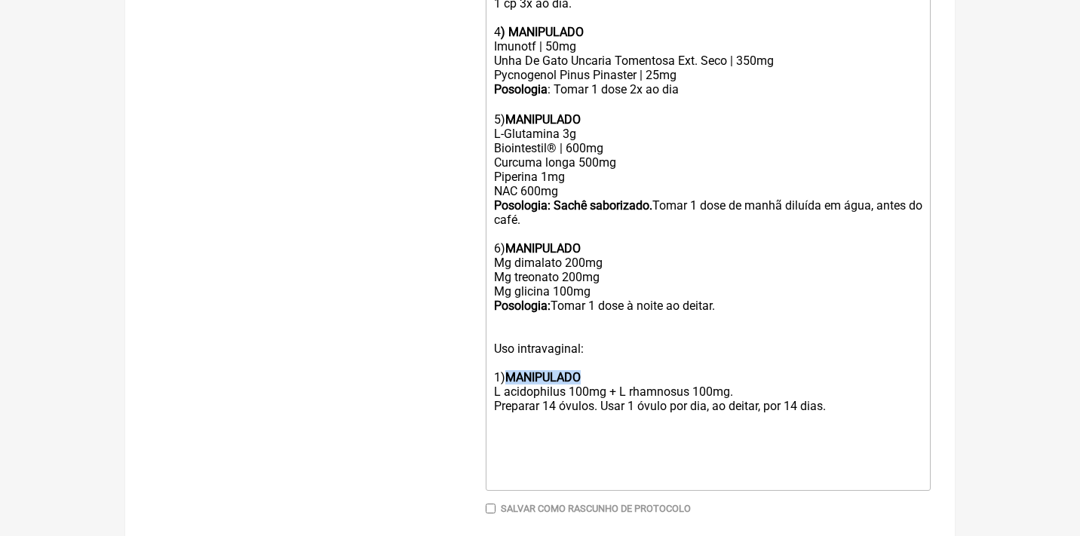
scroll to position [943, 0]
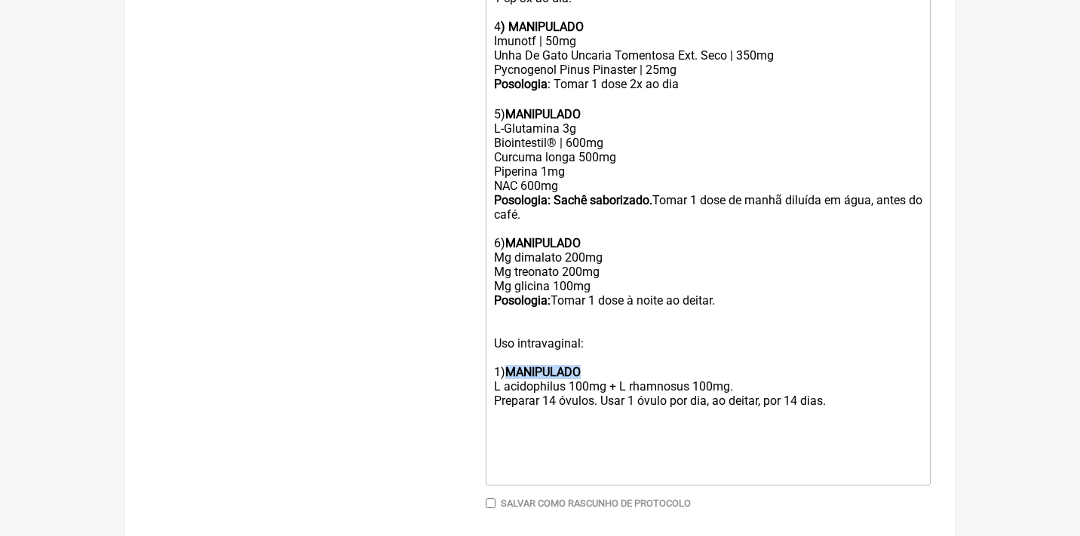
click at [606, 338] on div "5) MANIPULADO L-Glutamina 3g Biointestil® | 600mg Curcuma longa 500mg Piperina …" at bounding box center [708, 272] width 428 height 358
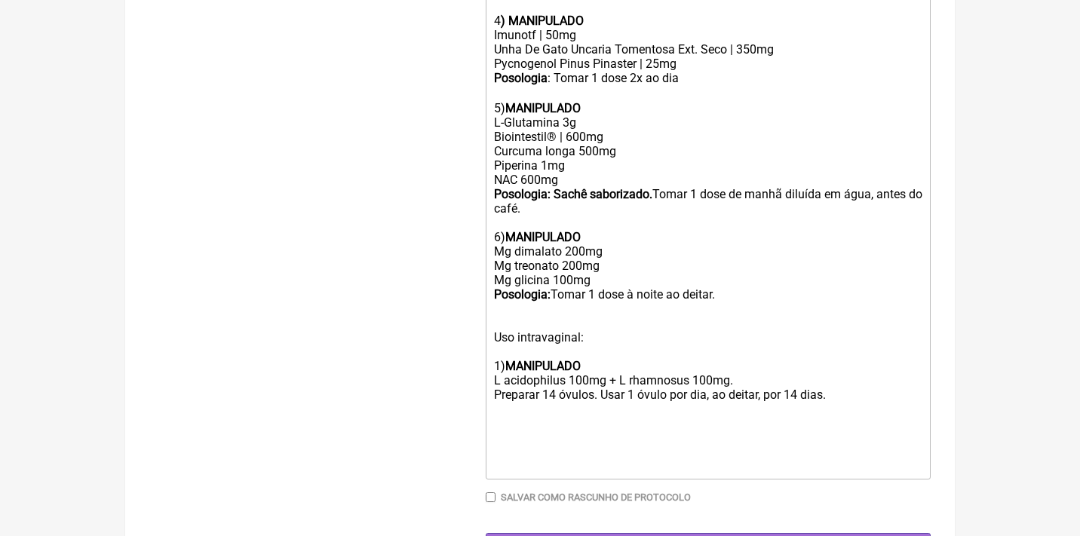
scroll to position [948, 0]
click at [846, 355] on div "5) MANIPULADO L-Glutamina 3g Biointestil® | 600mg Curcuma longa 500mg Piperina …" at bounding box center [708, 266] width 428 height 358
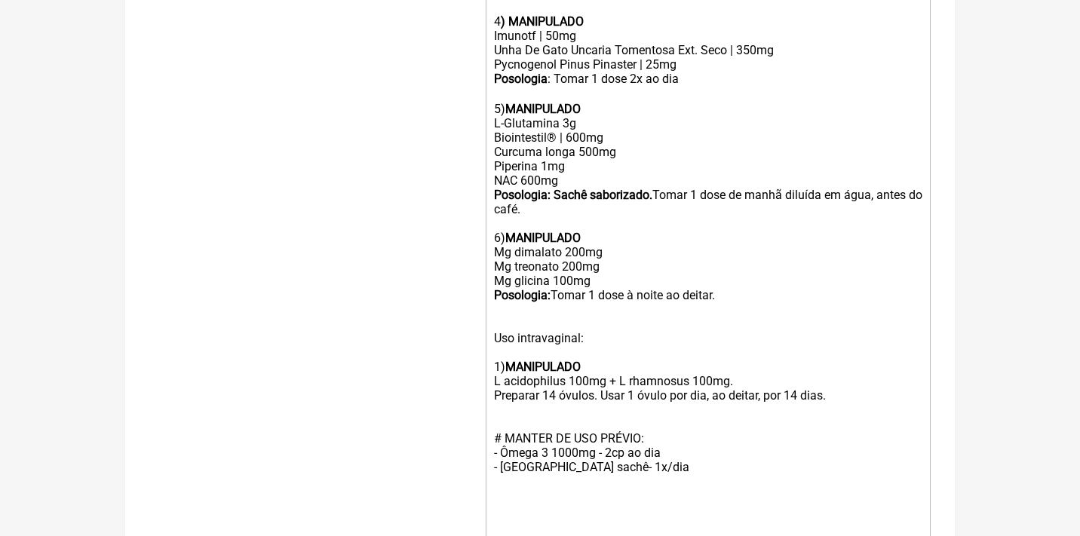
click at [552, 419] on div "5) MANIPULADO L-Glutamina 3g Biointestil® | 600mg Curcuma longa 500mg Piperina …" at bounding box center [708, 302] width 428 height 430
click at [510, 419] on div "5) MANIPULADO L-Glutamina 3g Biointestil® | 600mg Curcuma longa 500mg Piperina …" at bounding box center [708, 302] width 428 height 430
click at [660, 421] on div "5) MANIPULADO L-Glutamina 3g Biointestil® | 600mg Curcuma longa 500mg Piperina …" at bounding box center [708, 302] width 428 height 430
click at [652, 404] on div "5) MANIPULADO L-Glutamina 3g Biointestil® | 600mg Curcuma longa 500mg Piperina …" at bounding box center [708, 309] width 428 height 444
click at [542, 403] on div "5) MANIPULADO L-Glutamina 3g Biointestil® | 600mg Curcuma longa 500mg Piperina …" at bounding box center [708, 309] width 428 height 444
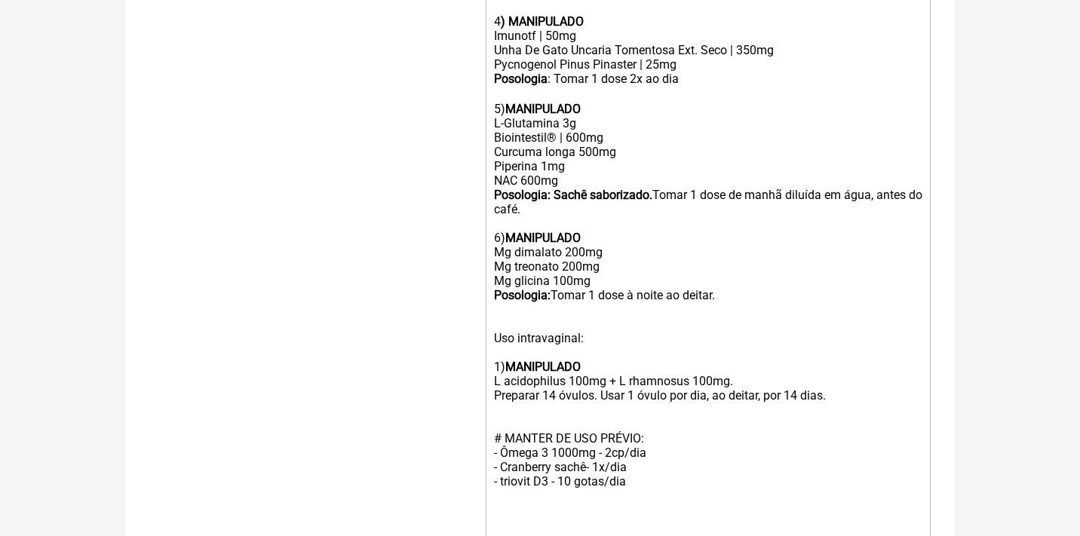
click at [555, 404] on div "5) MANIPULADO L-Glutamina 3g Biointestil® | 600mg Curcuma longa 500mg Piperina …" at bounding box center [708, 309] width 428 height 444
type trix-editor "<div>Uso Oral por 60 dias após Desparasitação<br><br>Veículos clean label / sem…"
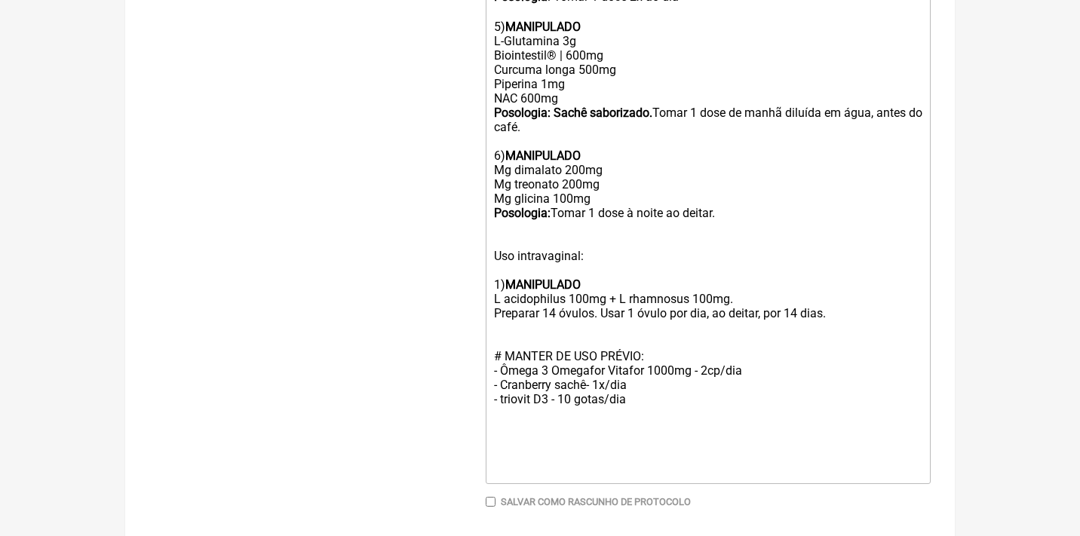
scroll to position [1029, 0]
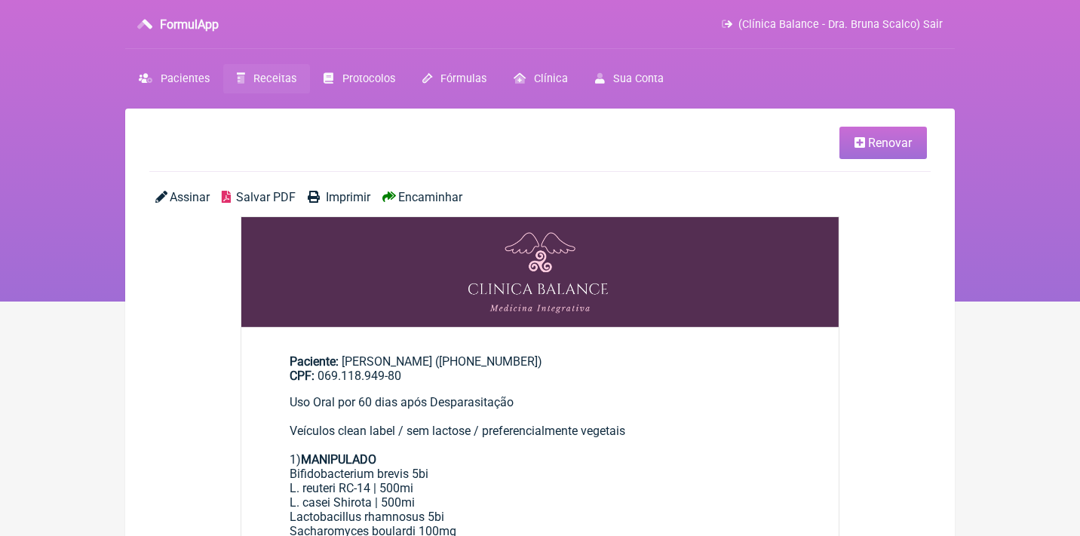
click at [420, 201] on span "Encaminhar" at bounding box center [430, 197] width 64 height 14
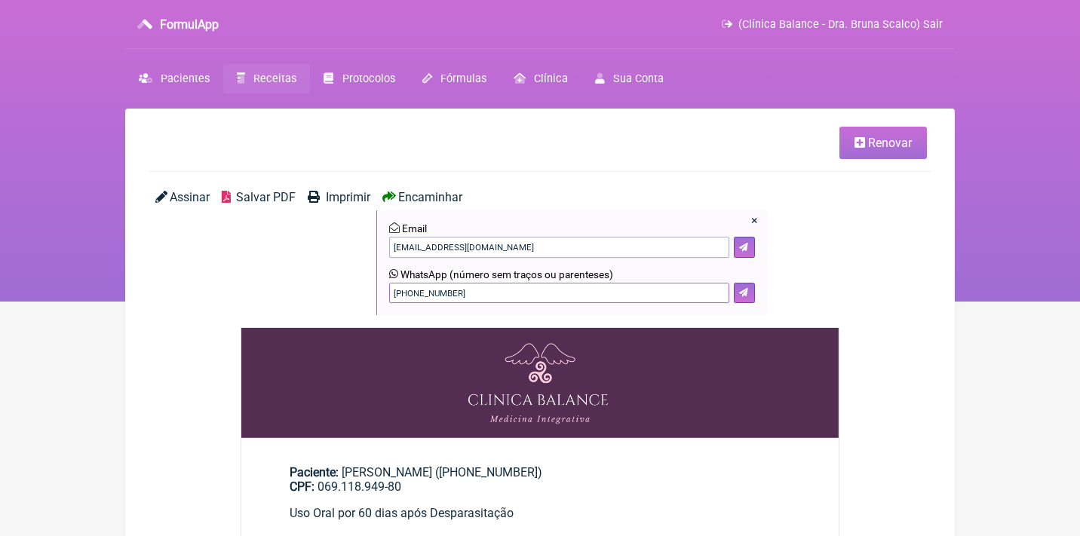
drag, startPoint x: 486, startPoint y: 287, endPoint x: 346, endPoint y: 274, distance: 140.9
click at [350, 283] on div "Assinar Salvar PDF Imprimir Encaminhar × Email ernandaseben88@gmail.com WhatsAp…" at bounding box center [539, 258] width 781 height 137
type input "21 21982669594"
click at [741, 289] on icon at bounding box center [743, 292] width 9 height 9
click at [875, 147] on span "Renovar" at bounding box center [890, 143] width 44 height 14
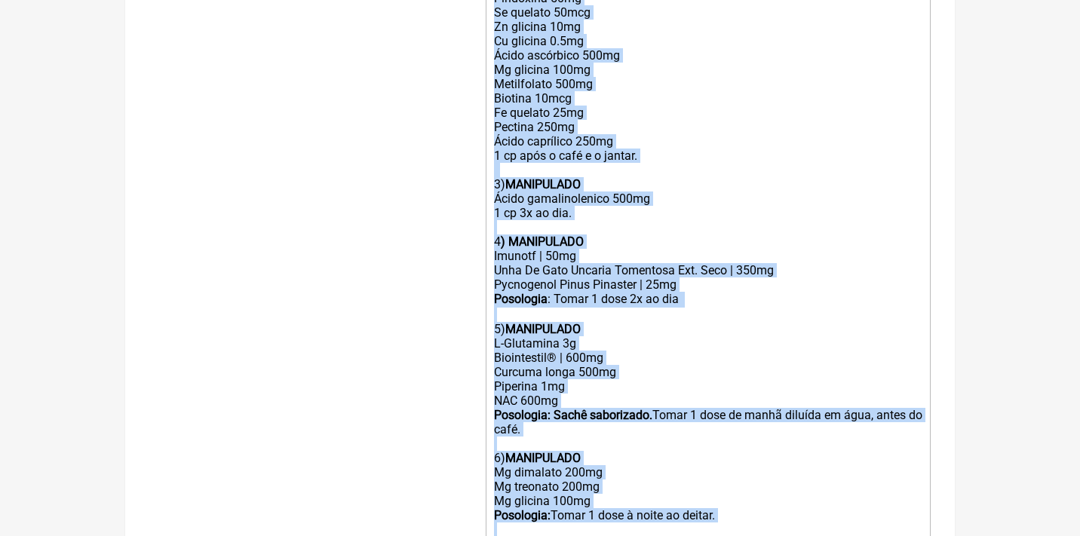
scroll to position [851, 0]
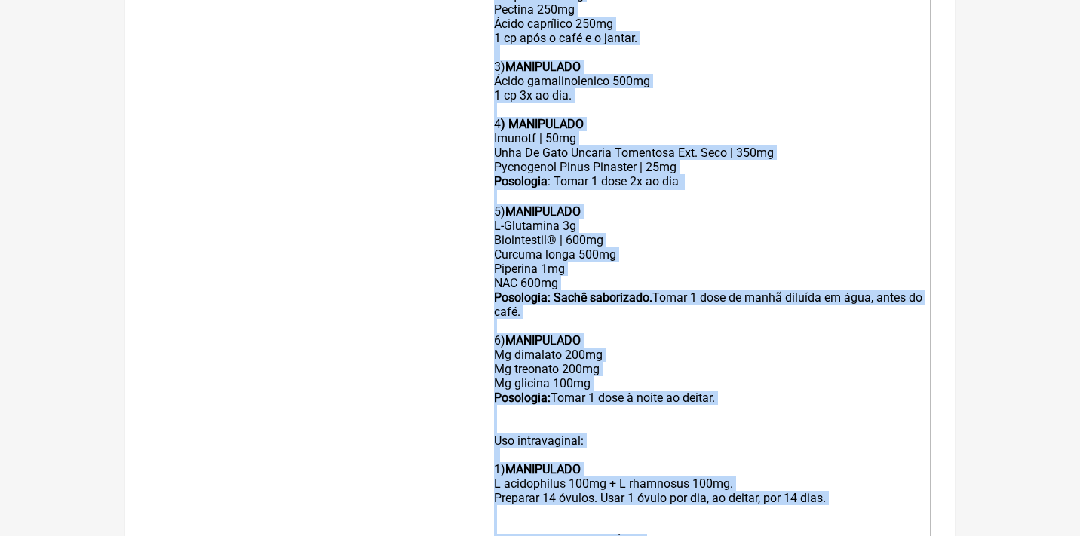
drag, startPoint x: 494, startPoint y: 83, endPoint x: 573, endPoint y: 565, distance: 488.4
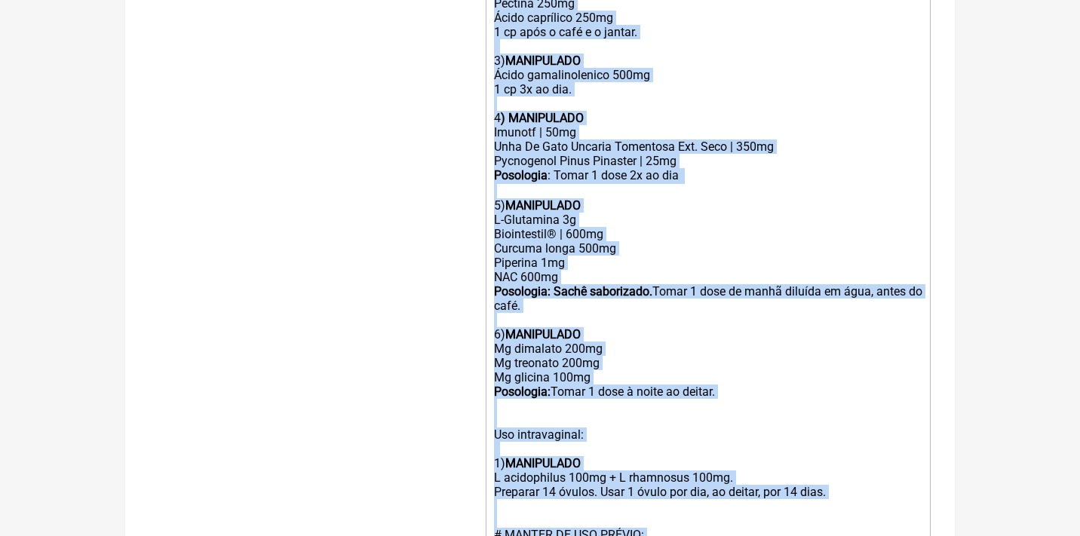
scroll to position [276, 0]
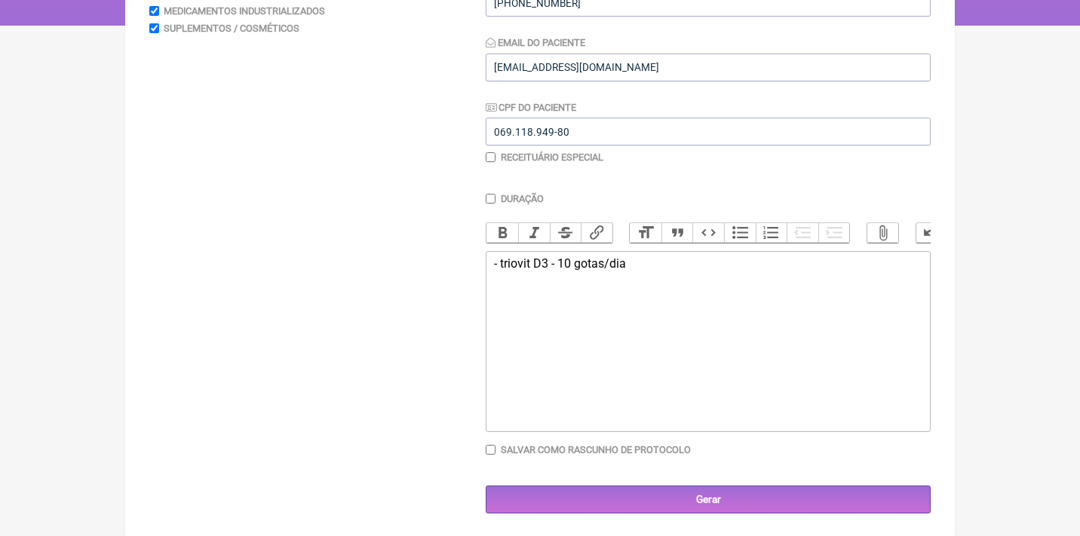
click at [568, 259] on div "- triovit D3 - 10 gotas/dia" at bounding box center [708, 284] width 428 height 57
drag, startPoint x: 684, startPoint y: 270, endPoint x: 449, endPoint y: 222, distance: 240.1
click at [449, 222] on form "Buscar Protocolos Formulas Medicamentos Industrializados Suplementos / Cosmétic…" at bounding box center [539, 210] width 781 height 608
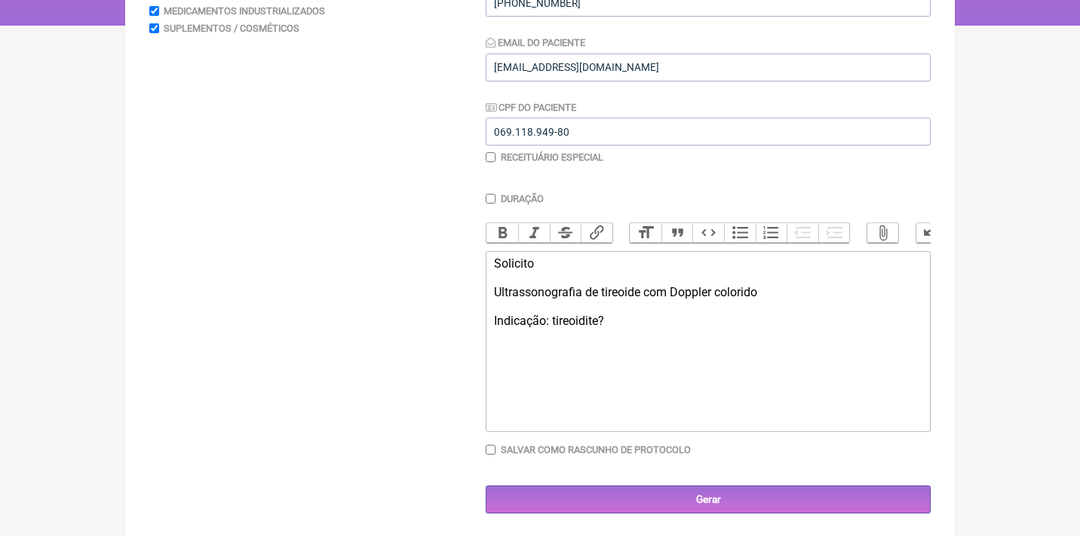
type trix-editor "<div>Solicito<br><br>Ultrassonografia de tireoide com Doppler colorido<br><br>I…"
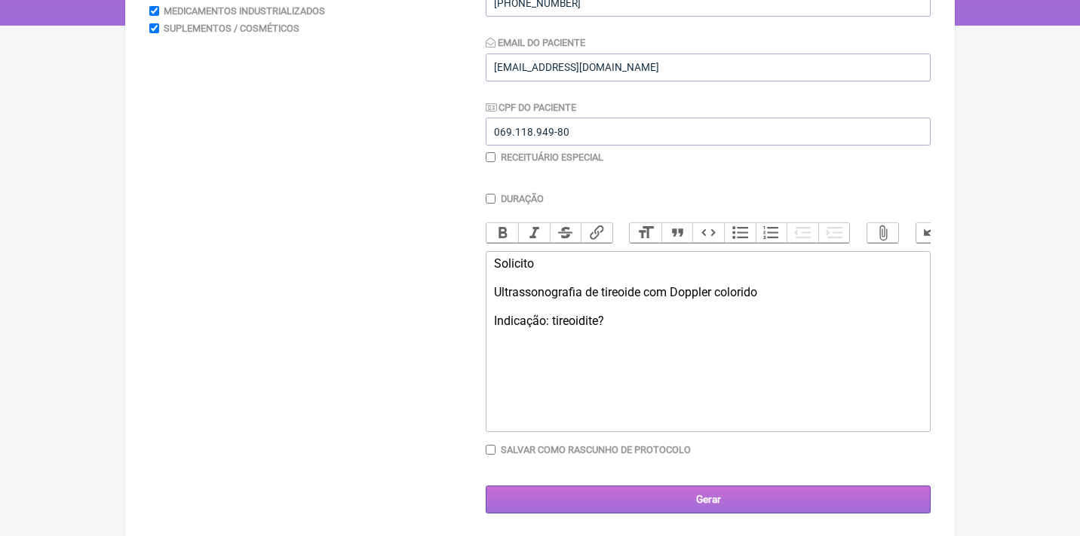
click at [615, 496] on input "Gerar" at bounding box center [708, 500] width 445 height 28
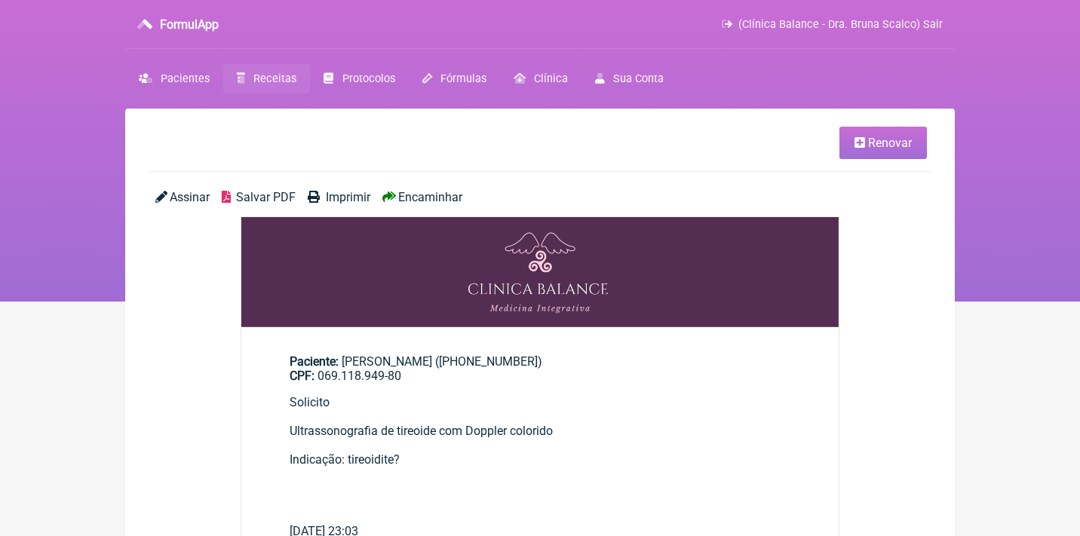
click at [188, 198] on span "Assinar" at bounding box center [190, 197] width 40 height 14
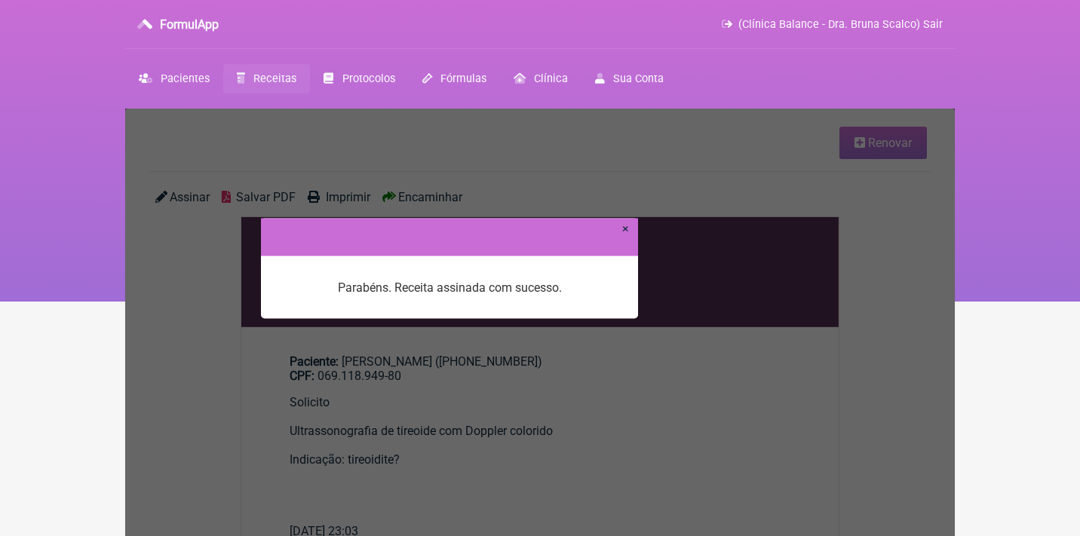
click at [622, 229] on link "×" at bounding box center [625, 228] width 7 height 14
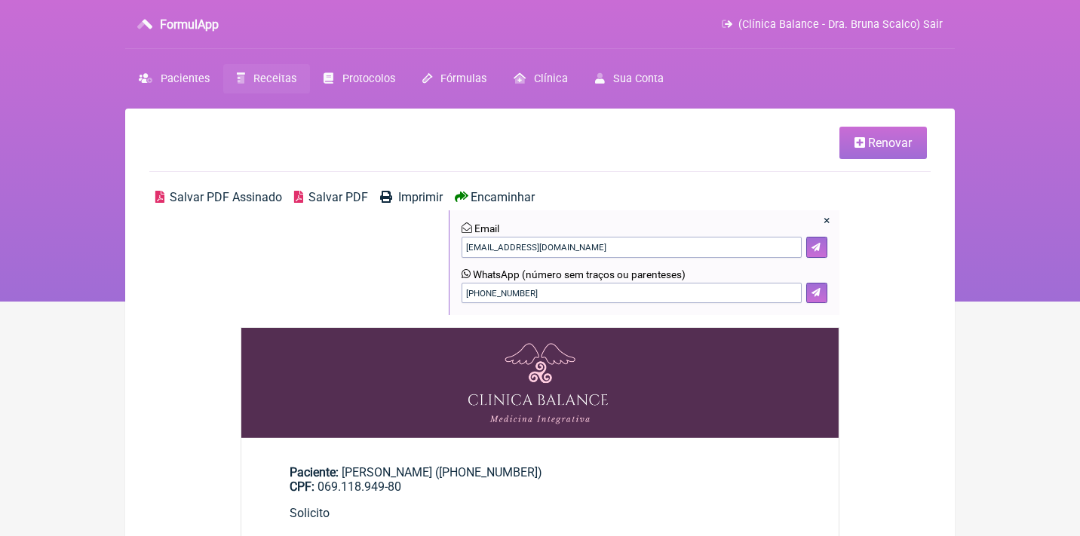
click at [859, 144] on icon at bounding box center [859, 143] width 11 height 12
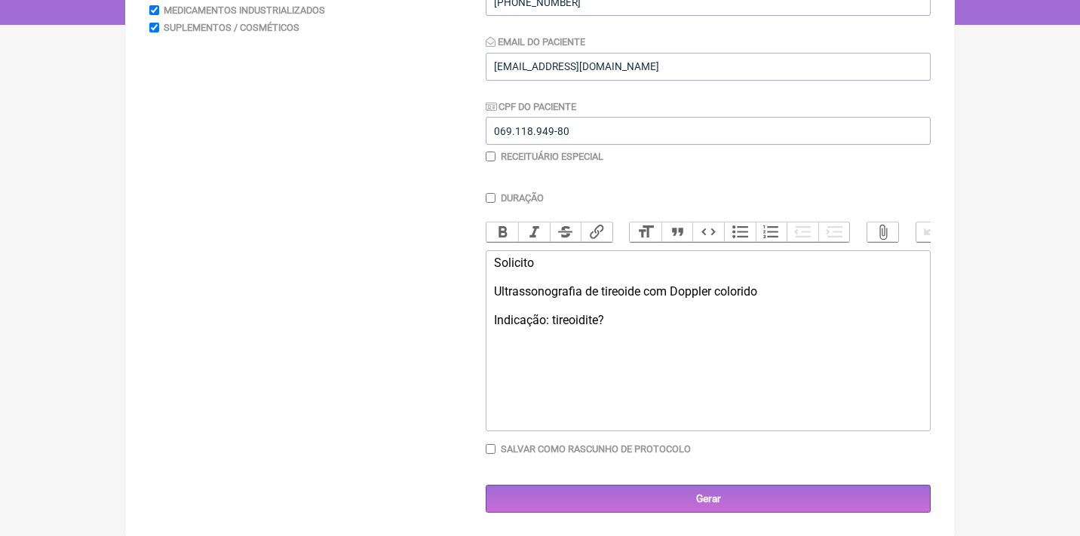
scroll to position [276, 0]
drag, startPoint x: 670, startPoint y: 317, endPoint x: 601, endPoint y: 284, distance: 75.9
click at [603, 285] on div "Solicito Ultrassonografia de tireoide com Doppler colorido Indicação: tireoidit…" at bounding box center [708, 306] width 428 height 100
type trix-editor "<div>Solicito<br><br>Ultrassonografia de abdome total<br><br>Indicação: CA 19.9…"
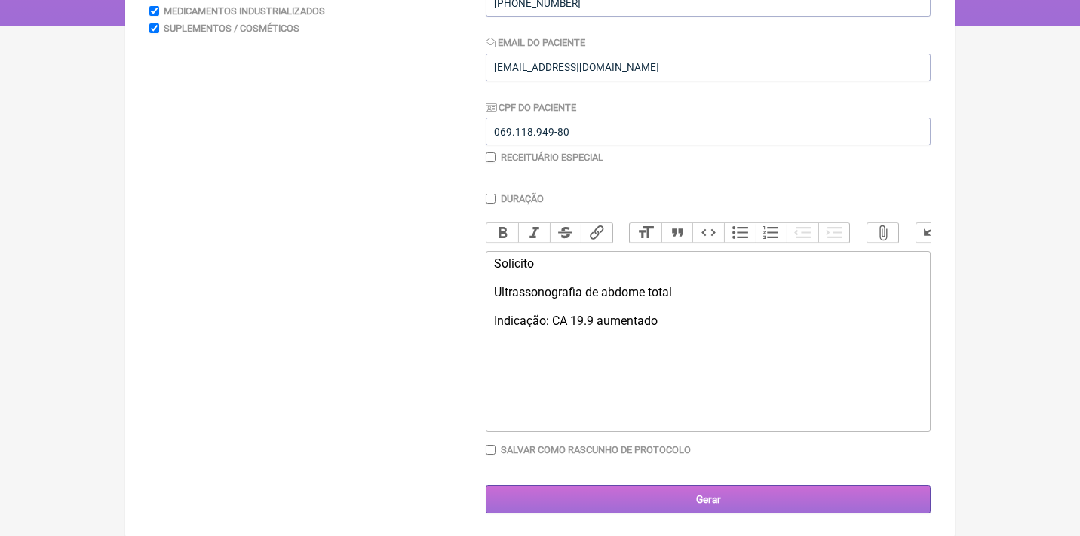
click at [647, 491] on input "Gerar" at bounding box center [708, 500] width 445 height 28
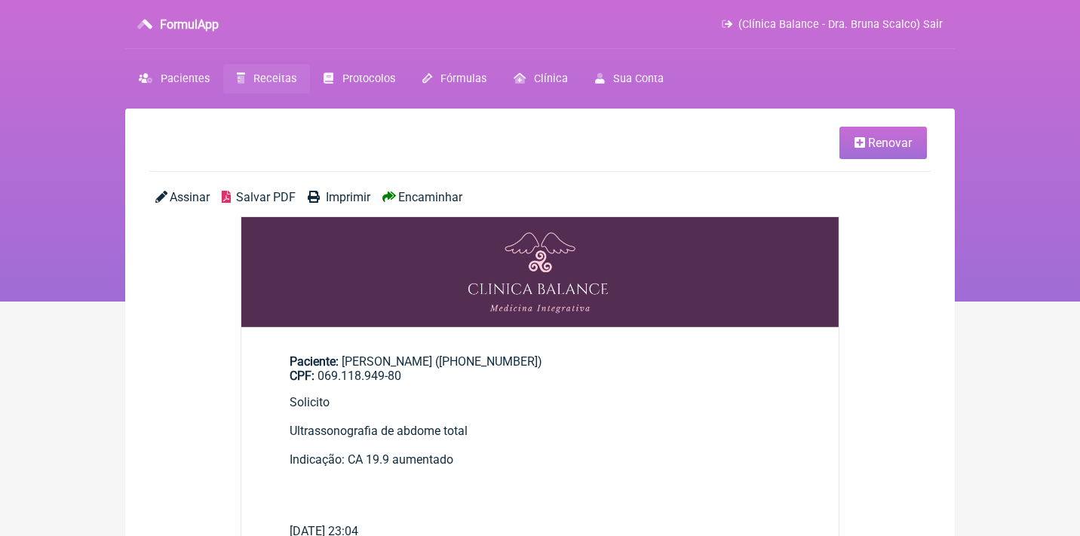
click at [194, 191] on span "Assinar" at bounding box center [190, 197] width 40 height 14
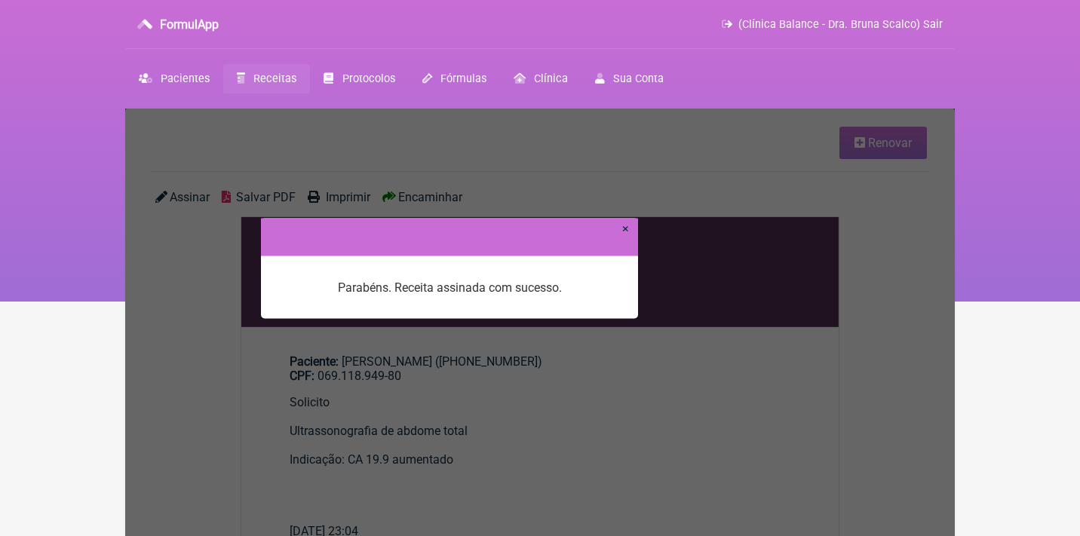
click at [627, 229] on link "×" at bounding box center [625, 228] width 7 height 14
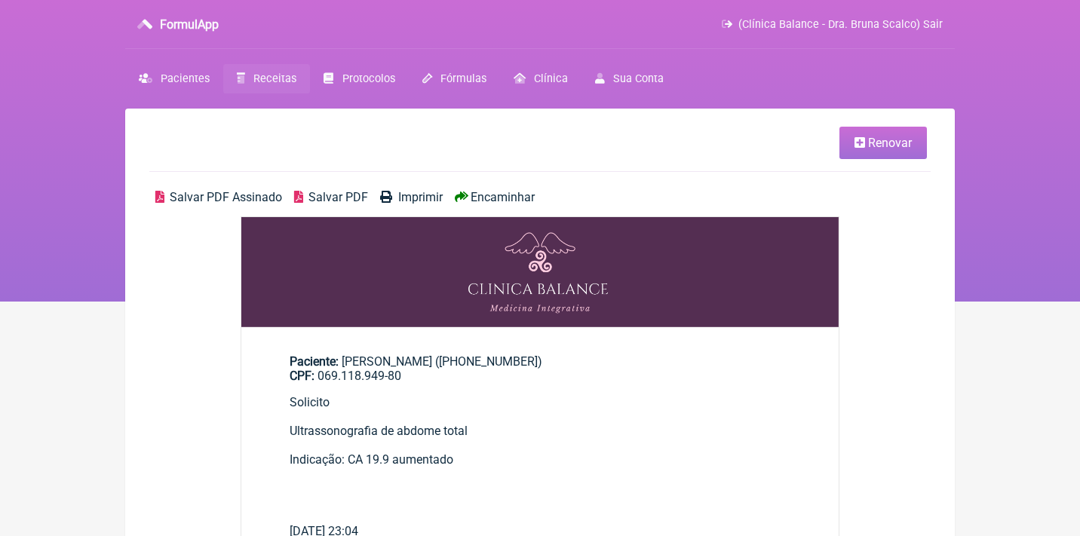
click at [200, 199] on span "Salvar PDF Assinado" at bounding box center [226, 197] width 112 height 14
click at [263, 82] on span "Receitas" at bounding box center [274, 78] width 43 height 13
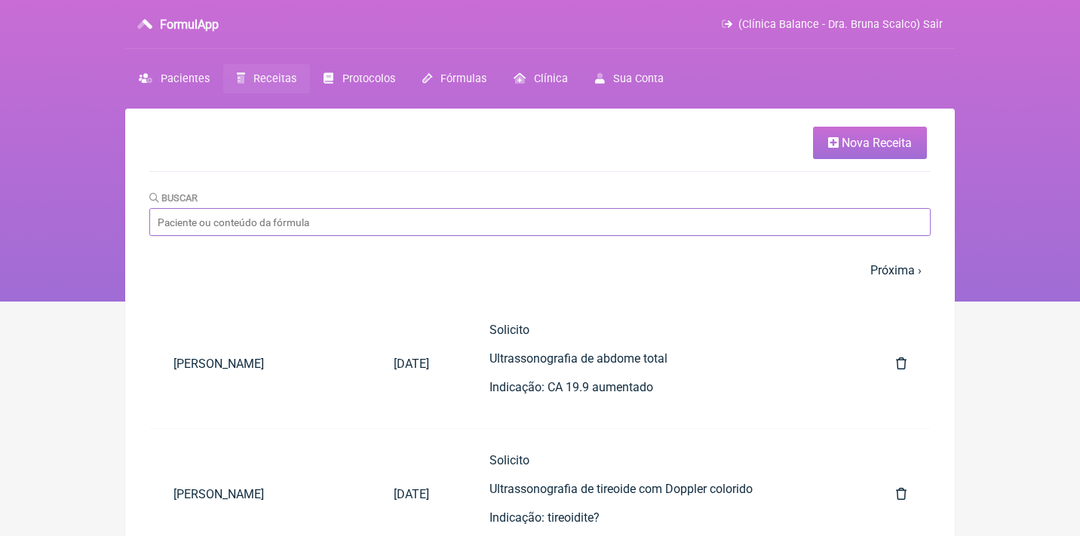
click at [285, 213] on input "Buscar" at bounding box center [539, 222] width 781 height 28
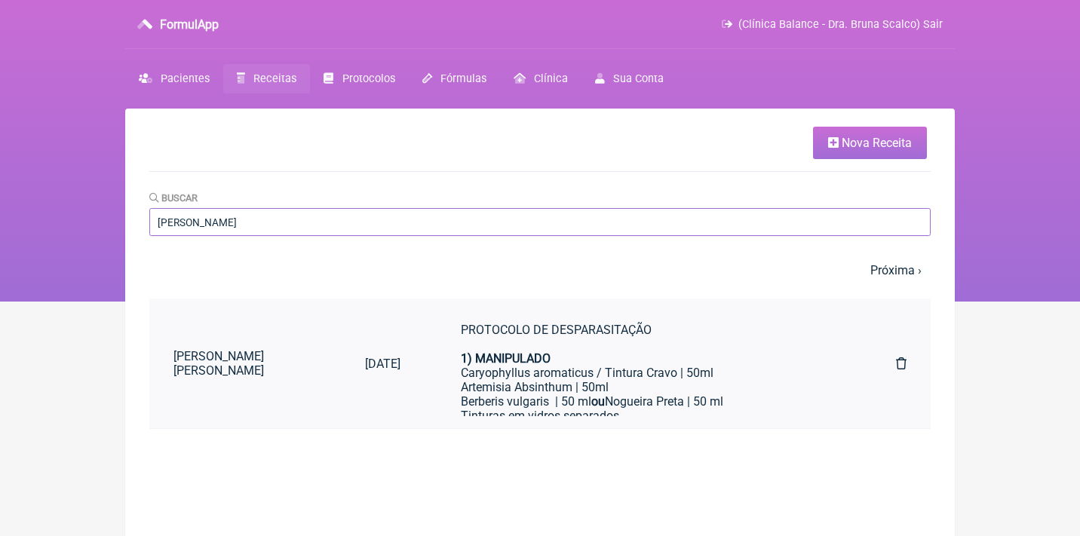
type input "[PERSON_NAME]"
click at [468, 367] on div "Caryophyllus aromaticus / Tintura Cravo | 50ml" at bounding box center [648, 373] width 375 height 14
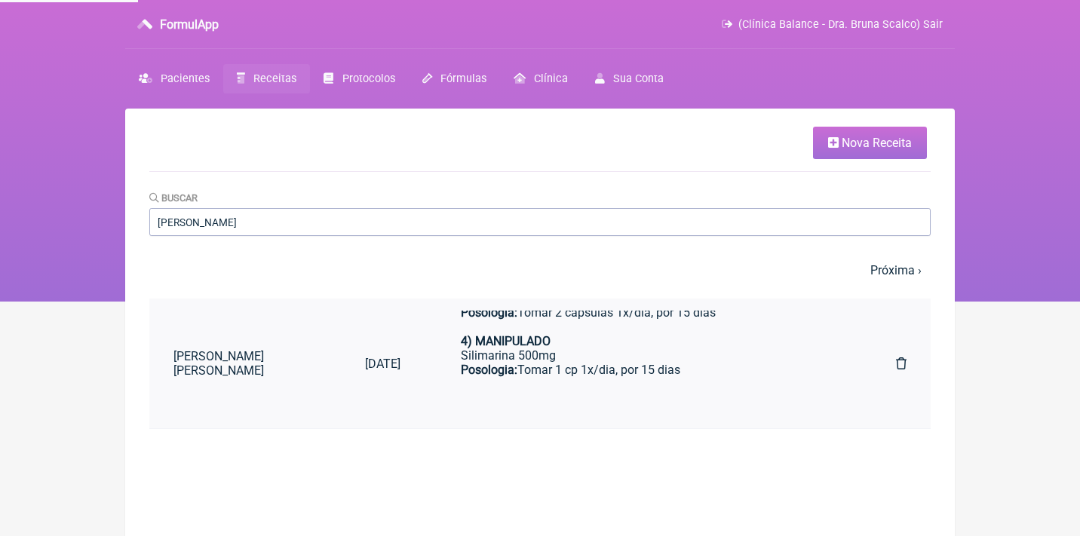
scroll to position [261, 0]
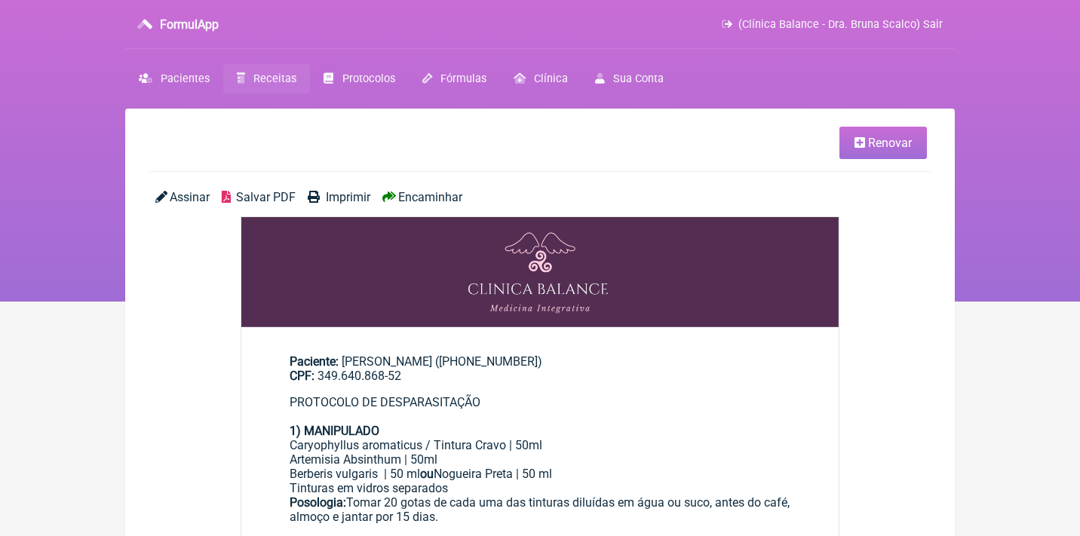
click at [255, 73] on span "Receitas" at bounding box center [274, 78] width 43 height 13
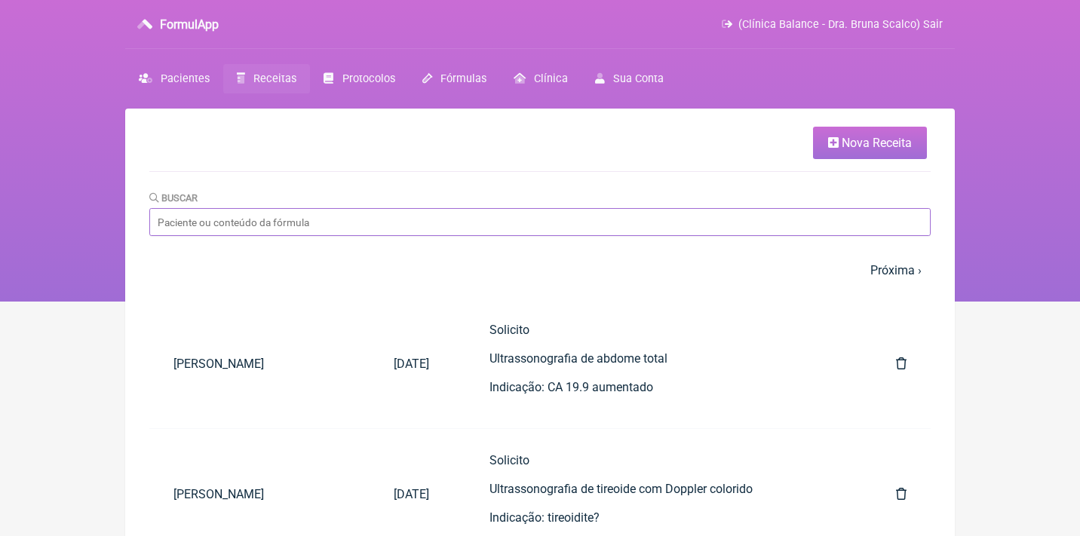
click at [272, 222] on input "Buscar" at bounding box center [539, 222] width 781 height 28
type input "[PERSON_NAME]"
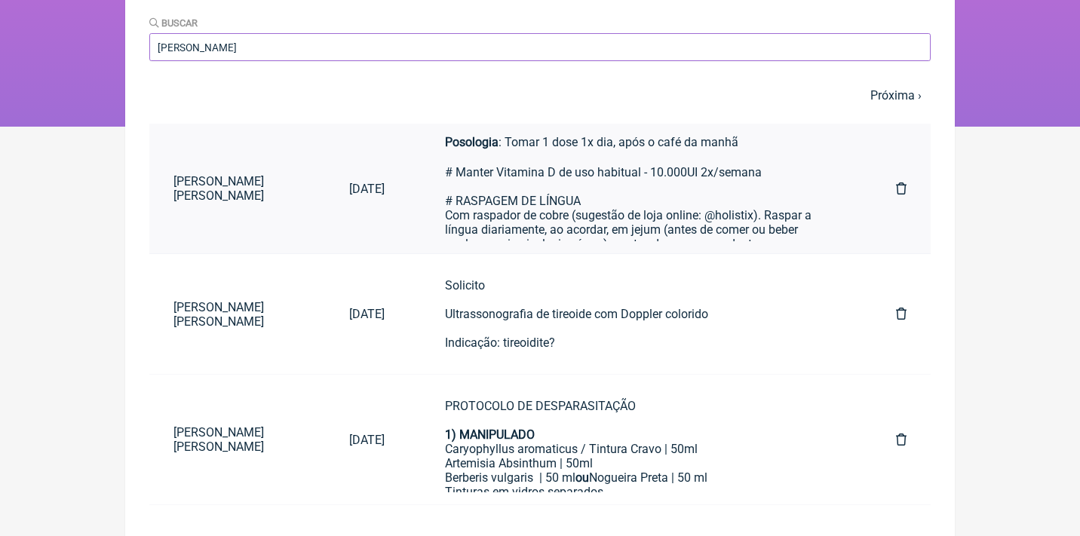
scroll to position [543, 0]
